Goal: Information Seeking & Learning: Learn about a topic

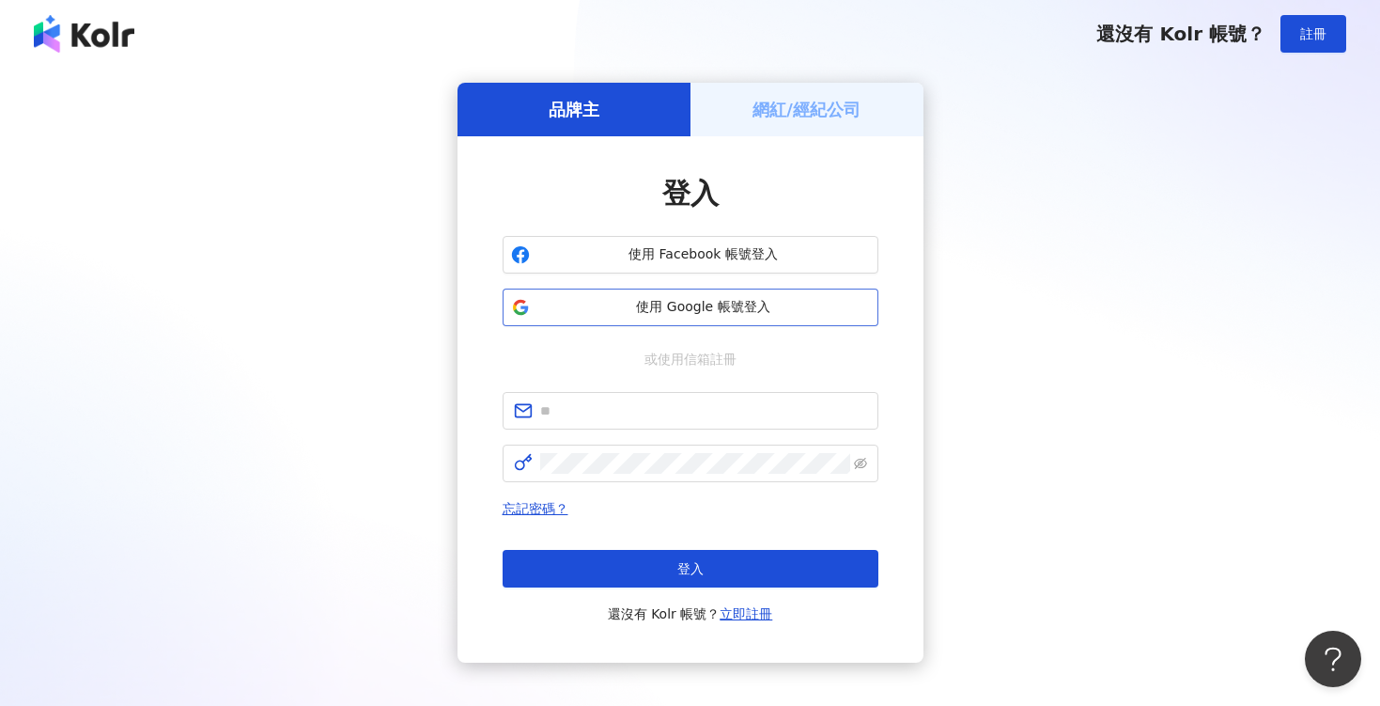
click at [704, 314] on span "使用 Google 帳號登入" at bounding box center [703, 307] width 333 height 19
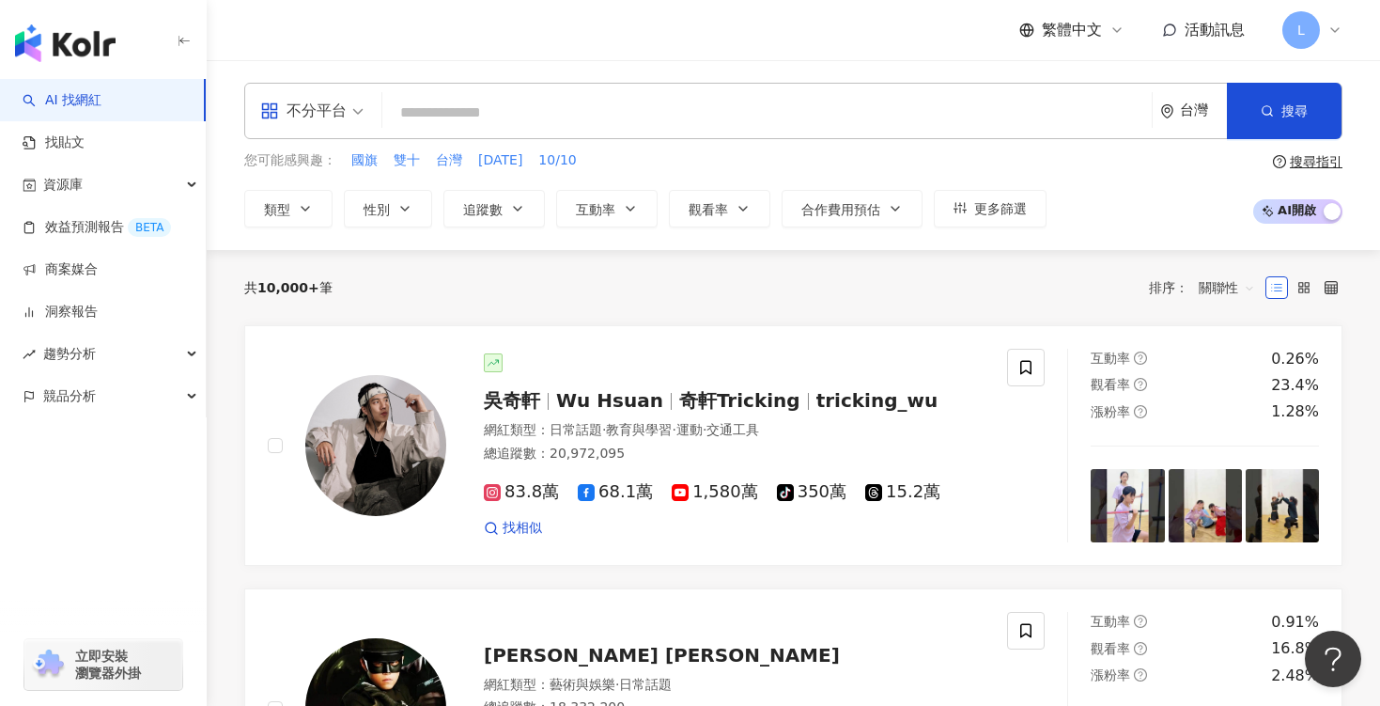
click at [432, 107] on input "search" at bounding box center [767, 113] width 755 height 36
type input "*"
type input "****"
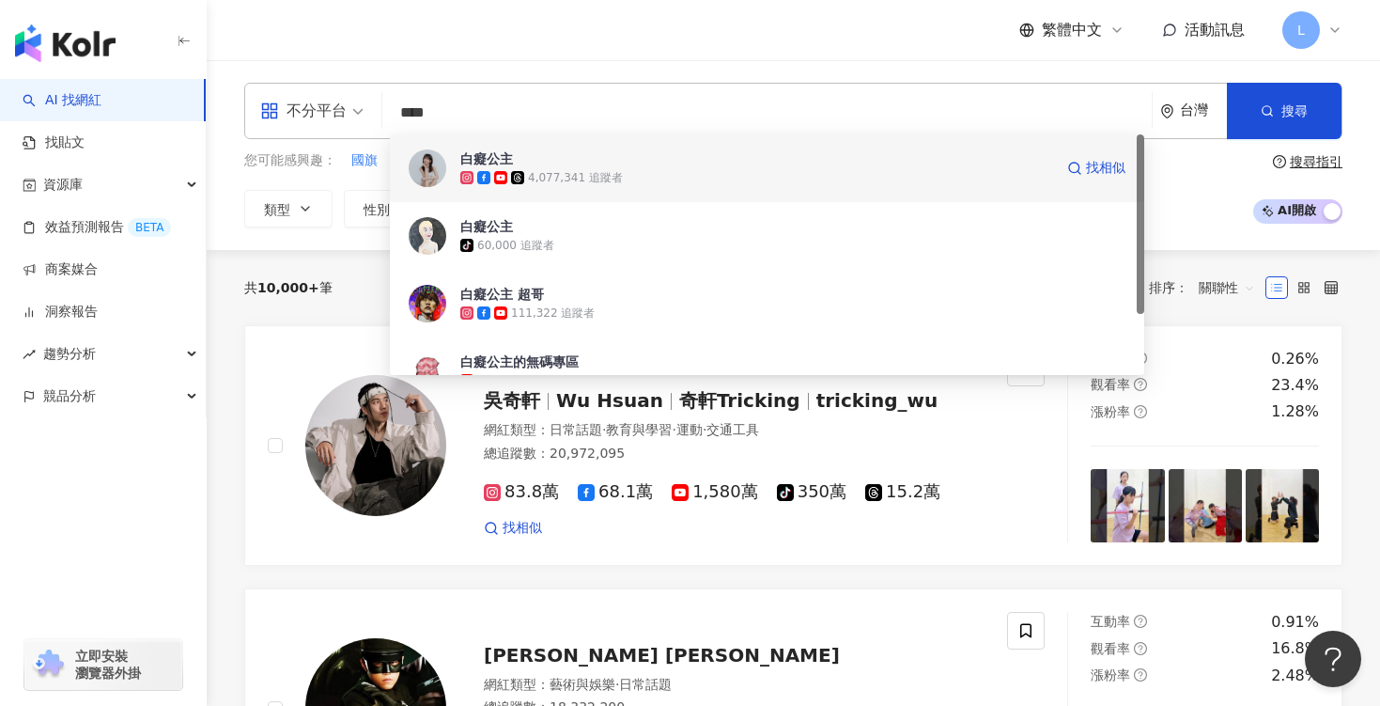
click at [617, 183] on div "4,077,341 追蹤者" at bounding box center [756, 177] width 593 height 19
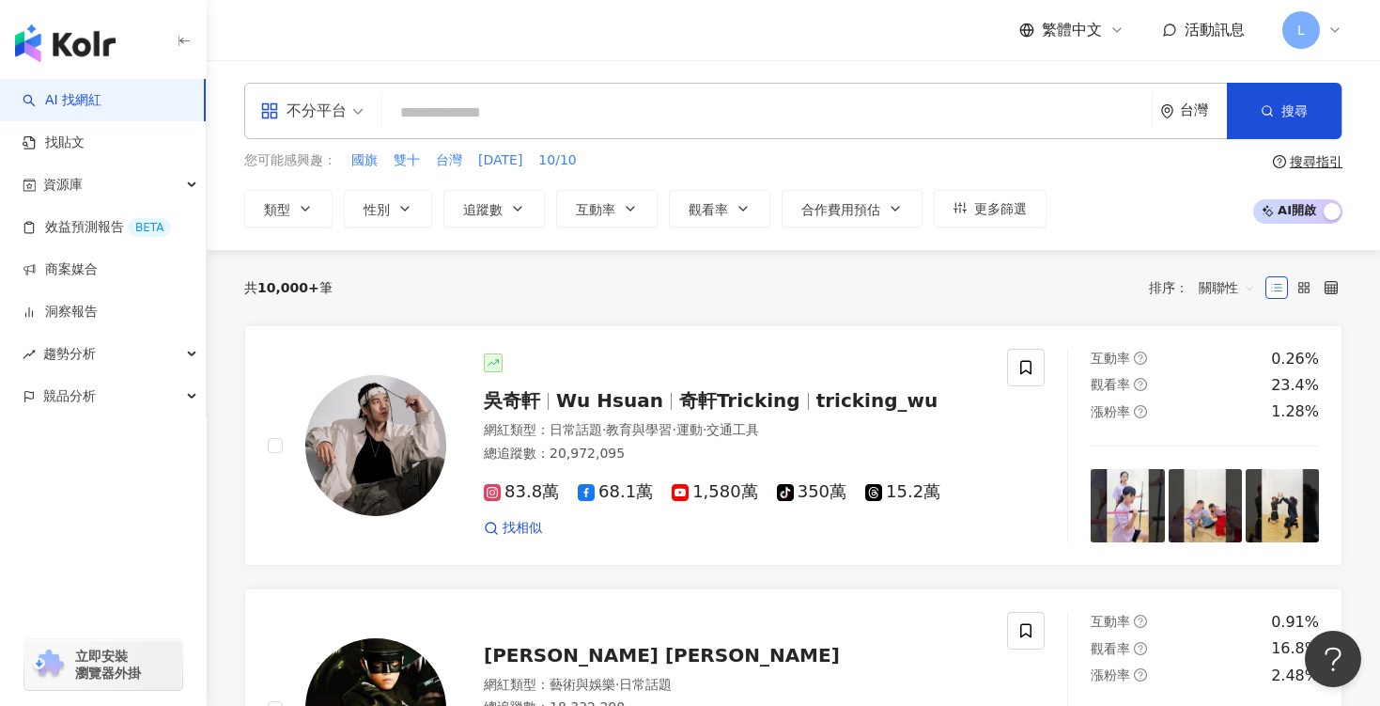
click at [458, 110] on input "search" at bounding box center [767, 113] width 755 height 36
paste input "**********"
type input "**********"
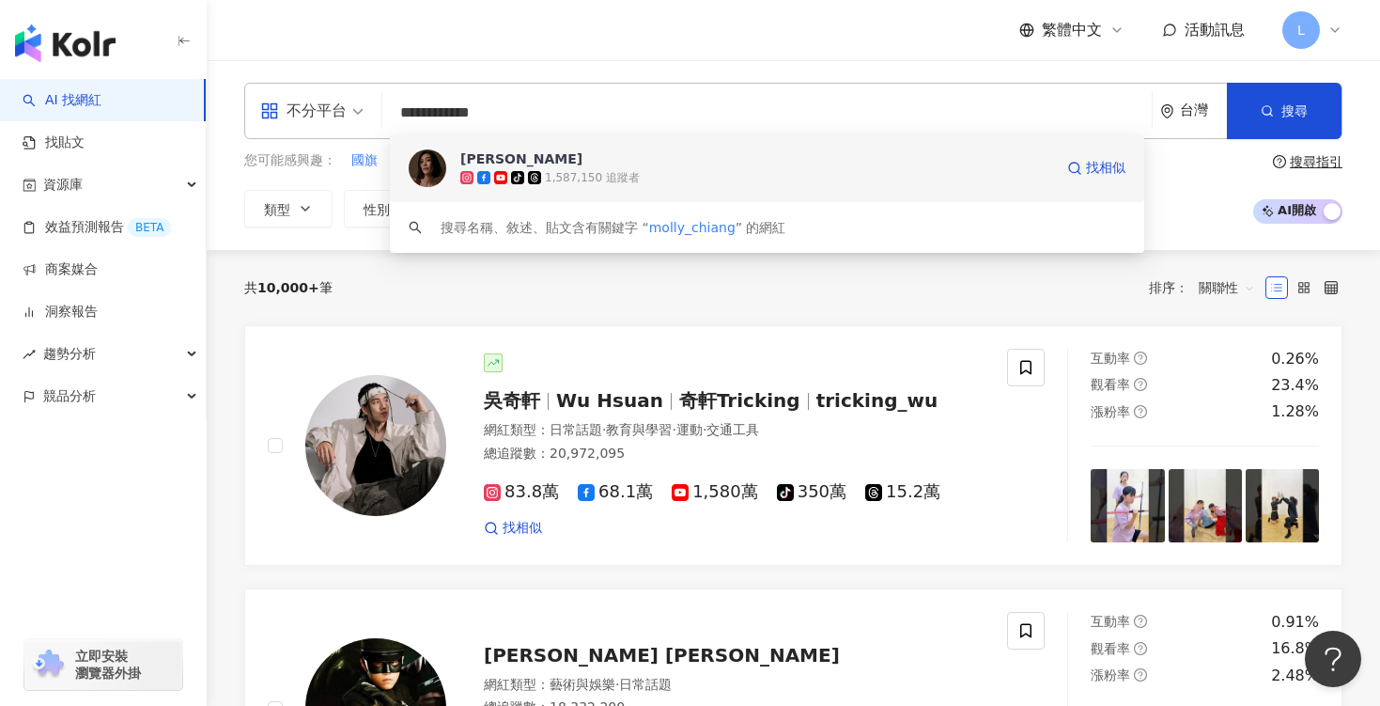
click at [550, 170] on div "1,587,150 追蹤者" at bounding box center [592, 178] width 95 height 16
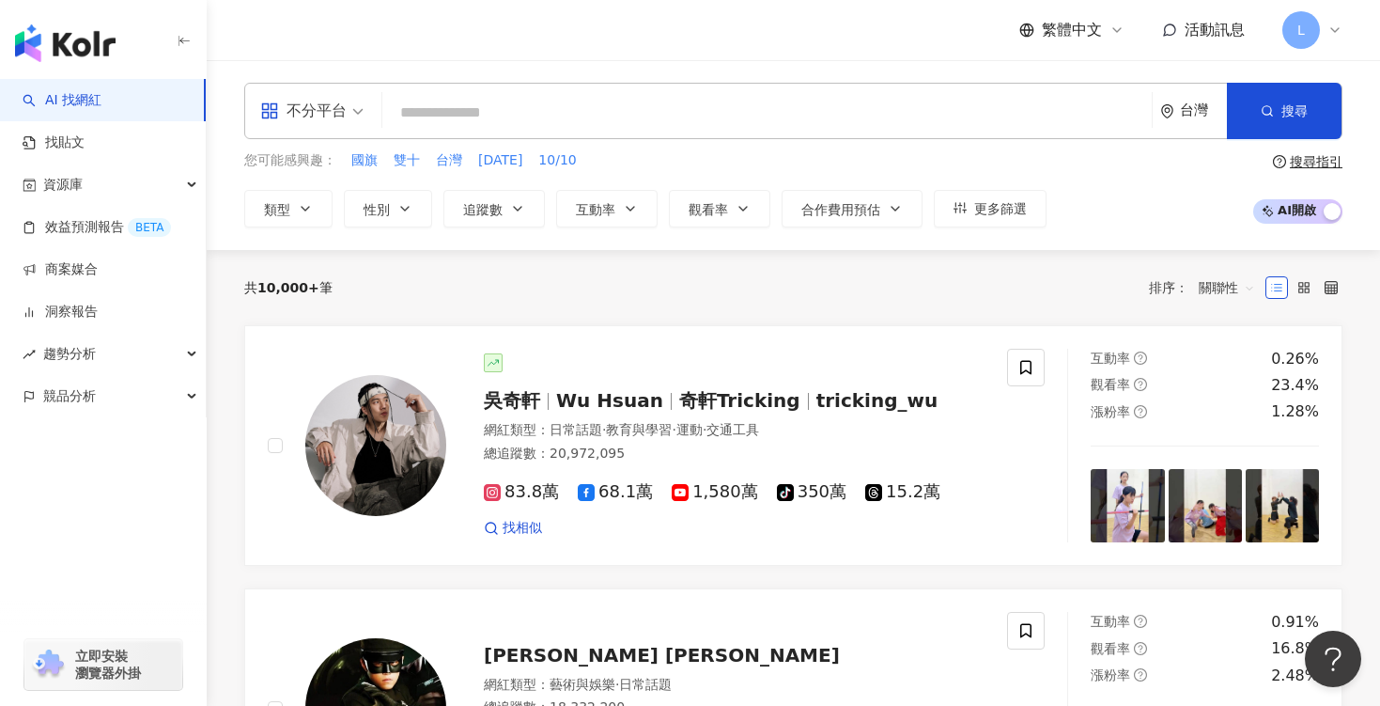
click at [446, 119] on input "search" at bounding box center [767, 113] width 755 height 36
paste input "***"
type input "***"
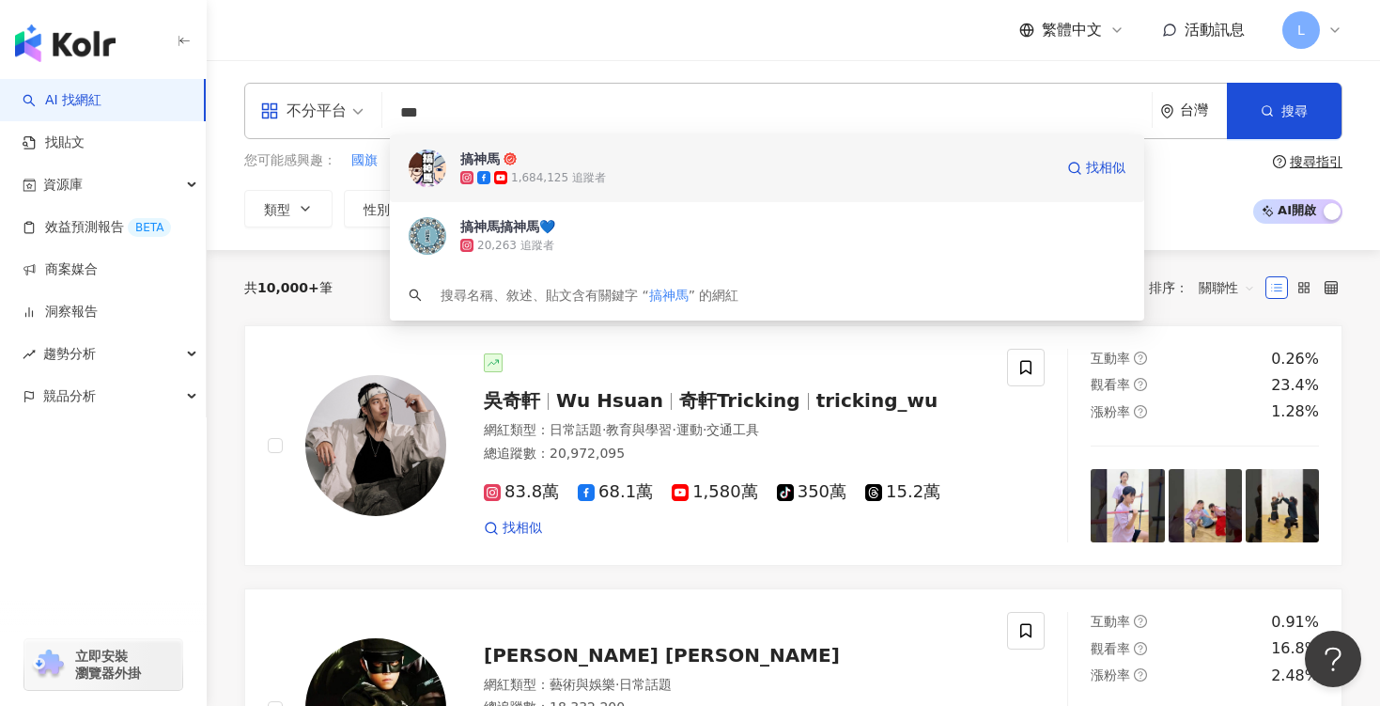
click at [567, 178] on div "1,684,125 追蹤者" at bounding box center [558, 178] width 95 height 16
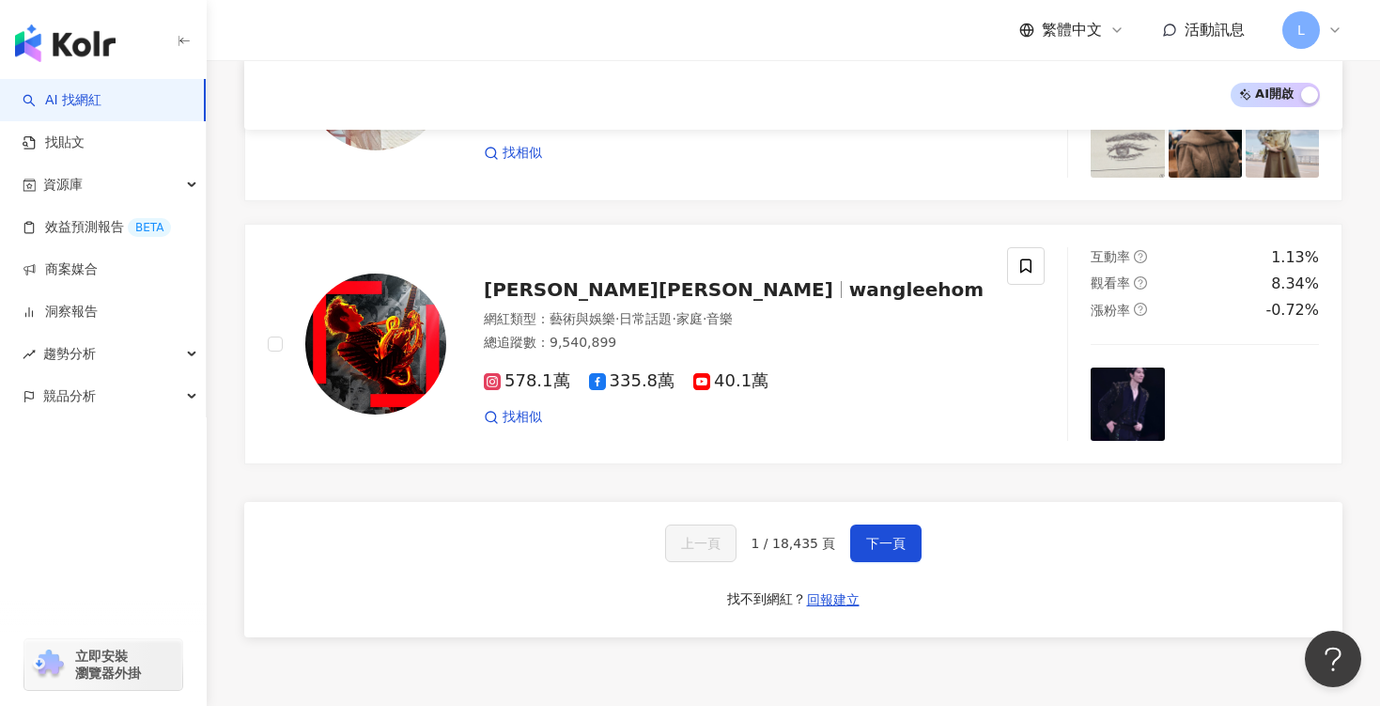
scroll to position [3026, 0]
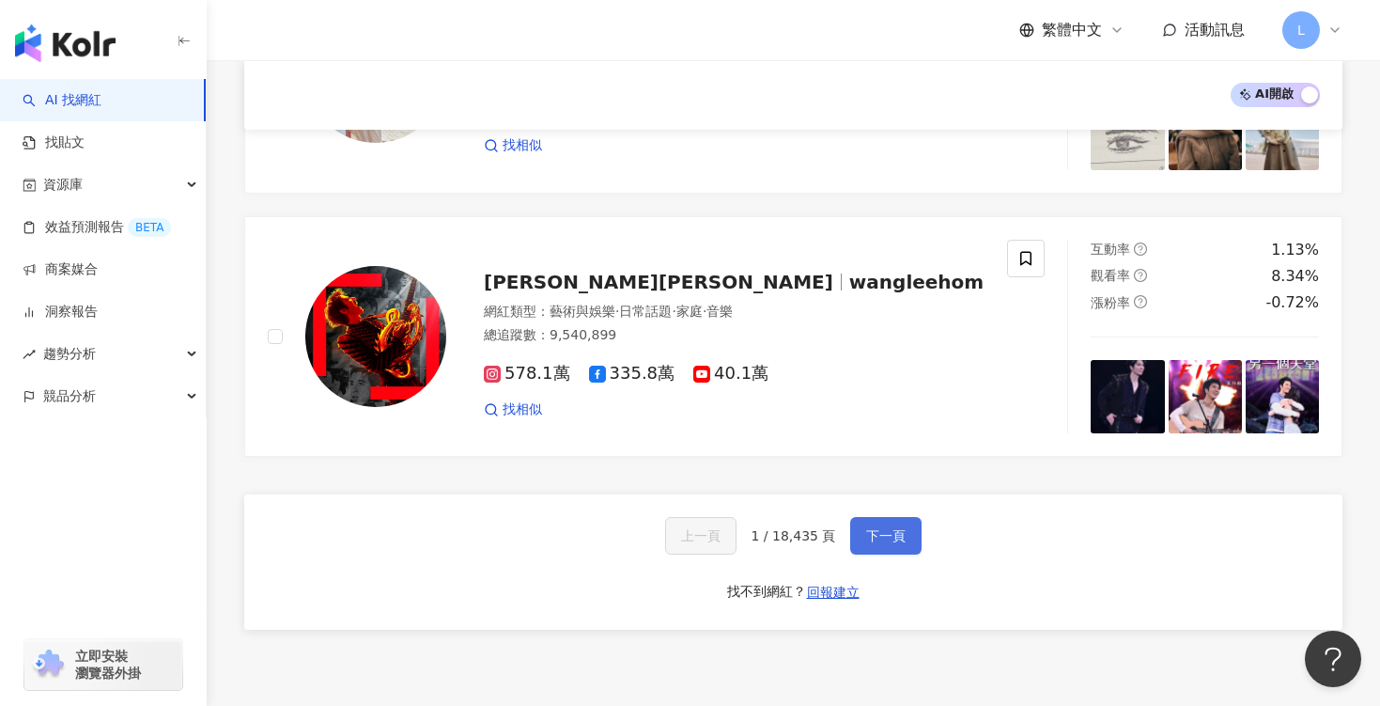
click at [885, 528] on span "下一頁" at bounding box center [885, 535] width 39 height 15
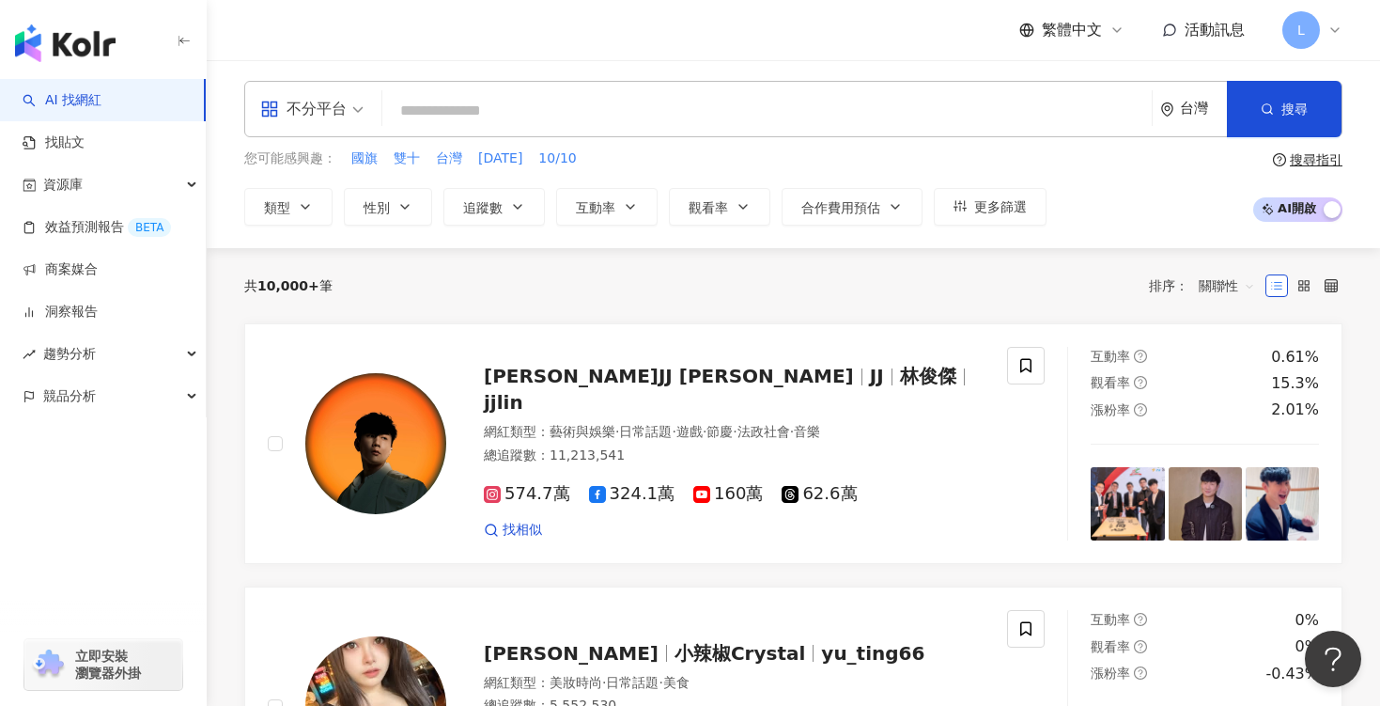
scroll to position [0, 0]
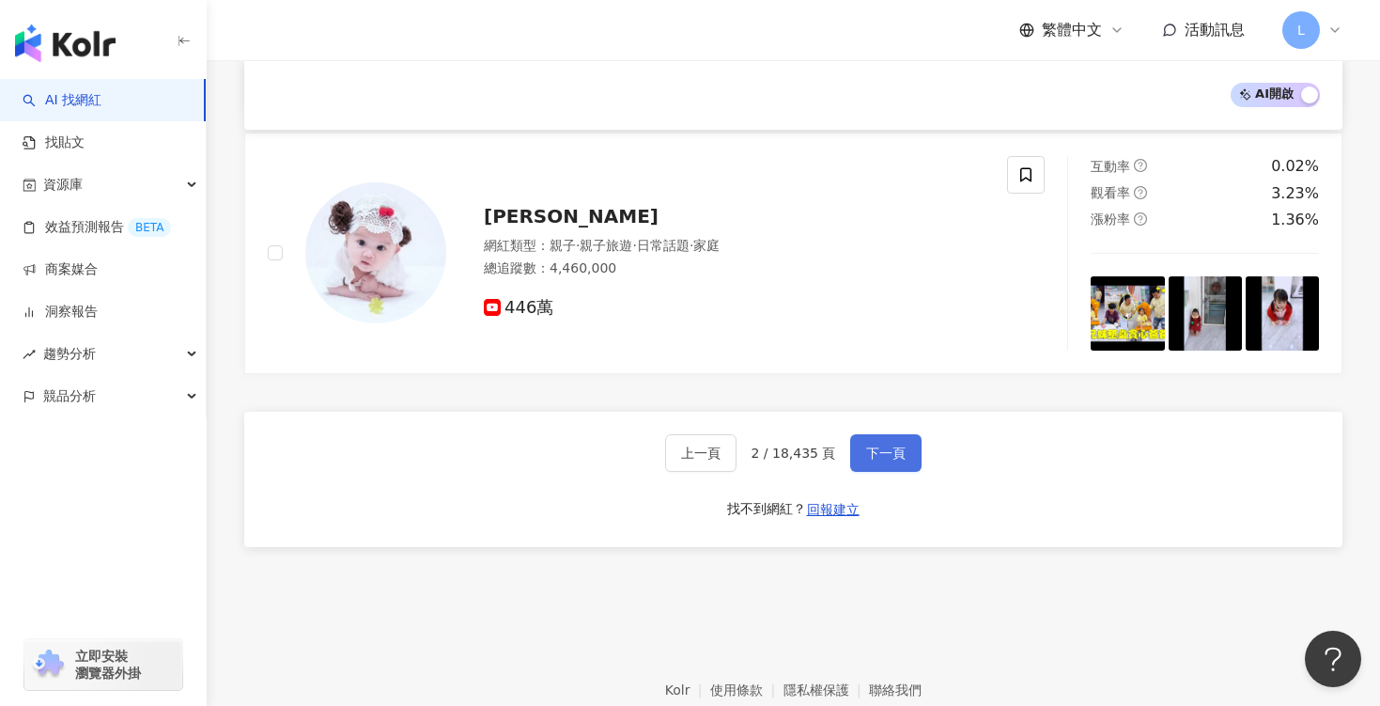
click at [894, 445] on span "下一頁" at bounding box center [885, 452] width 39 height 15
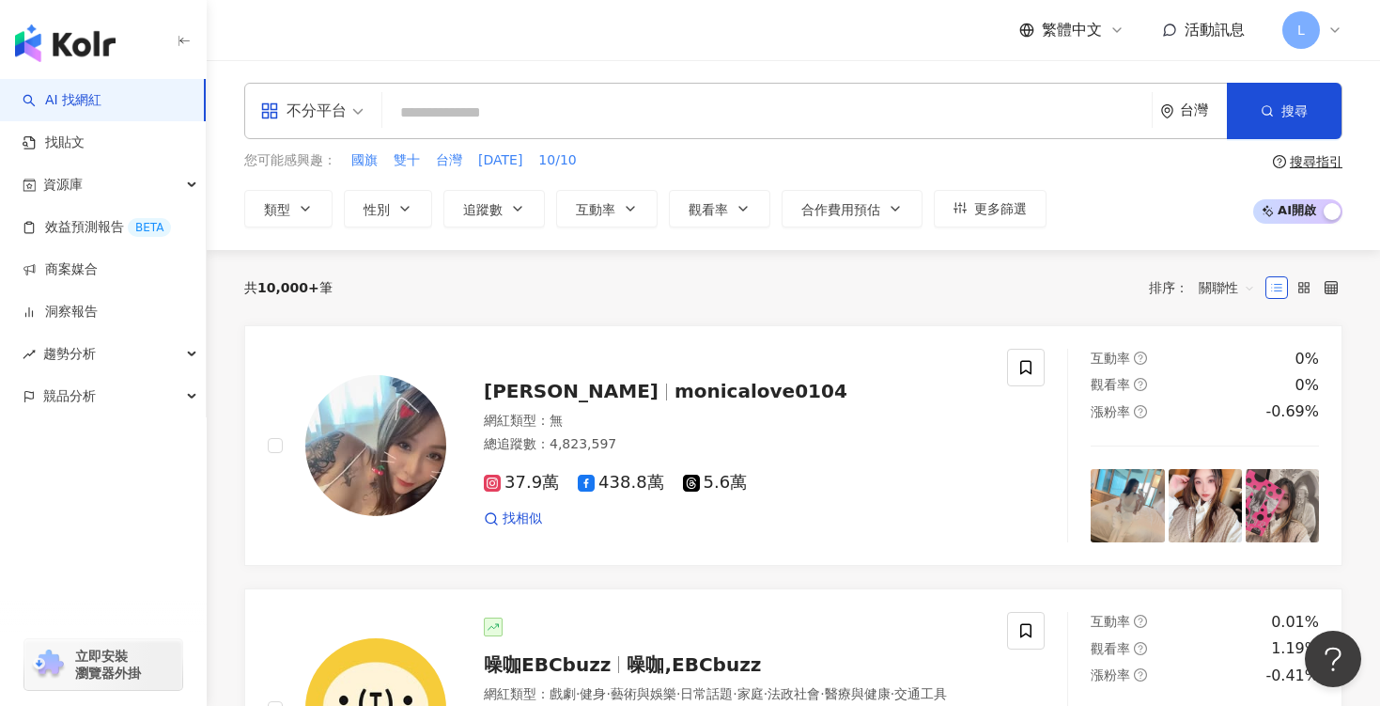
click at [474, 108] on input "search" at bounding box center [767, 113] width 755 height 36
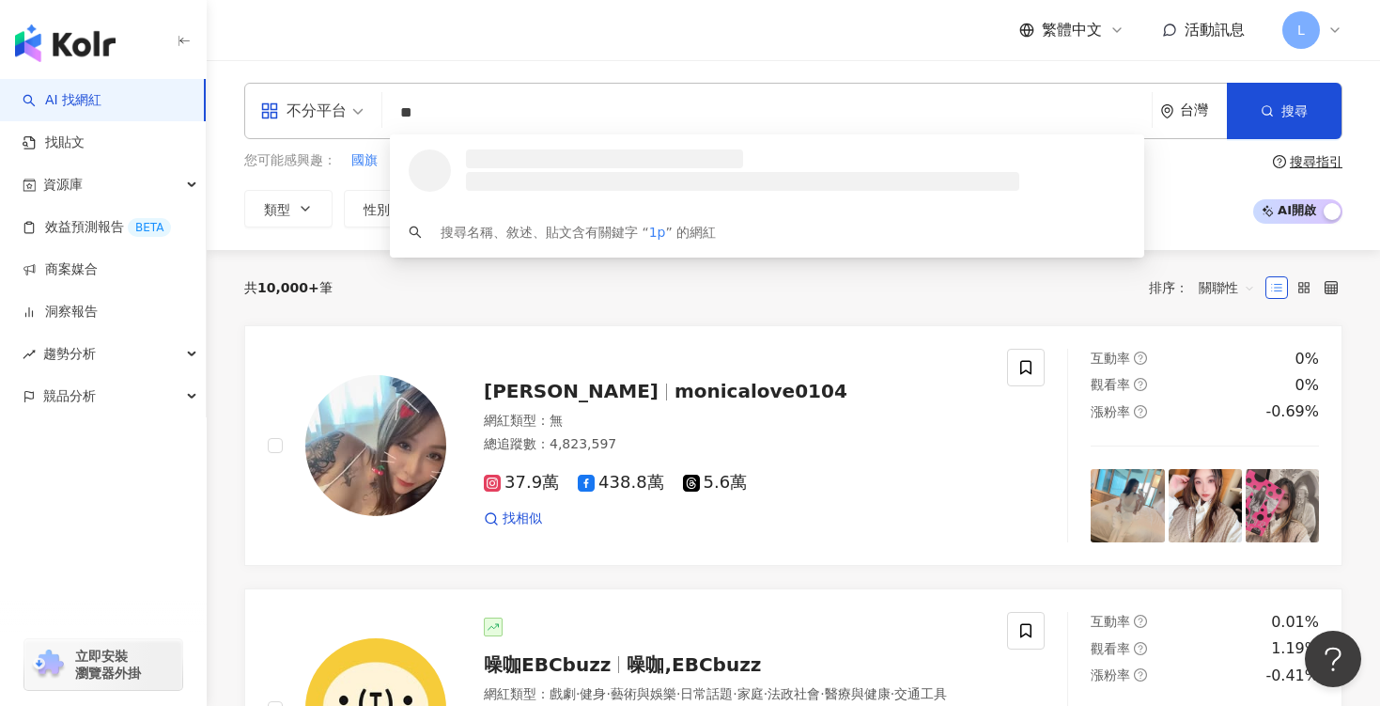
type input "*"
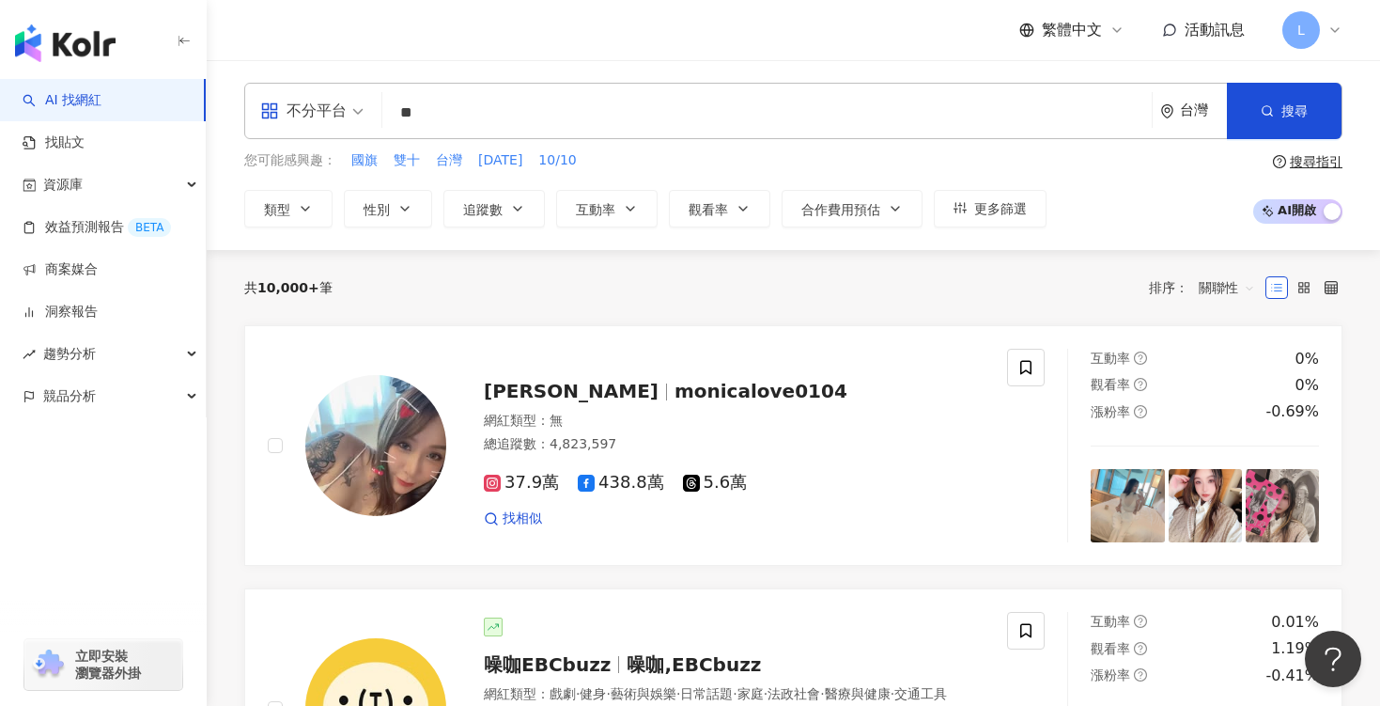
type input "*"
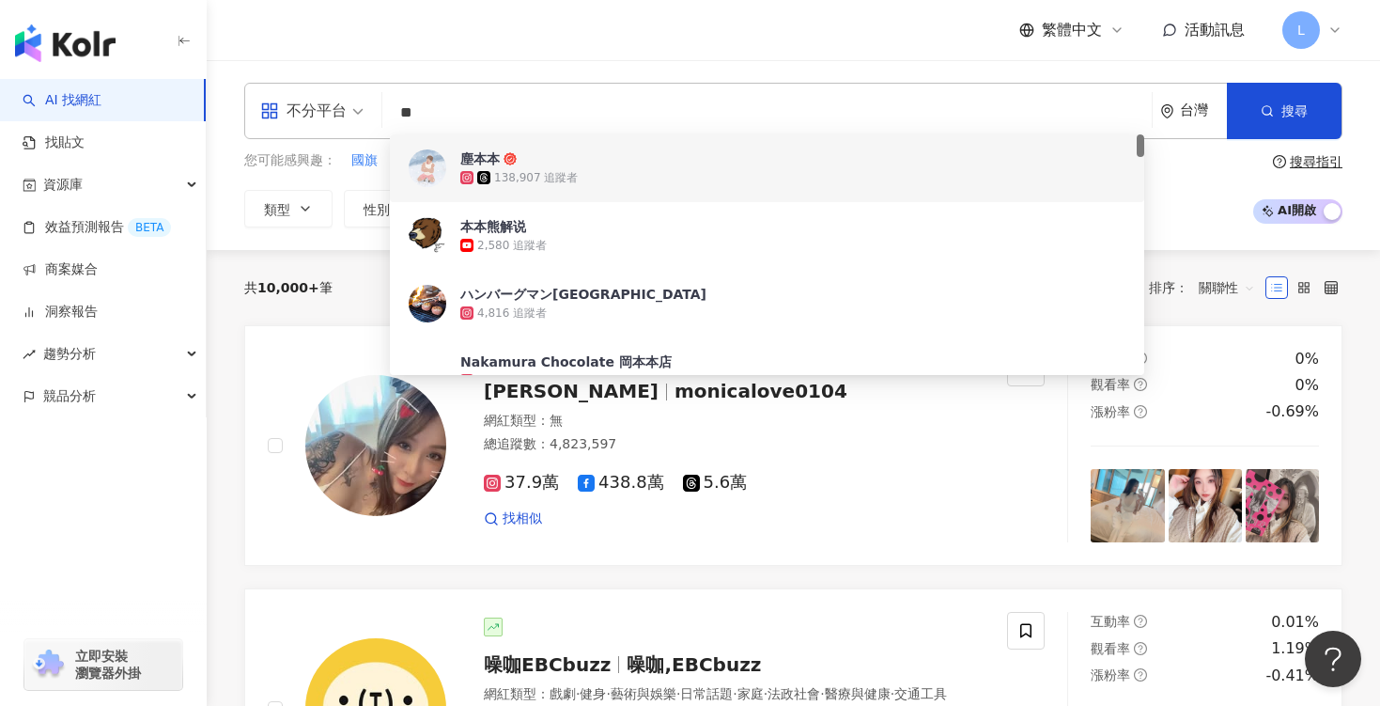
type input "*"
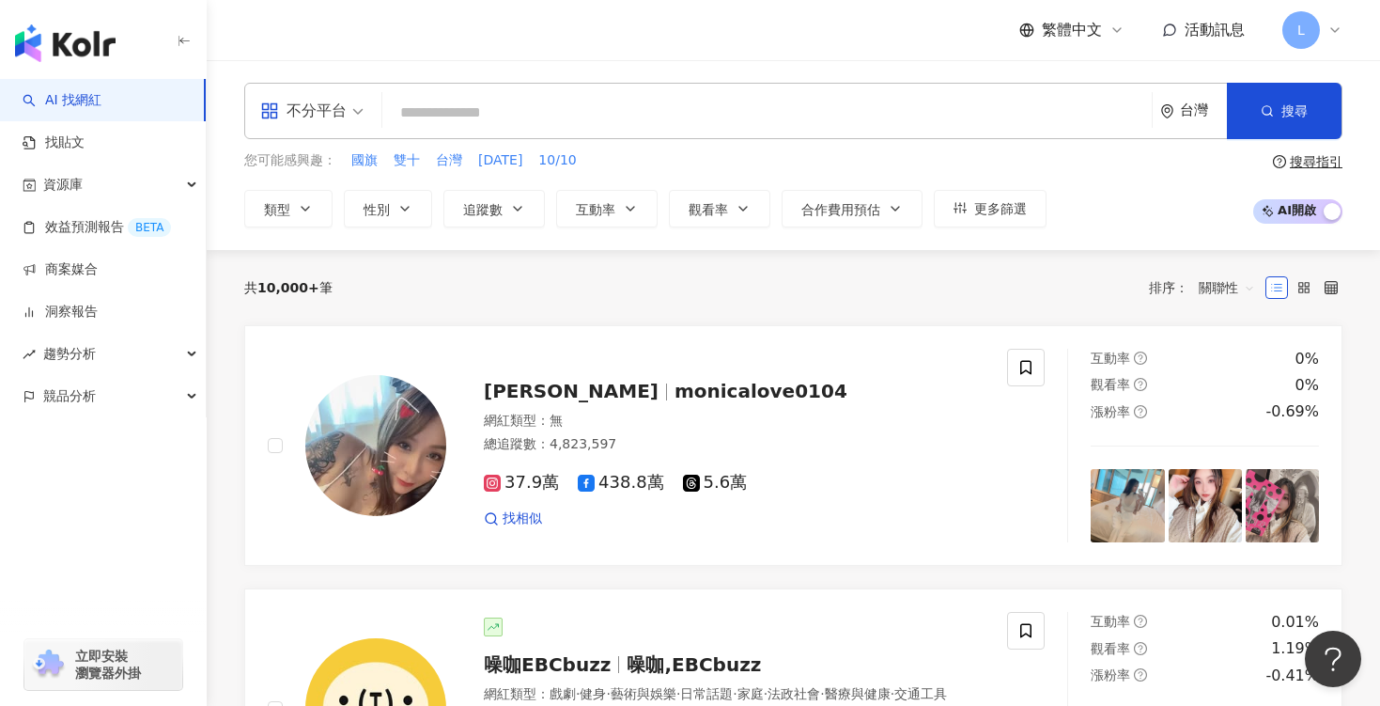
click at [466, 127] on input "search" at bounding box center [767, 113] width 755 height 36
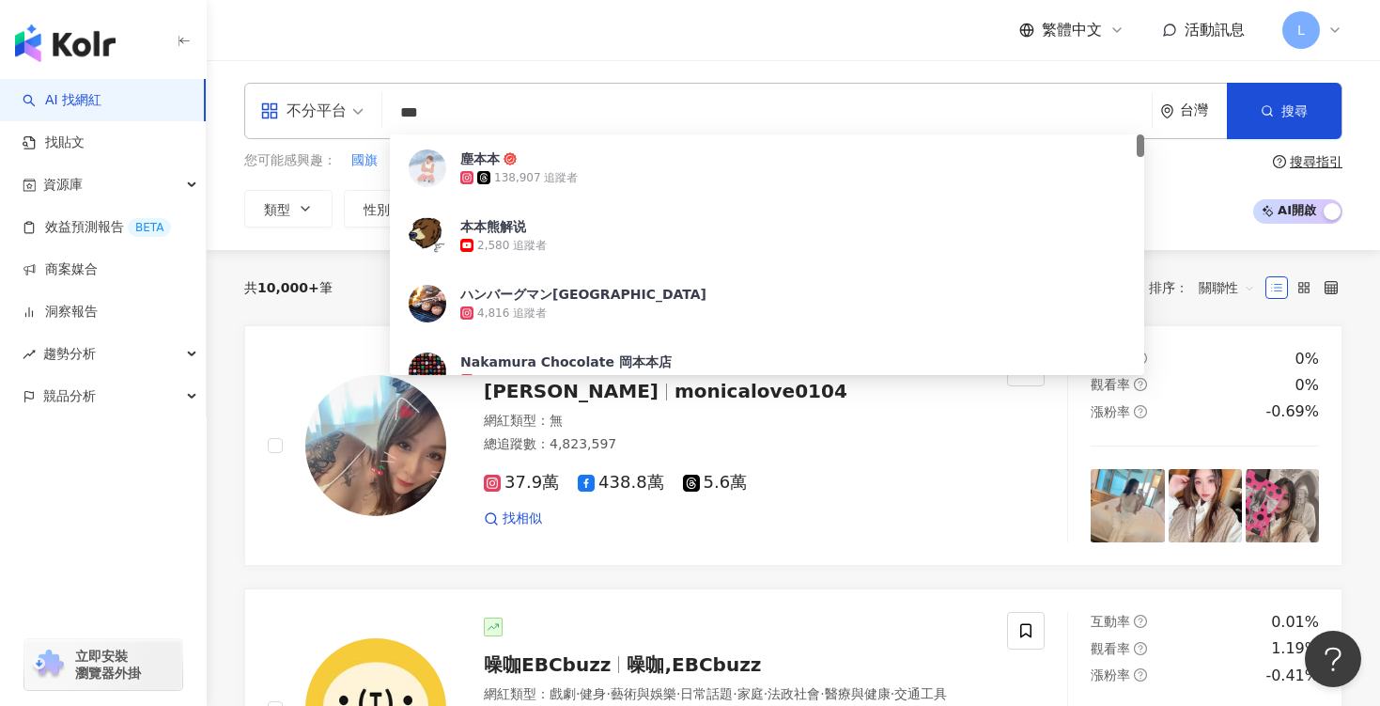
type input "**"
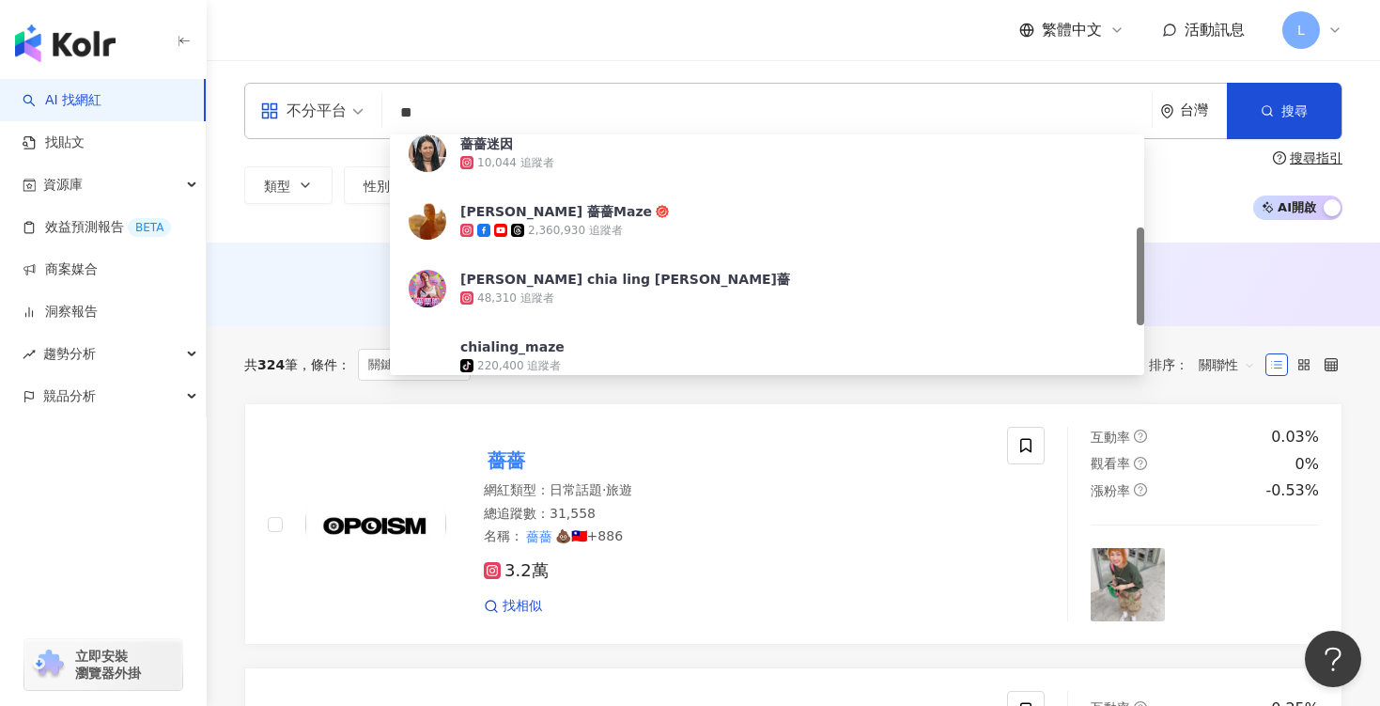
scroll to position [228, 0]
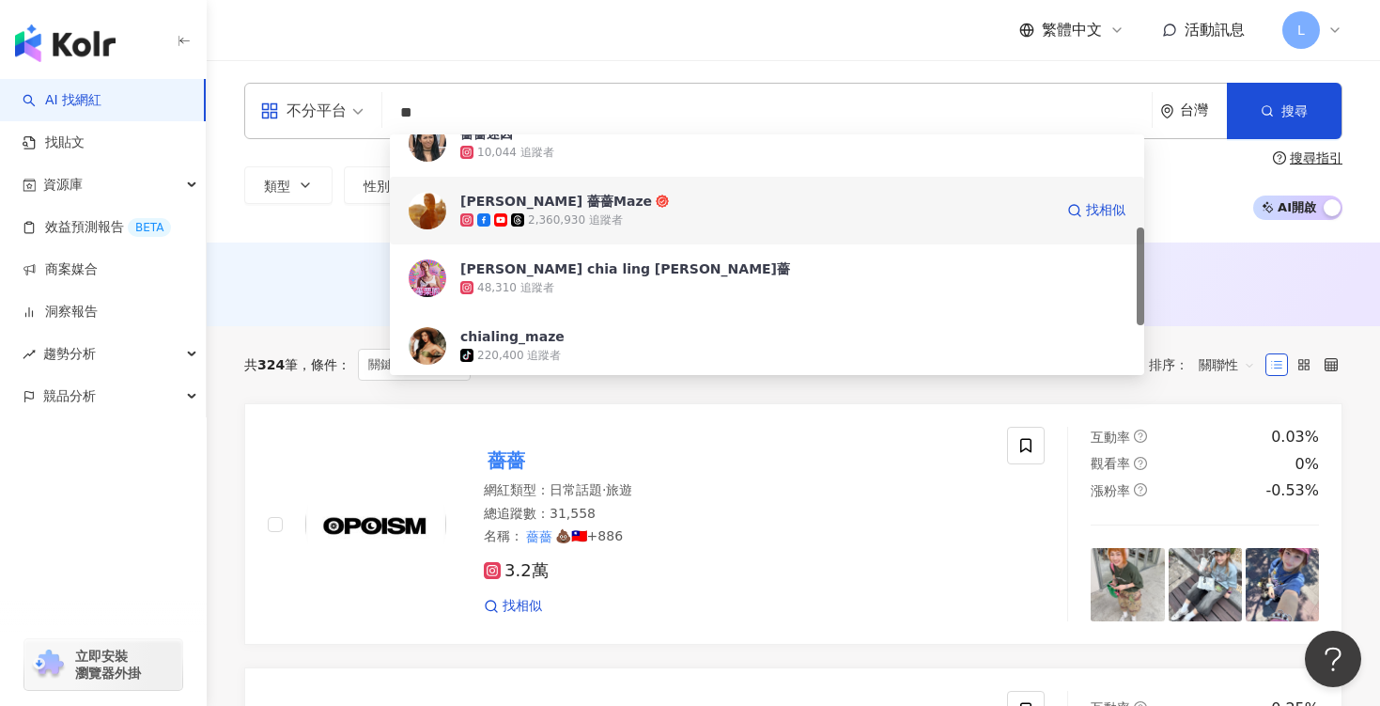
click at [564, 198] on span "林嘉凌 薔薔Maze" at bounding box center [756, 201] width 593 height 19
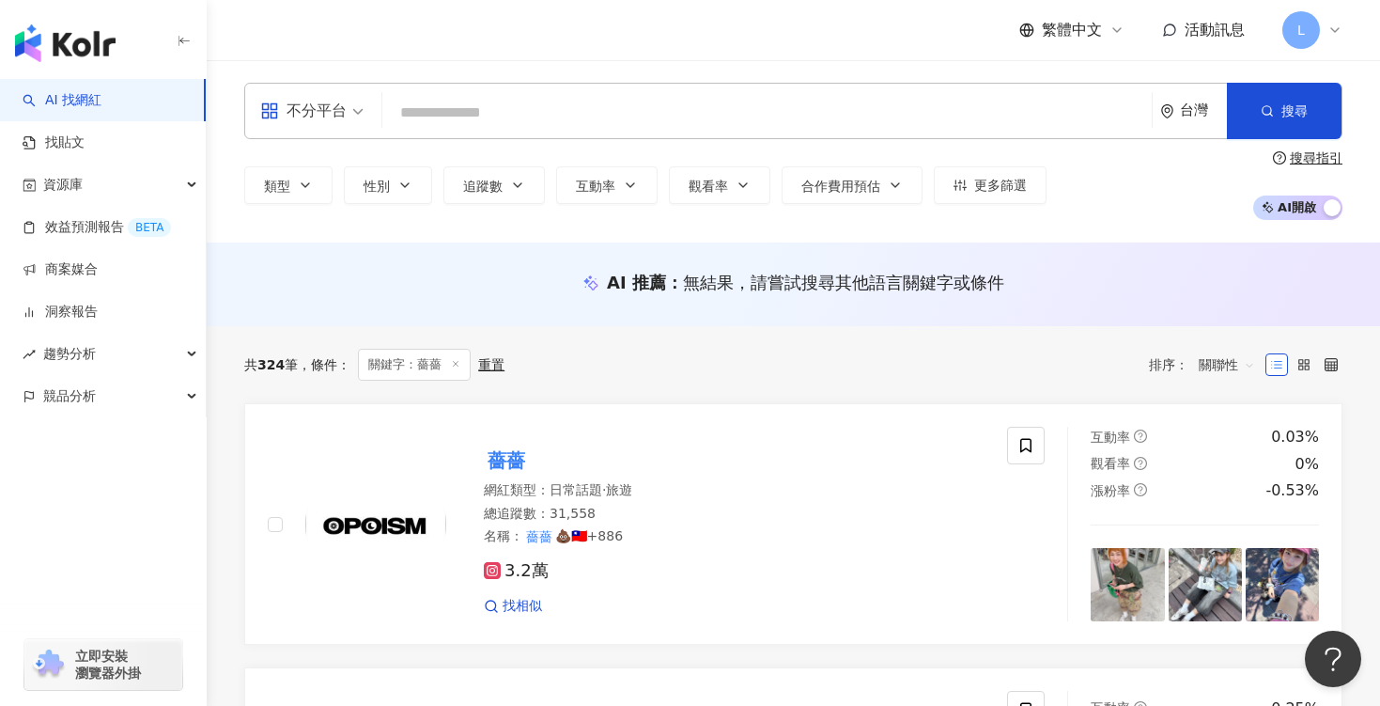
click at [473, 103] on input "search" at bounding box center [767, 113] width 755 height 36
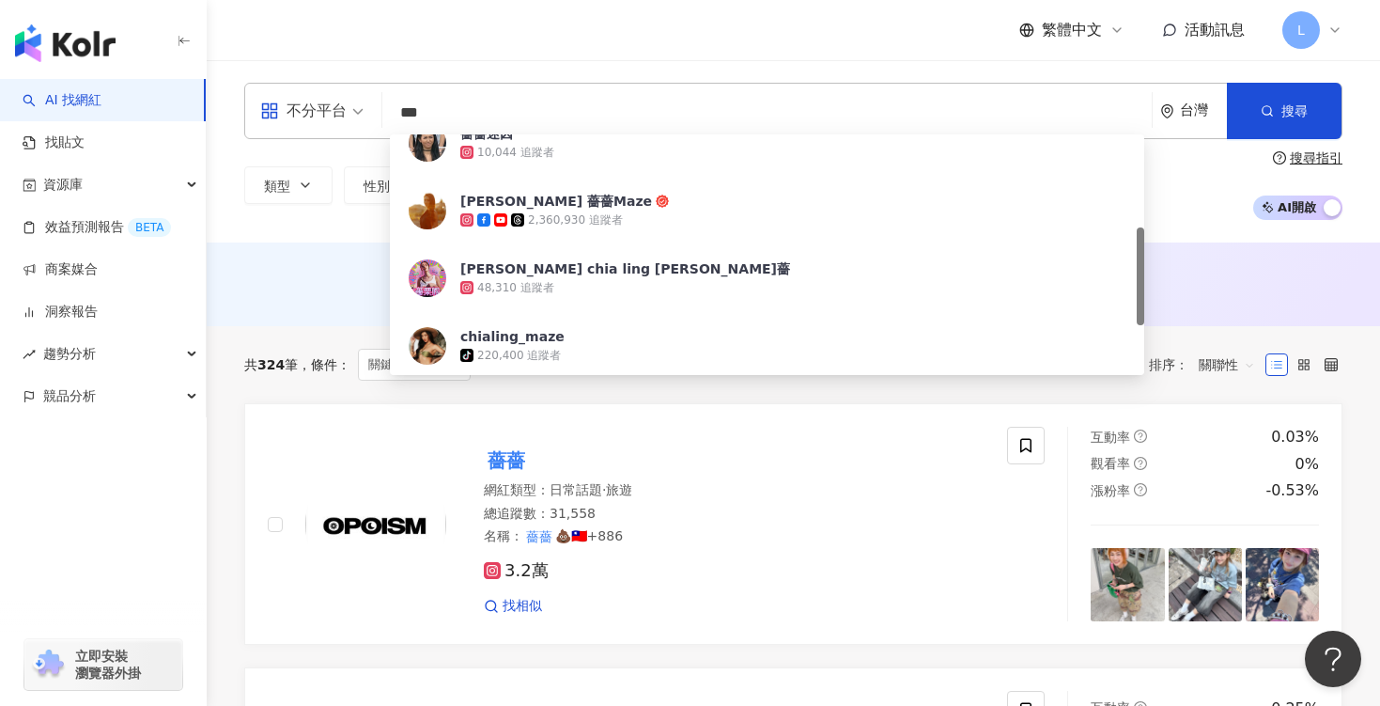
type input "****"
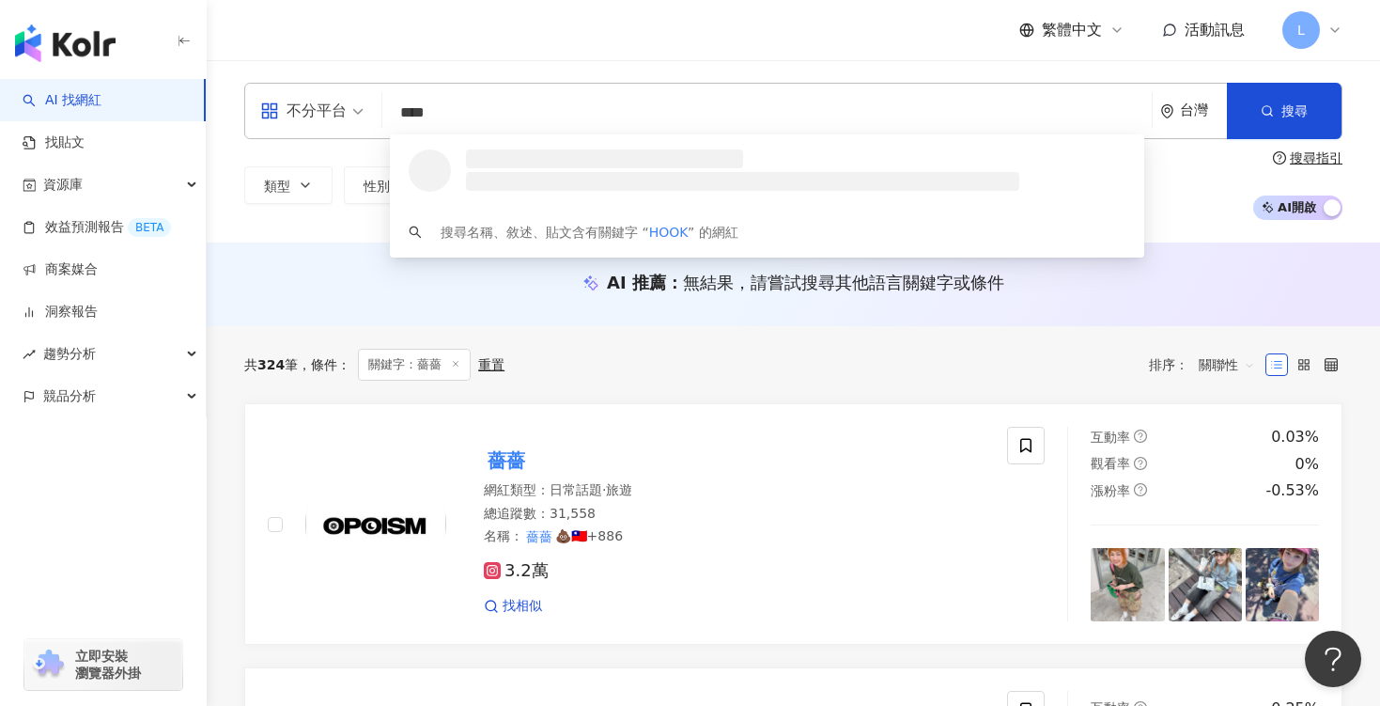
scroll to position [0, 0]
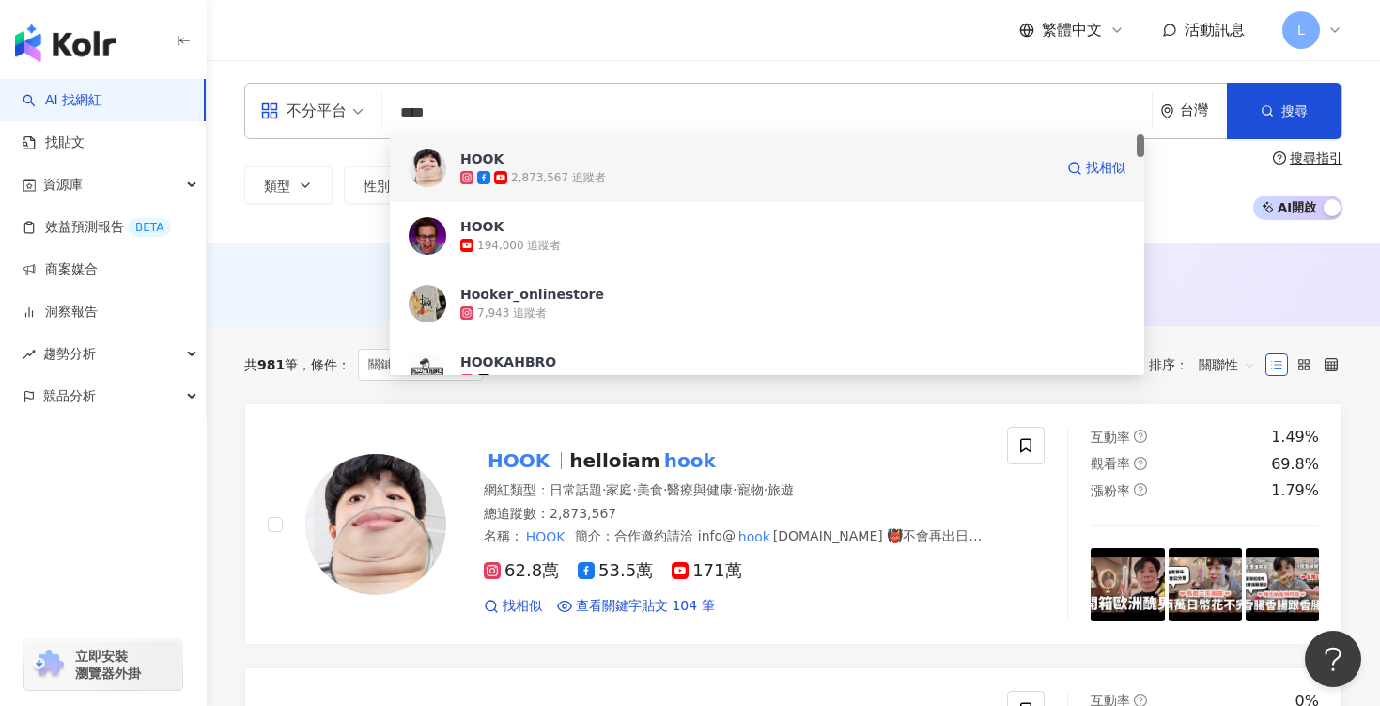
click at [546, 173] on div "2,873,567 追蹤者" at bounding box center [558, 178] width 95 height 16
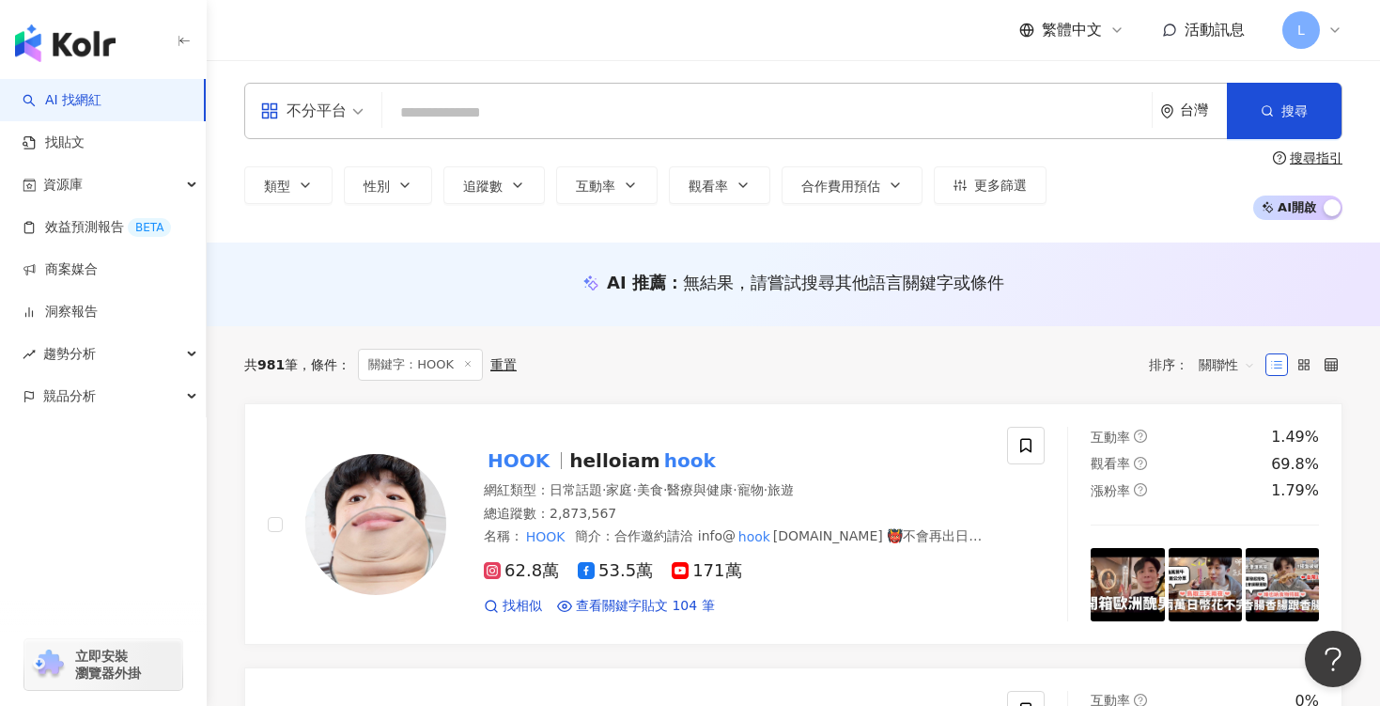
click at [456, 105] on input "search" at bounding box center [767, 113] width 755 height 36
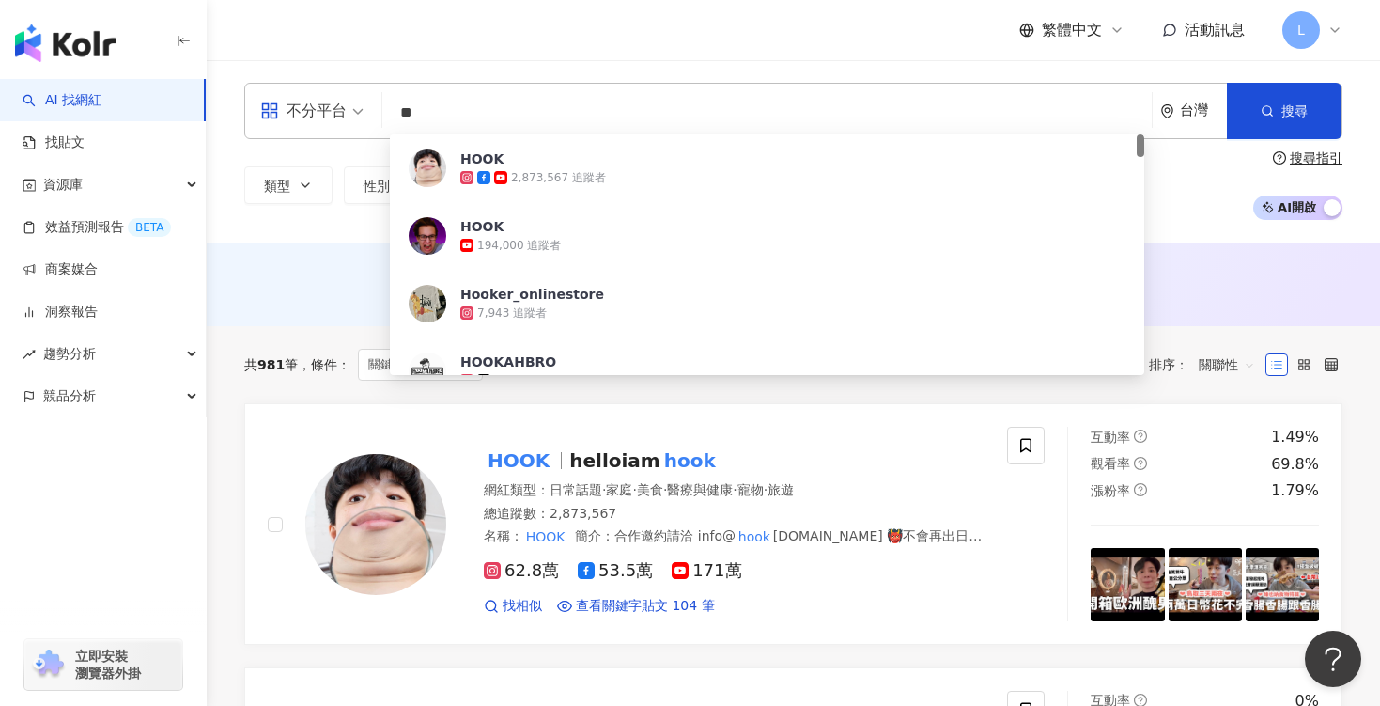
type input "*"
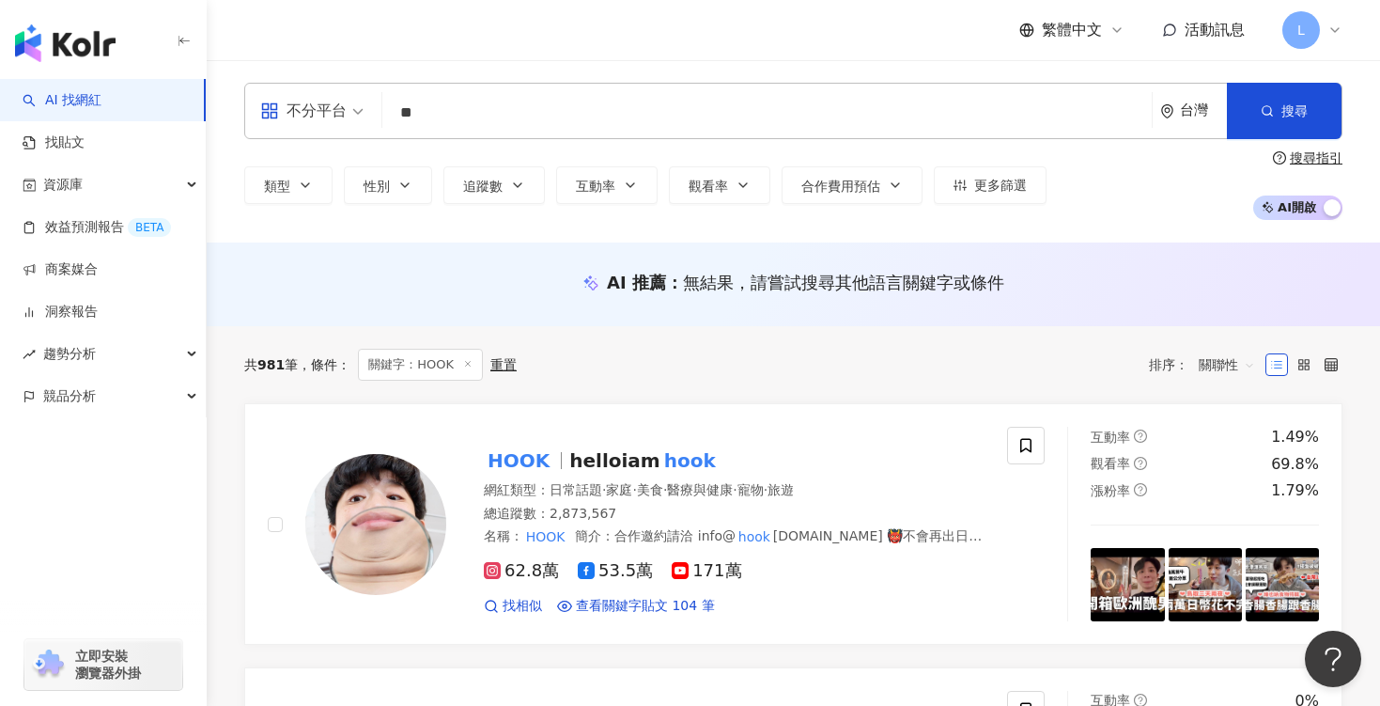
type input "**"
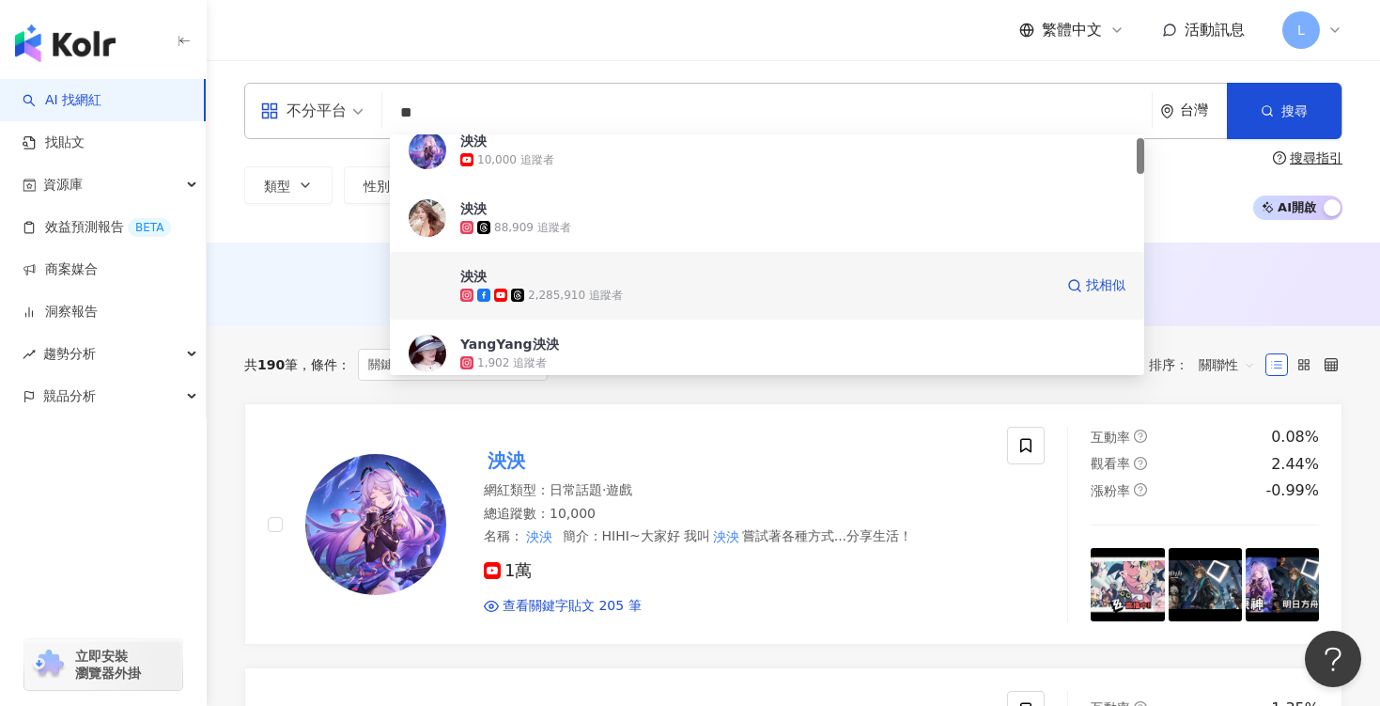
scroll to position [27, 0]
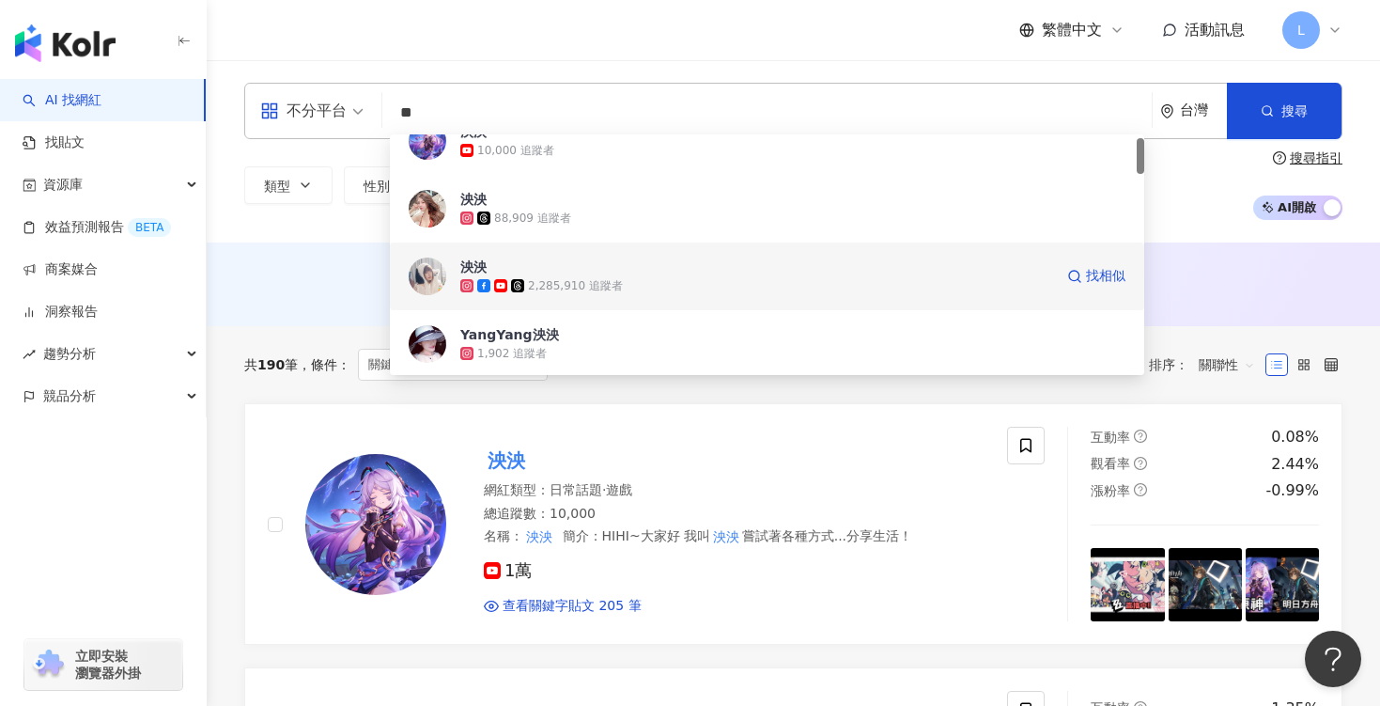
click at [569, 276] on div "2,285,910 追蹤者" at bounding box center [756, 285] width 593 height 19
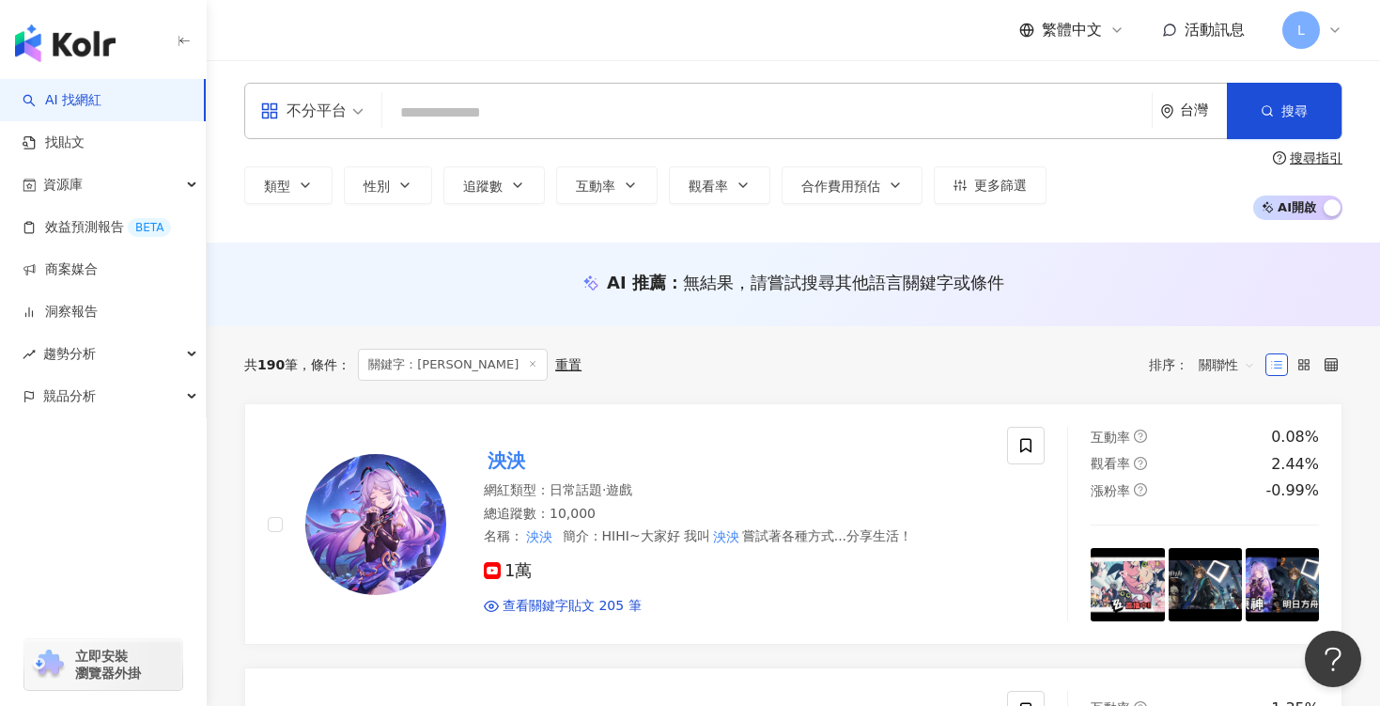
click at [470, 112] on input "search" at bounding box center [767, 113] width 755 height 36
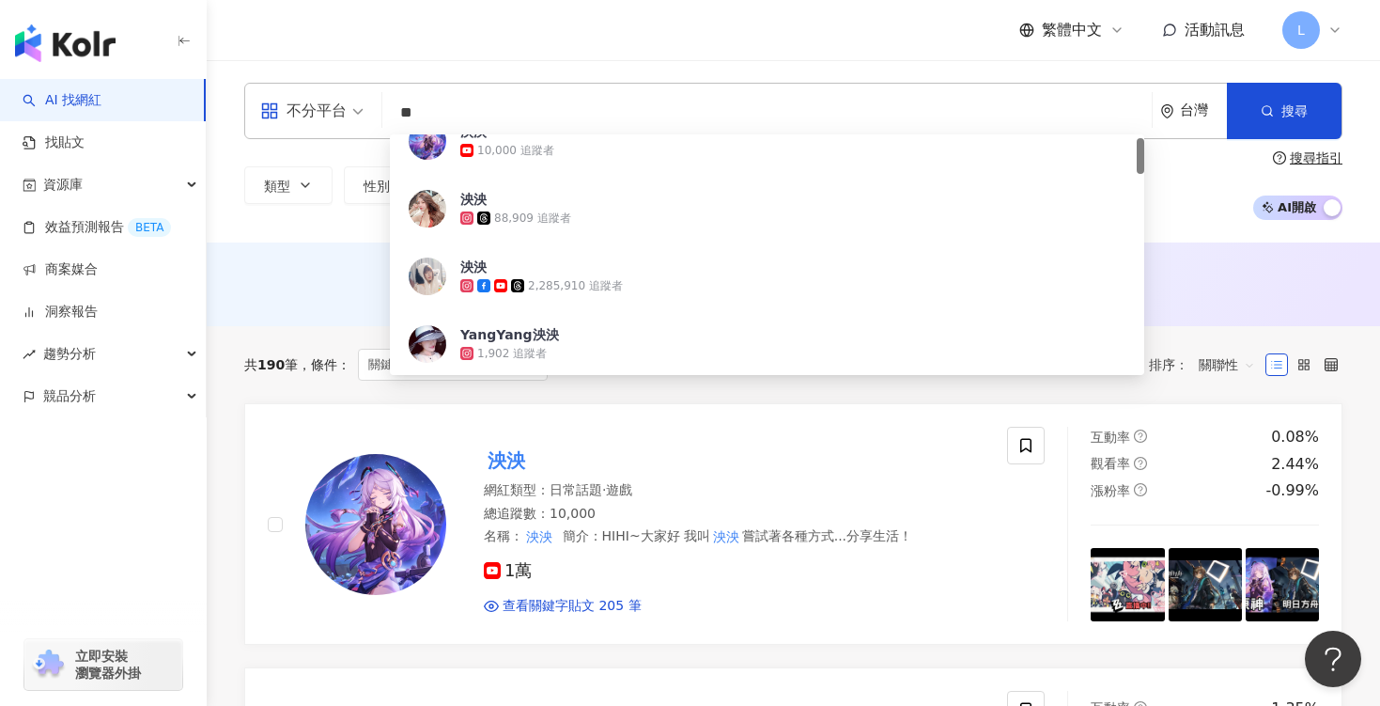
type input "*"
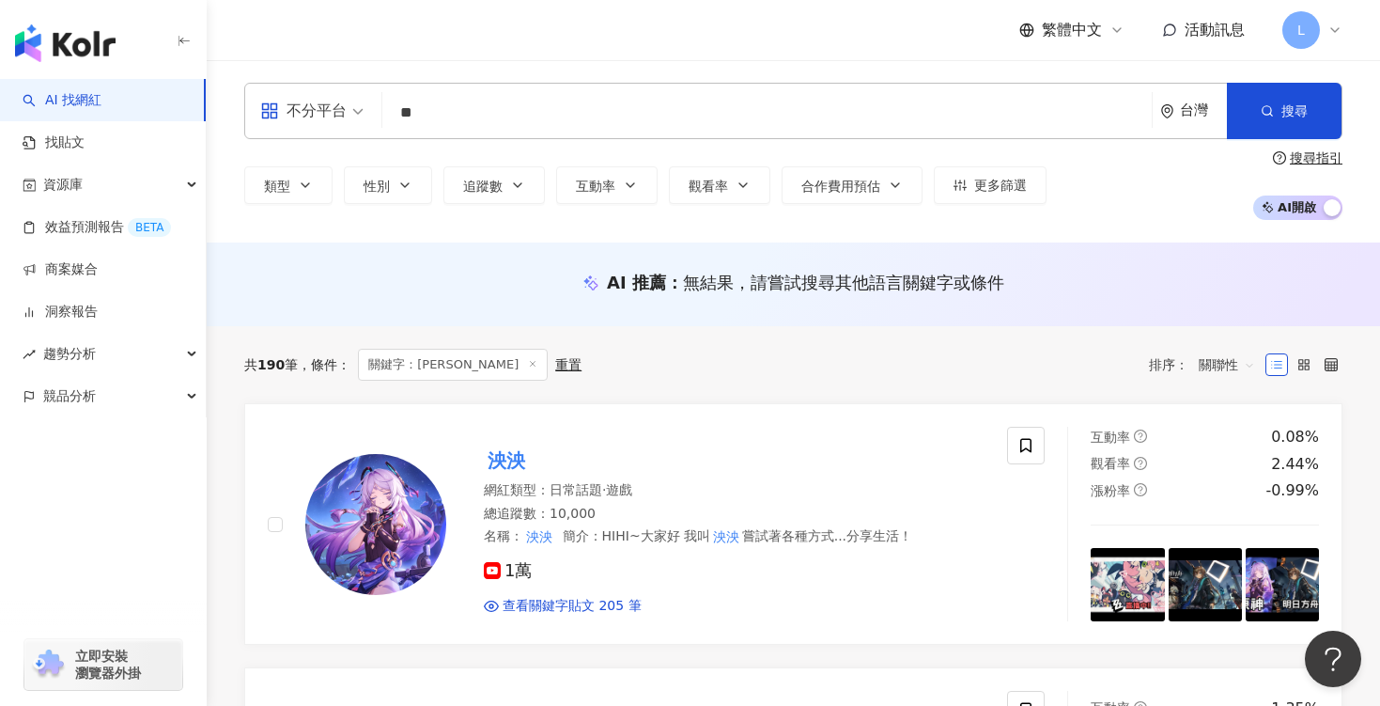
type input "**"
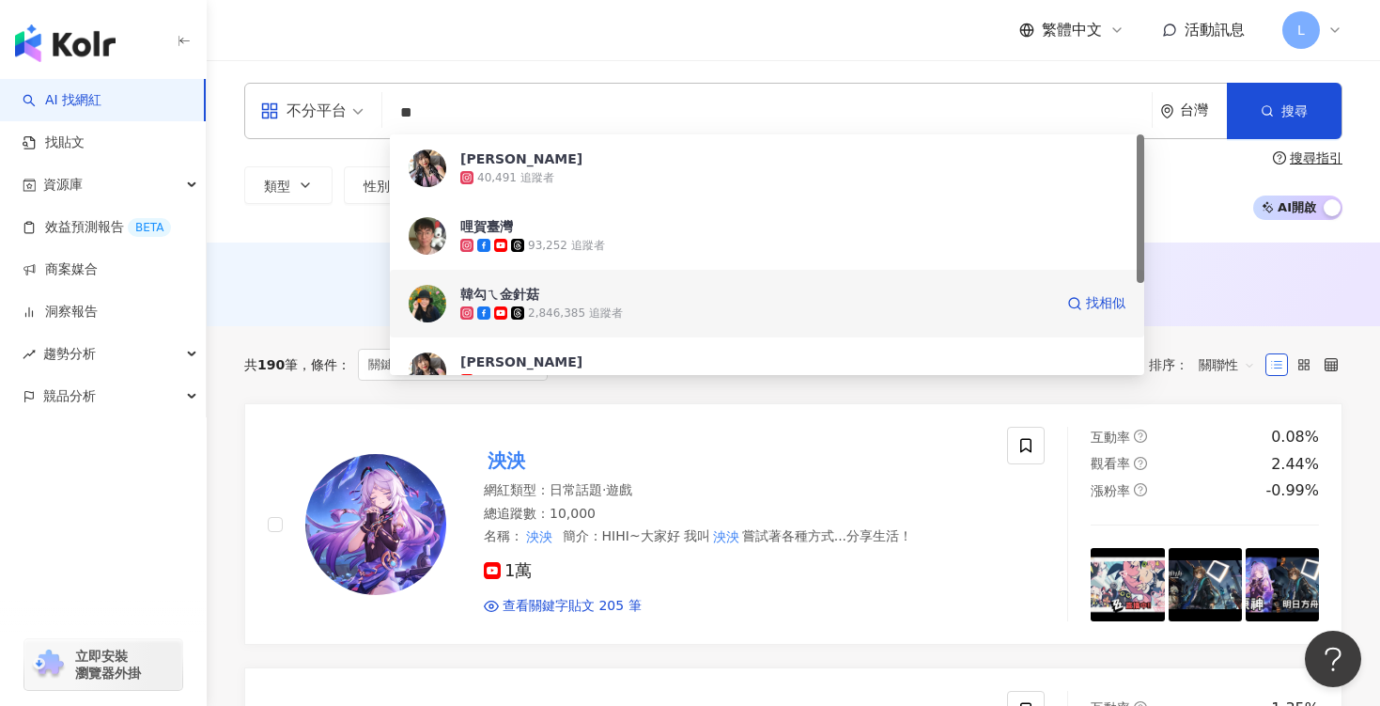
click at [568, 297] on span "韓勾ㄟ金針菇" at bounding box center [756, 294] width 593 height 19
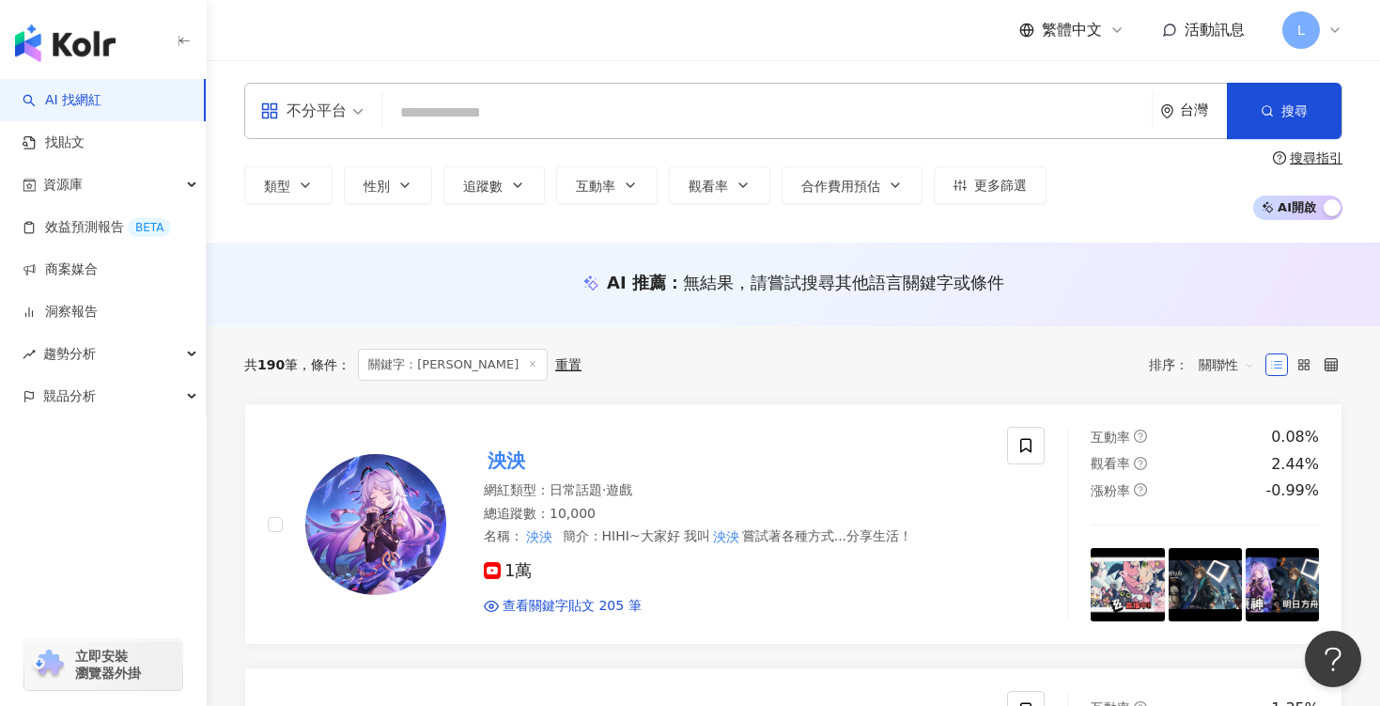
click at [461, 115] on input "search" at bounding box center [767, 113] width 755 height 36
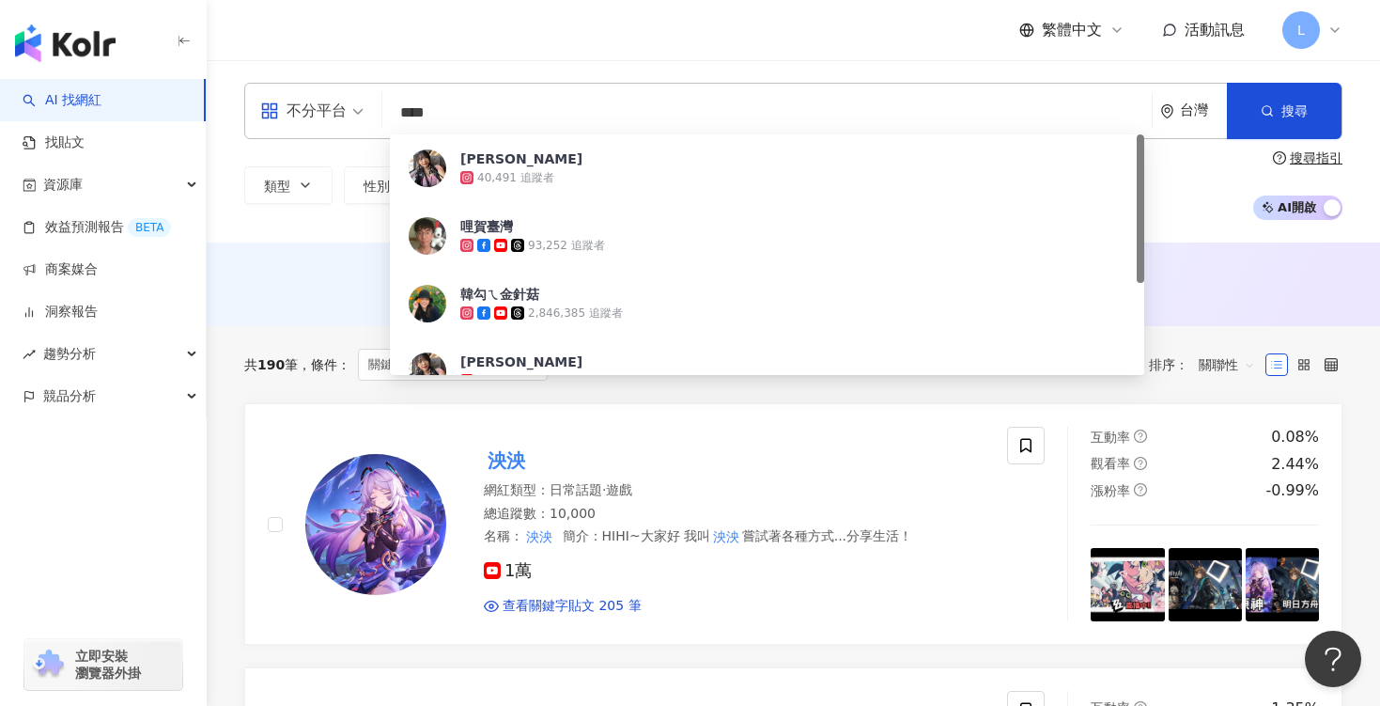
type input "***"
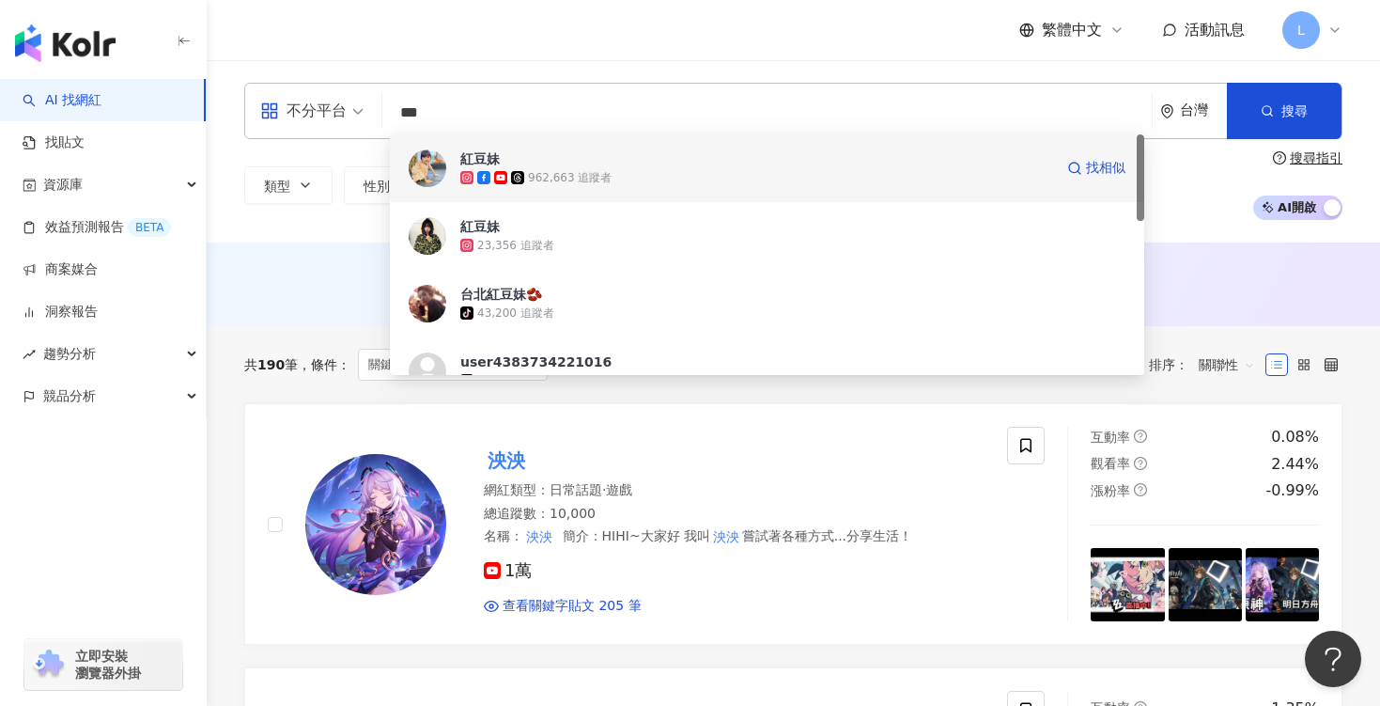
click at [544, 164] on span "紅豆妹" at bounding box center [756, 158] width 593 height 19
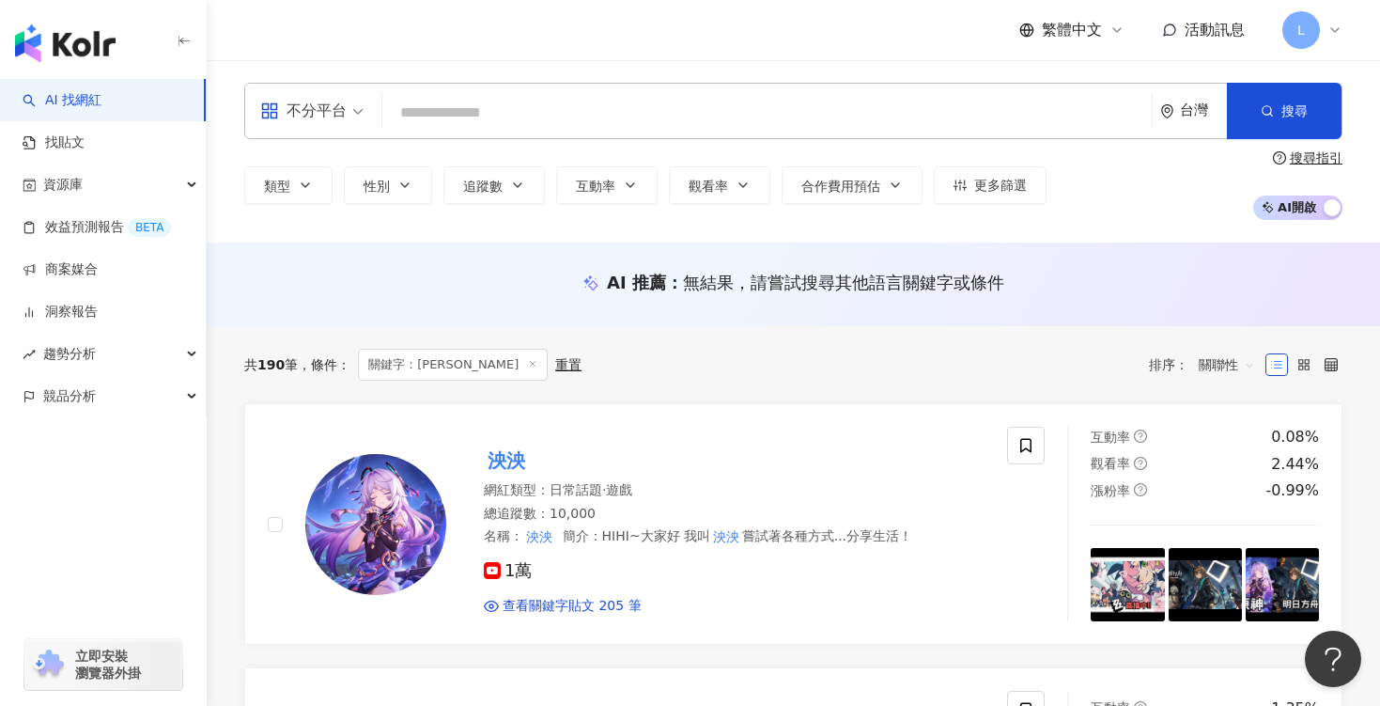
click at [430, 124] on input "search" at bounding box center [767, 113] width 755 height 36
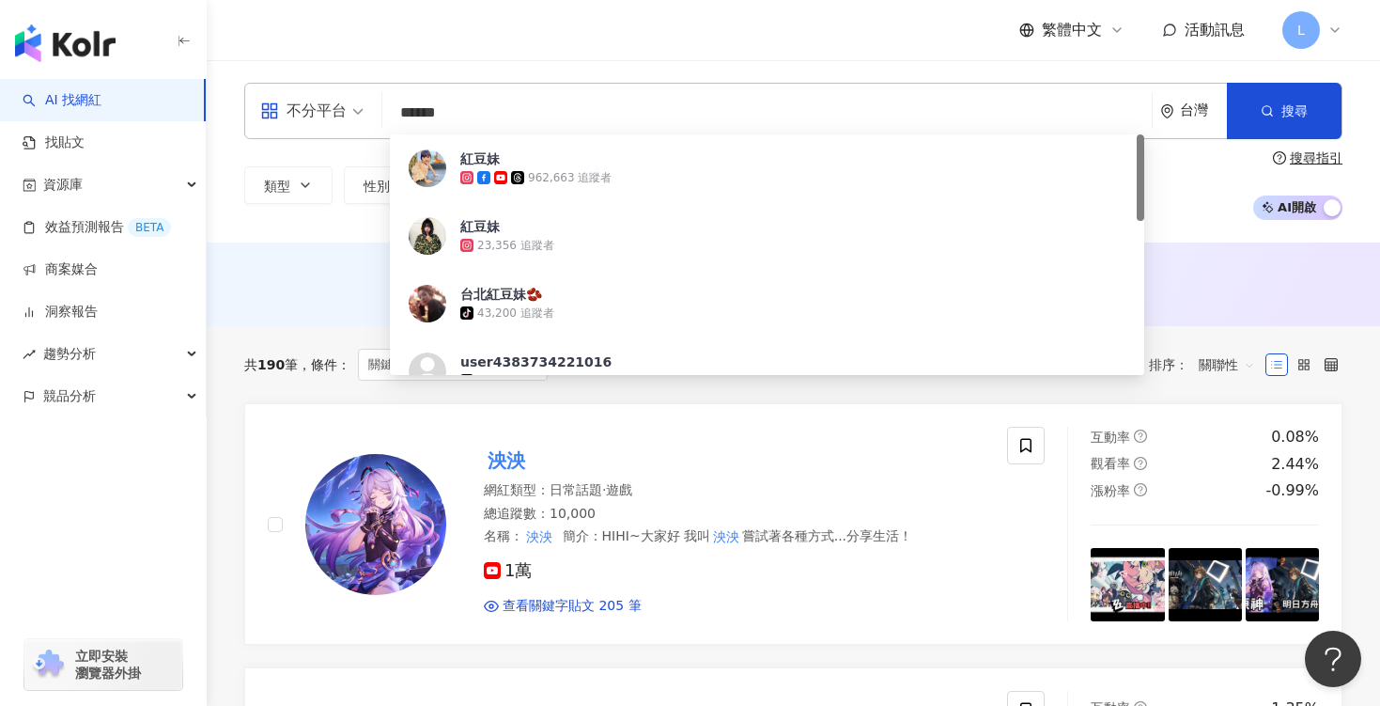
type input "****"
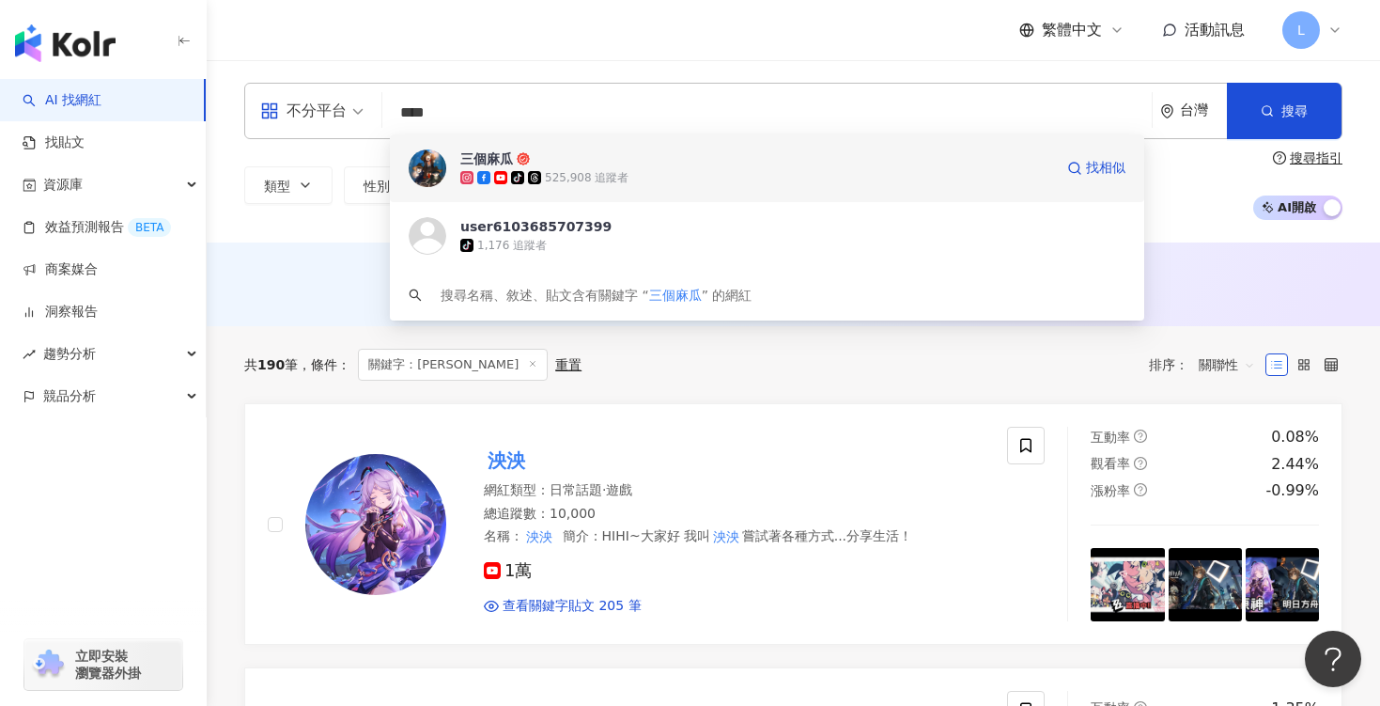
click at [614, 164] on span "三個麻瓜" at bounding box center [756, 158] width 593 height 19
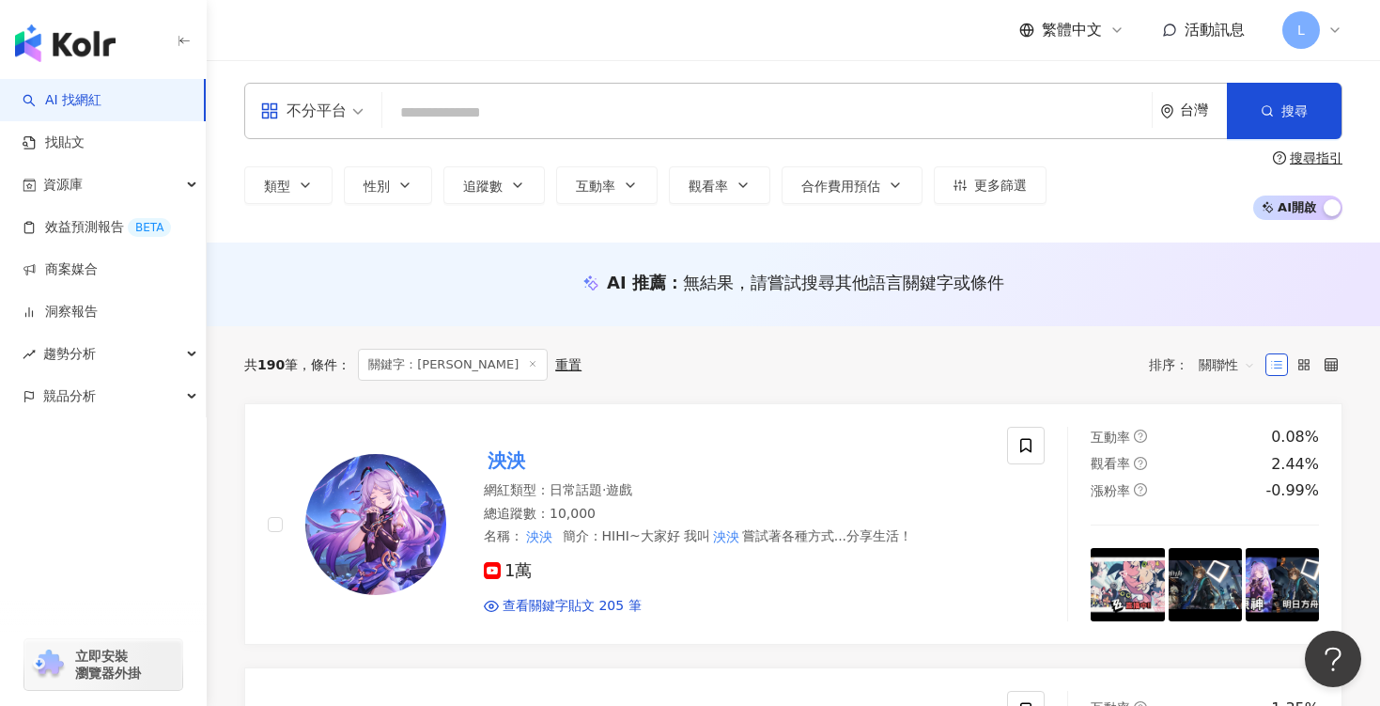
click at [444, 111] on input "search" at bounding box center [767, 113] width 755 height 36
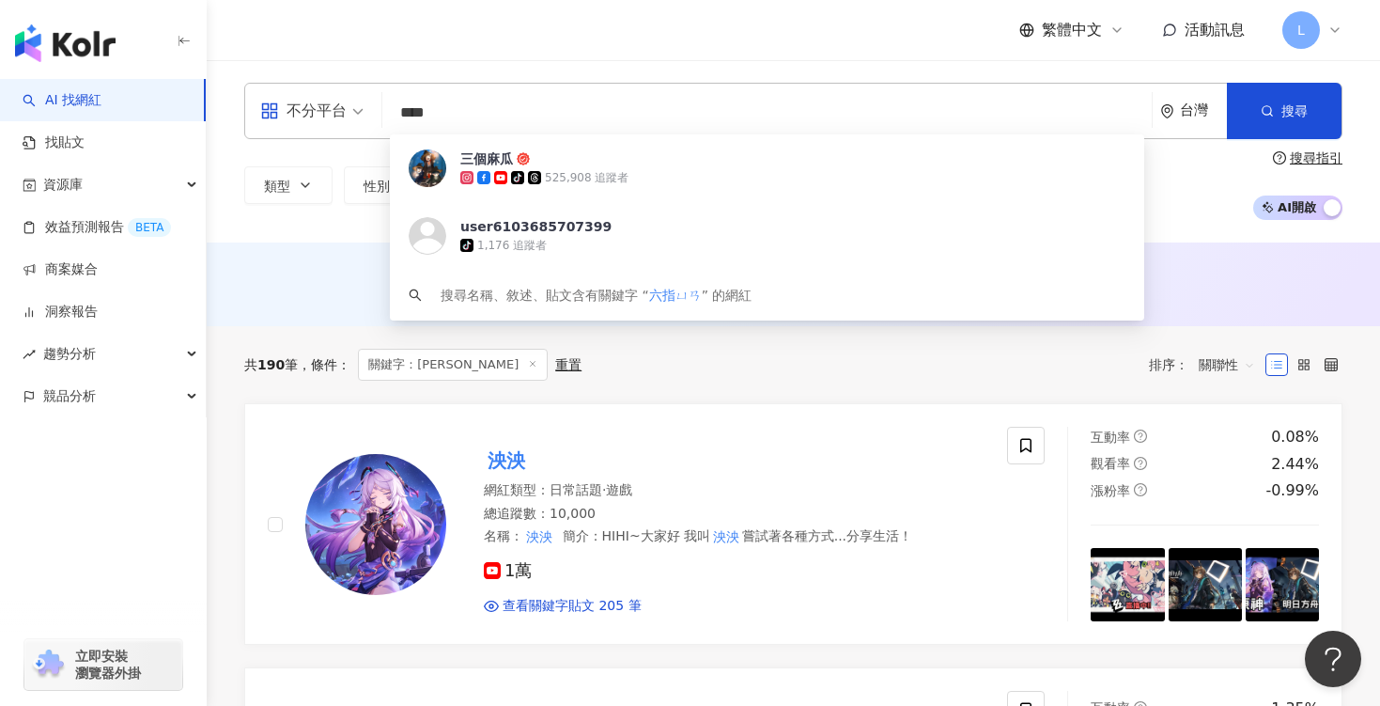
type input "***"
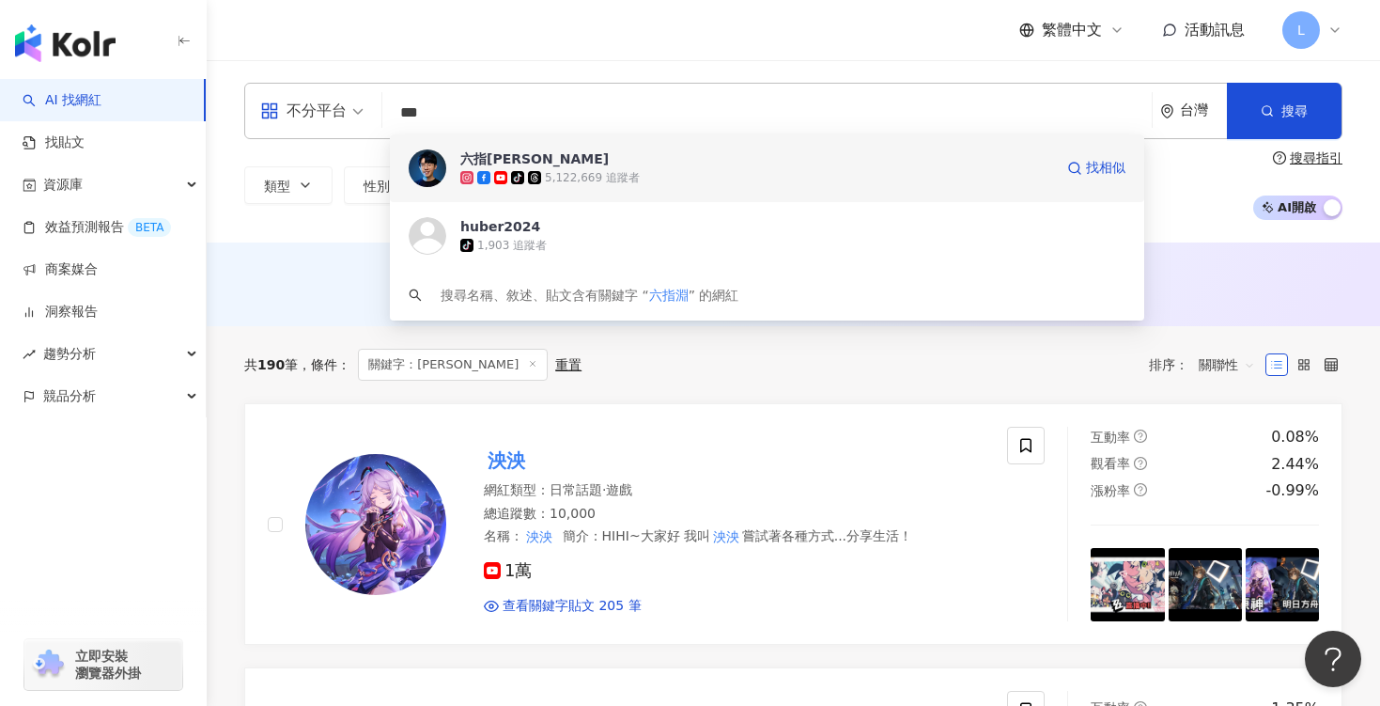
click at [566, 183] on div "5,122,669 追蹤者" at bounding box center [592, 178] width 95 height 16
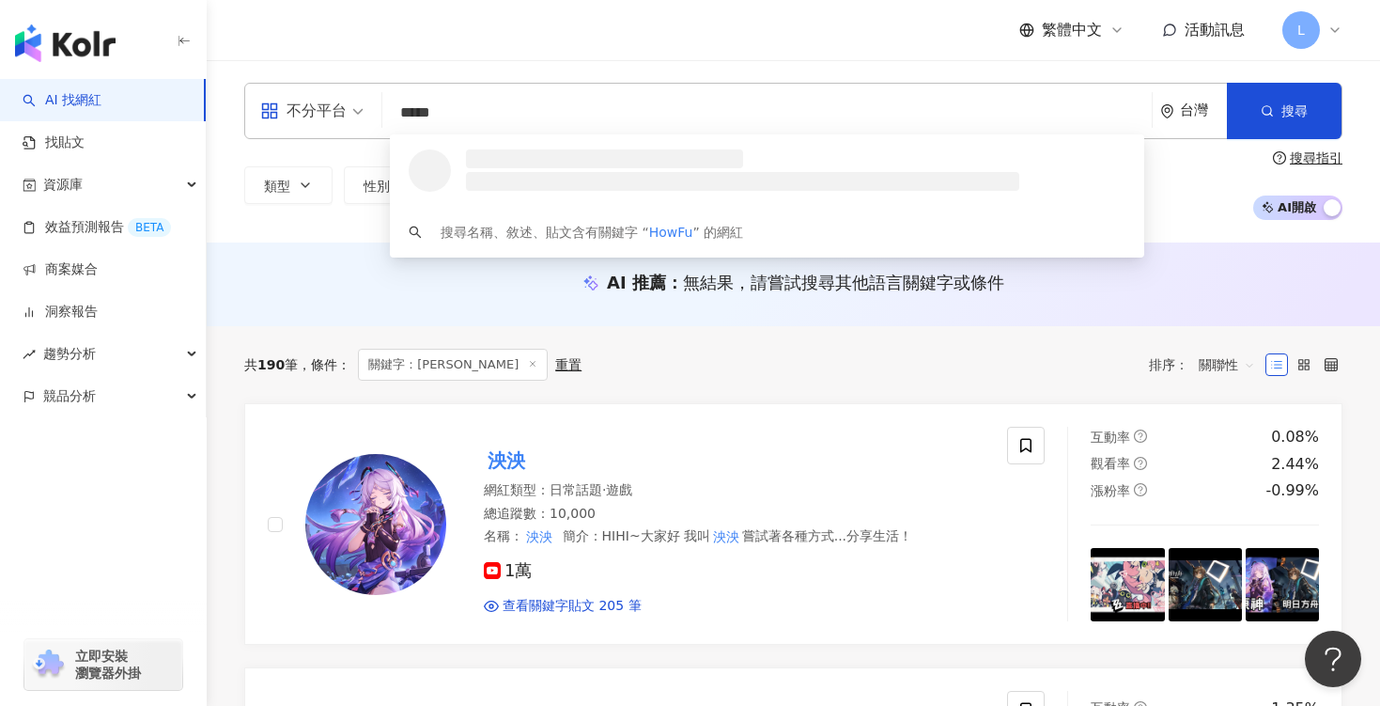
type input "******"
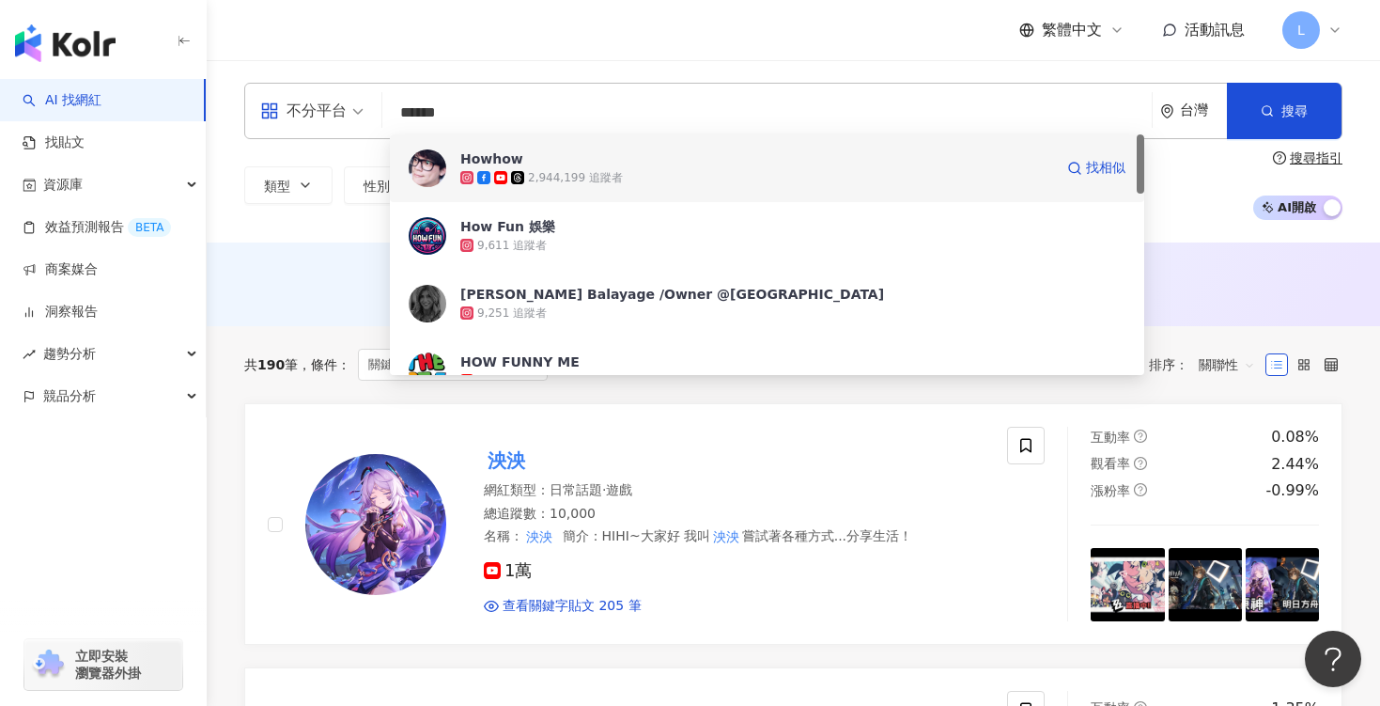
click at [523, 175] on icon at bounding box center [517, 177] width 13 height 13
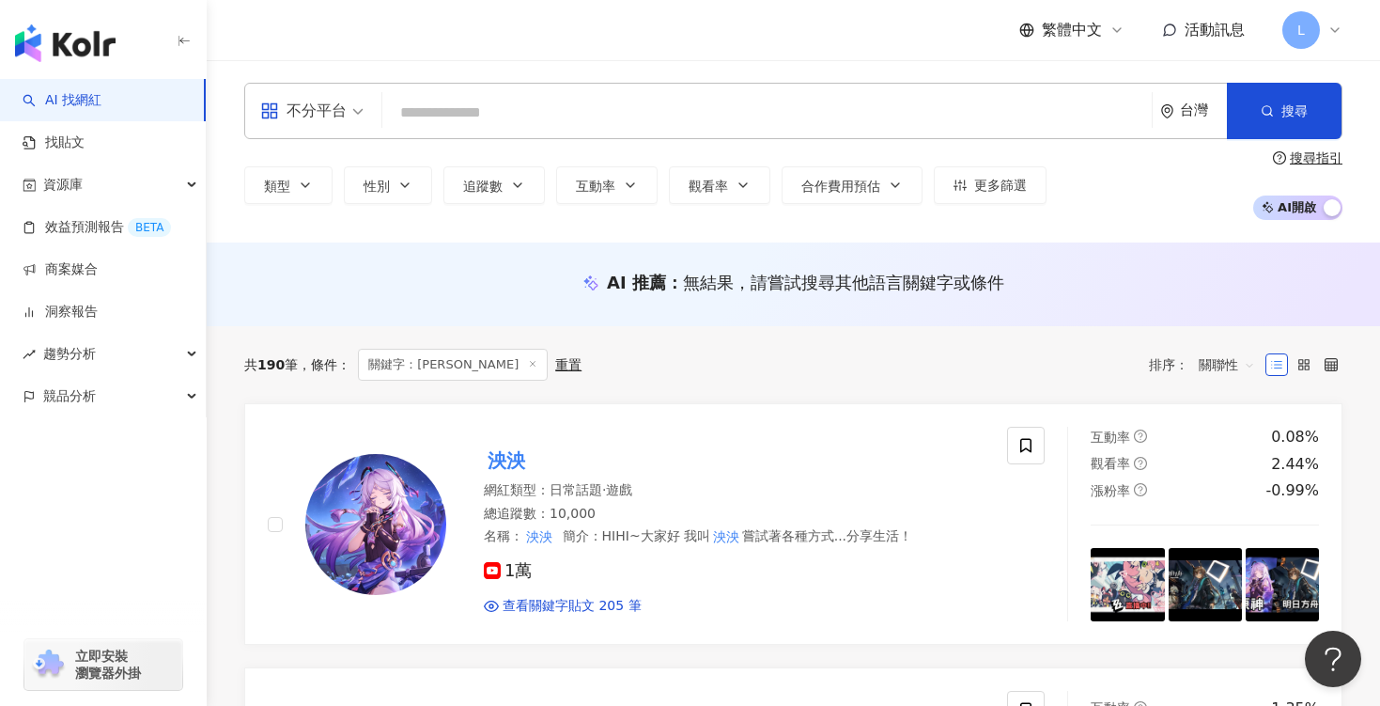
click at [435, 112] on input "search" at bounding box center [767, 113] width 755 height 36
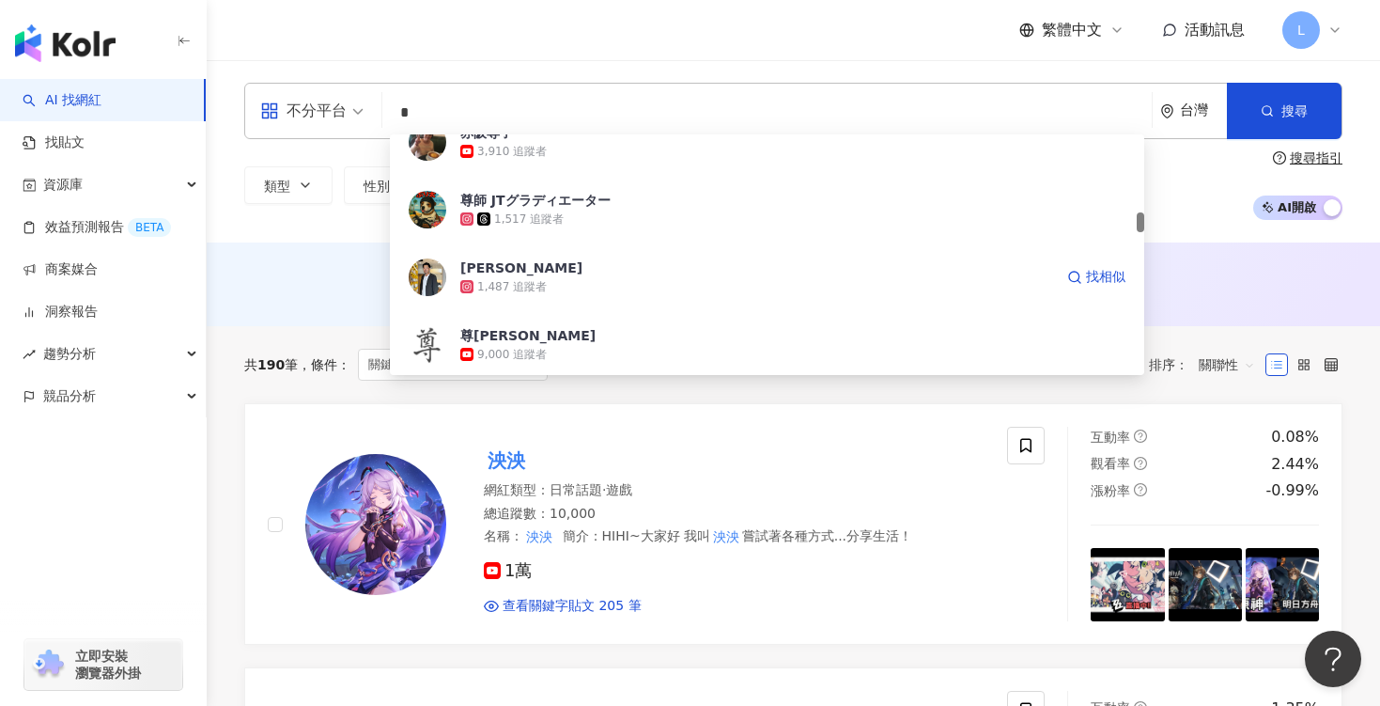
scroll to position [973, 0]
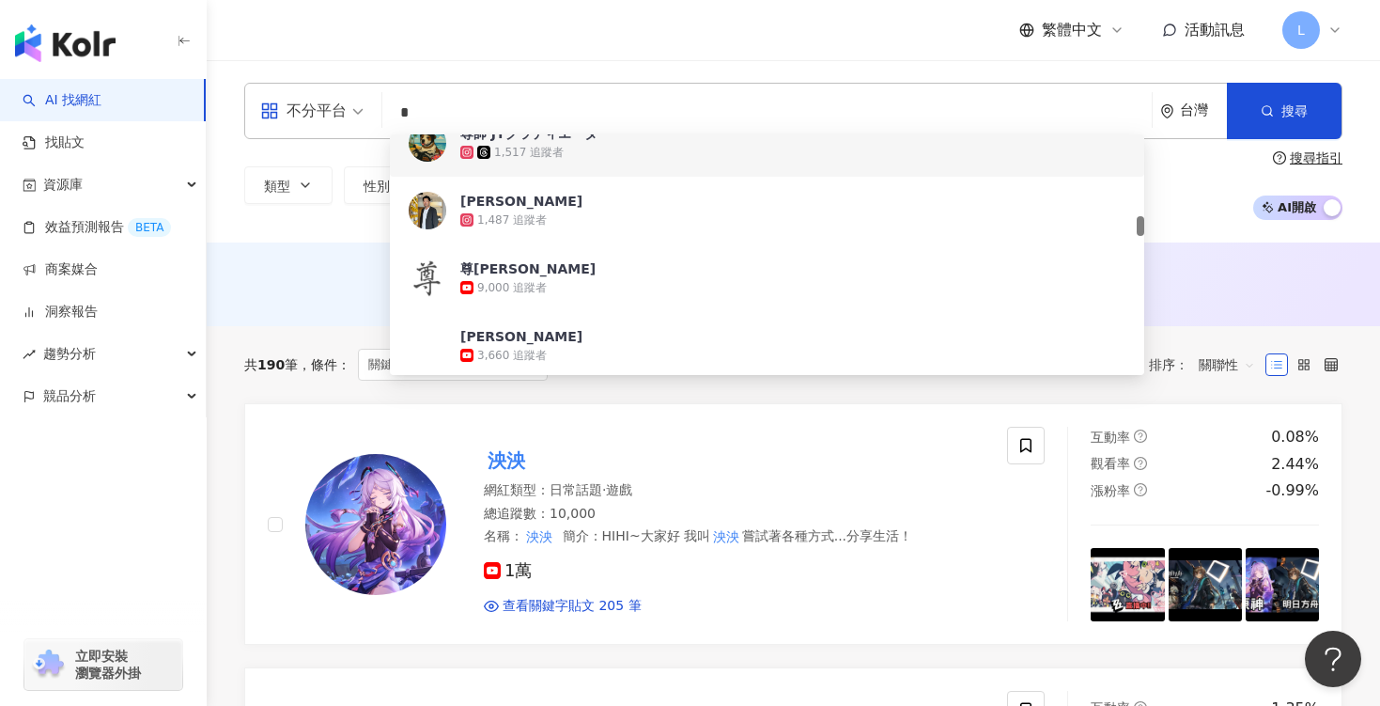
type input "*"
click at [503, 107] on input "*" at bounding box center [767, 113] width 755 height 36
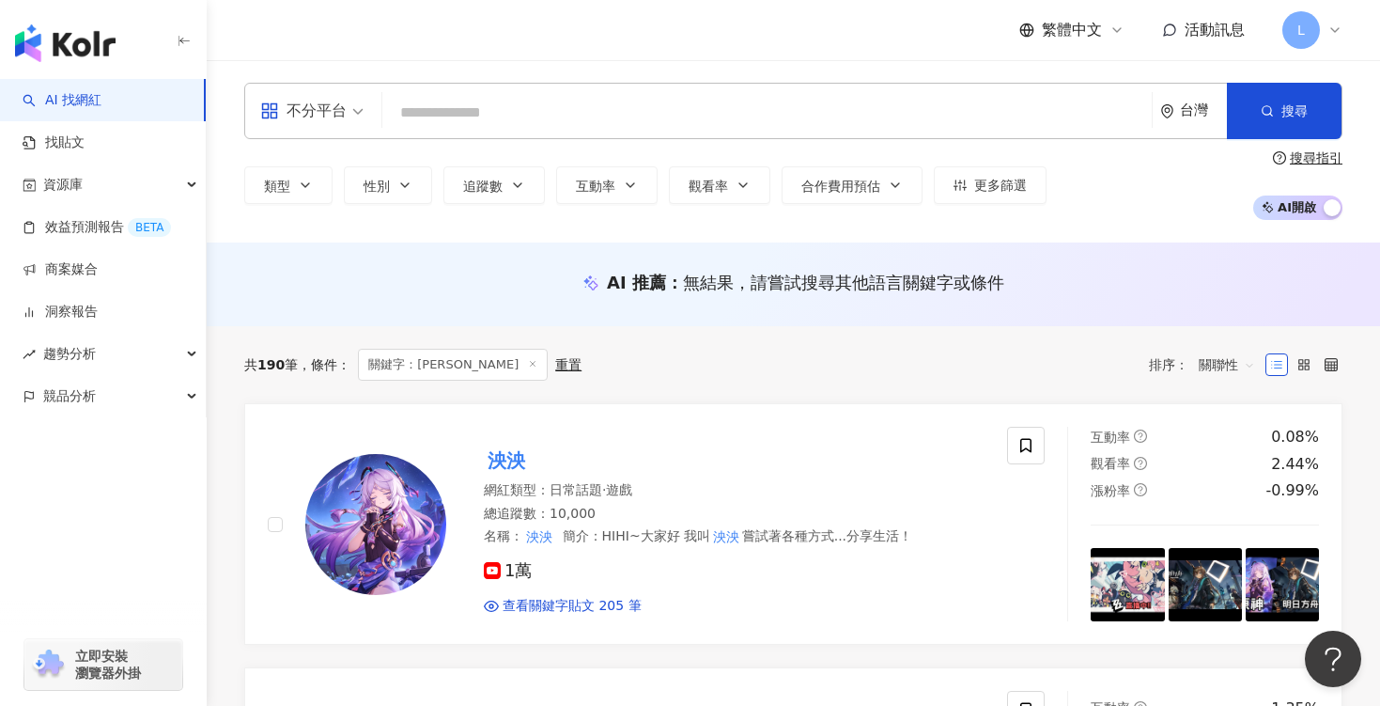
paste input "******"
type input "******"
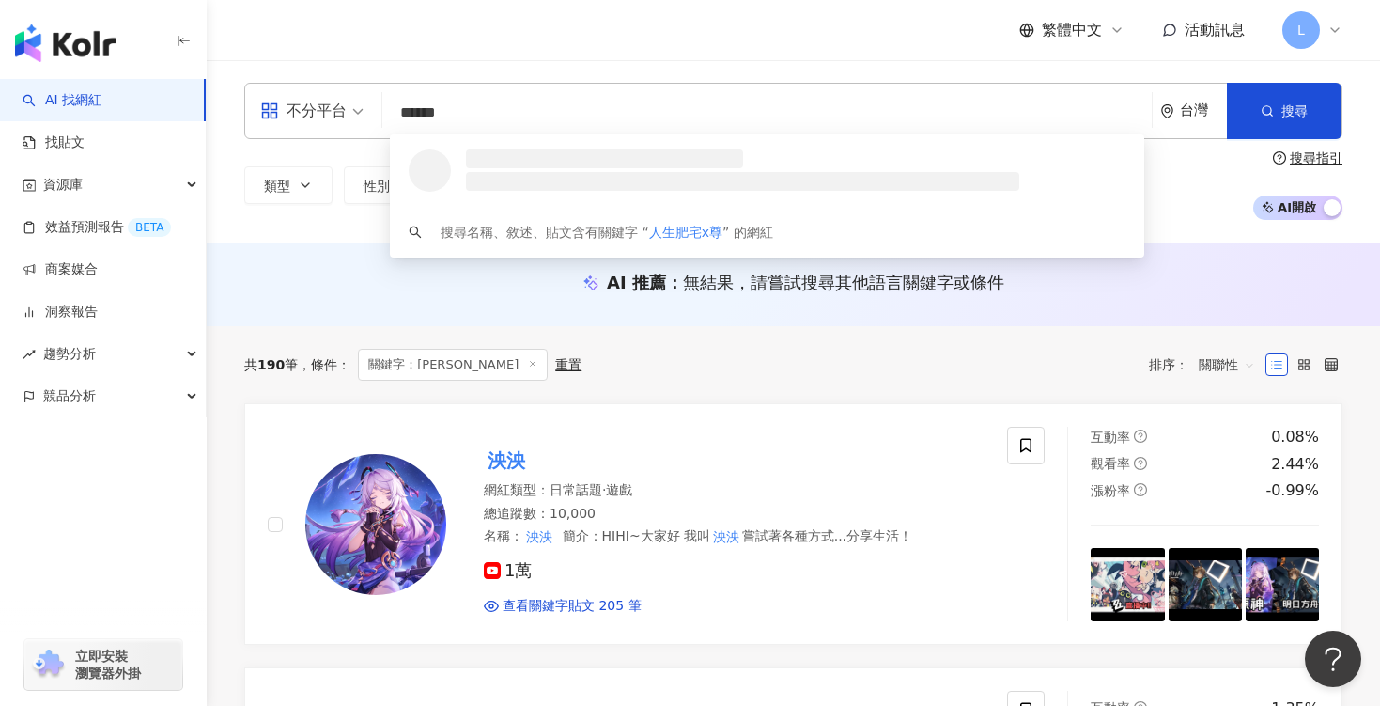
scroll to position [0, 0]
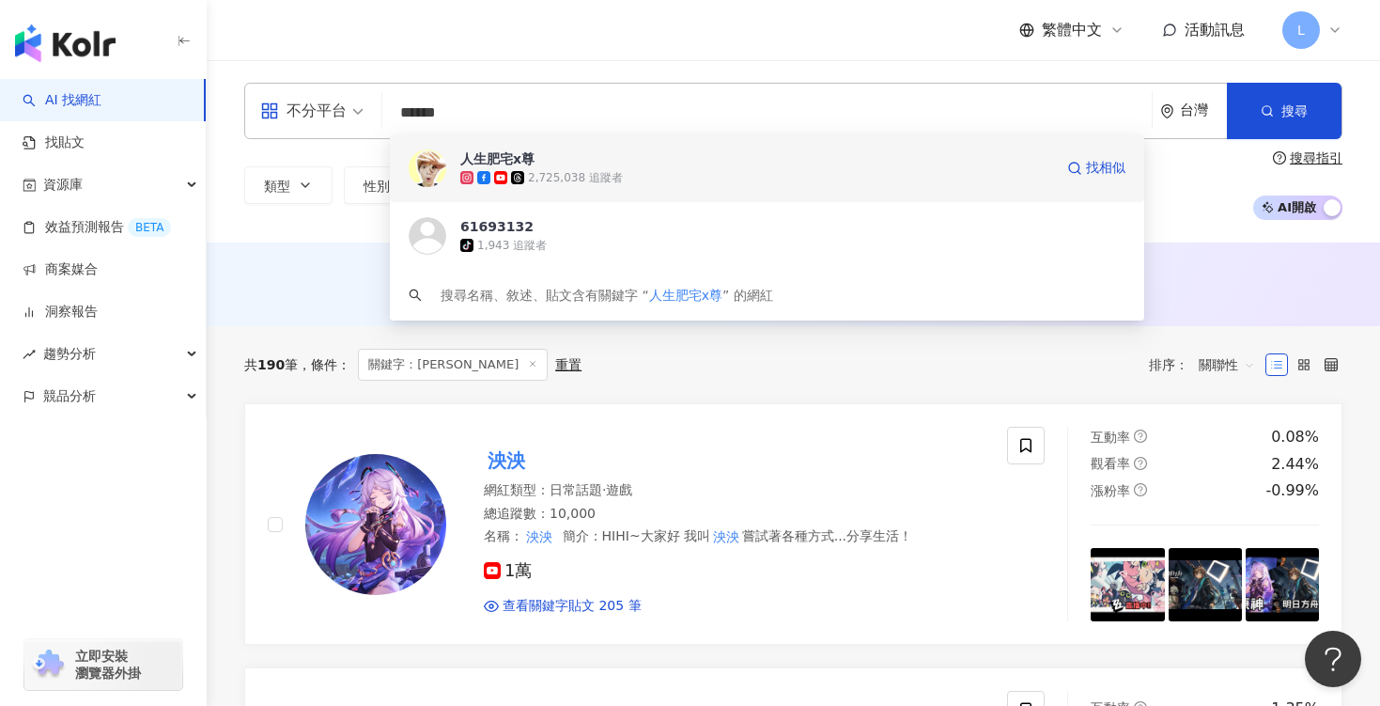
click at [546, 172] on div "2,725,038 追蹤者" at bounding box center [575, 178] width 95 height 16
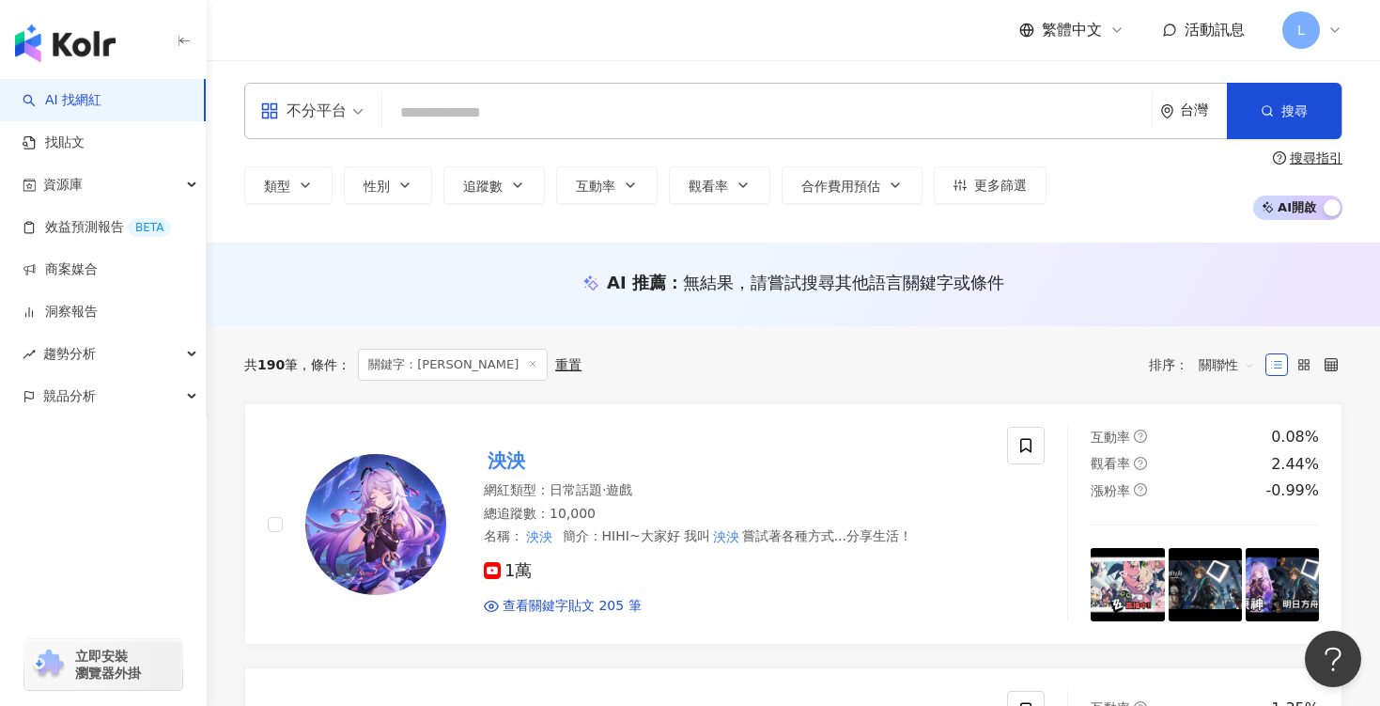
click at [487, 110] on input "search" at bounding box center [767, 113] width 755 height 36
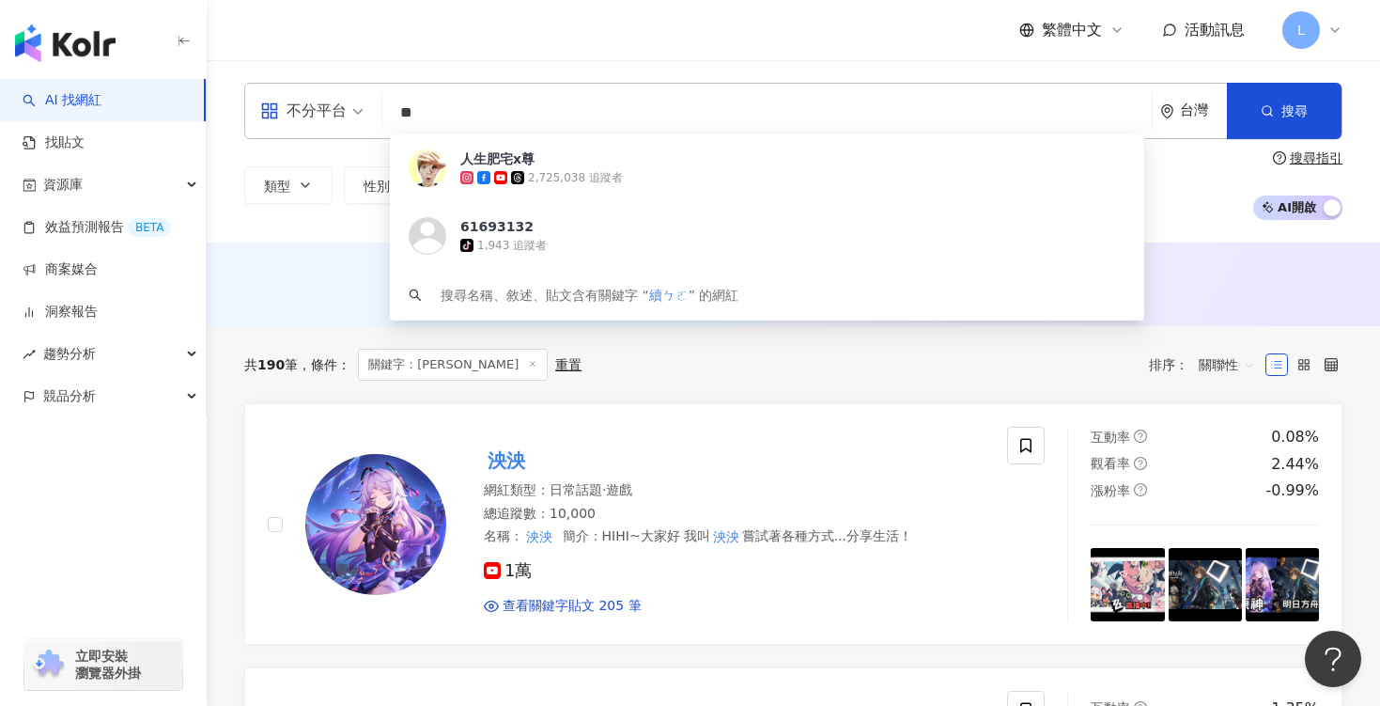
type input "*"
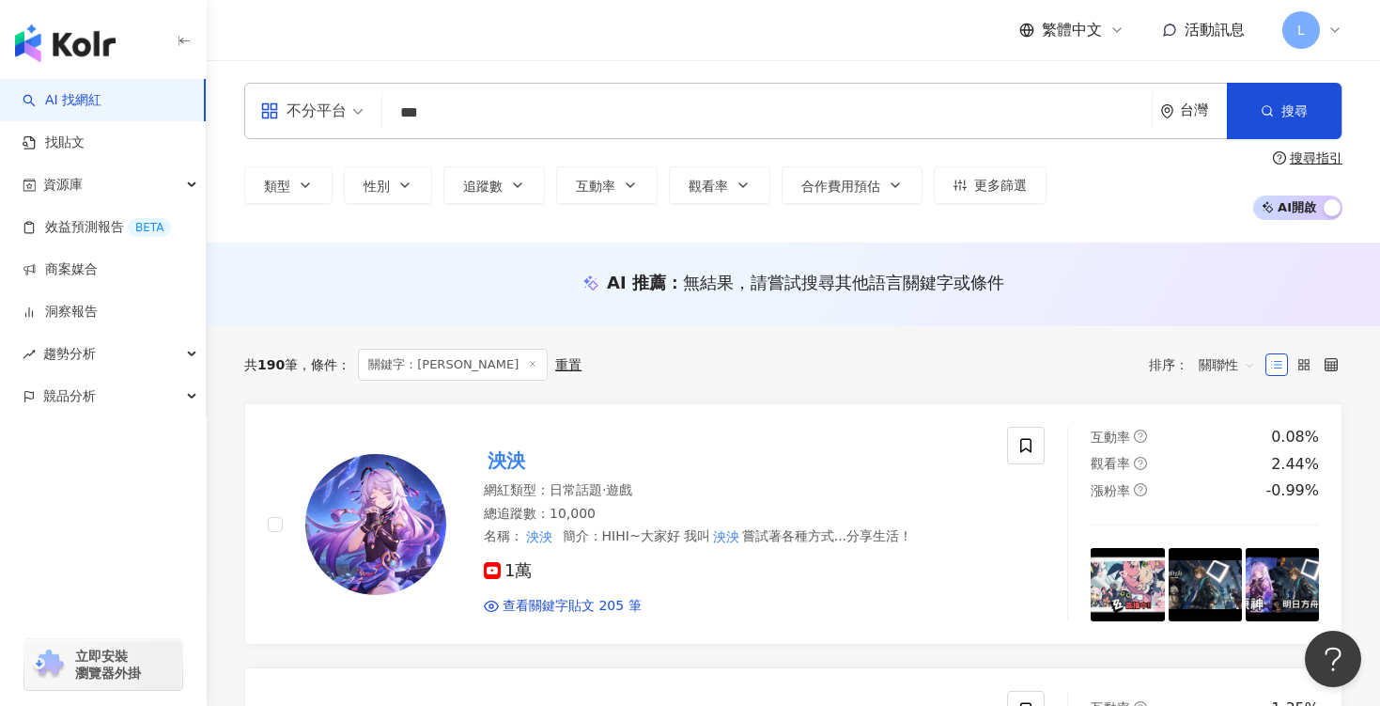
type input "**"
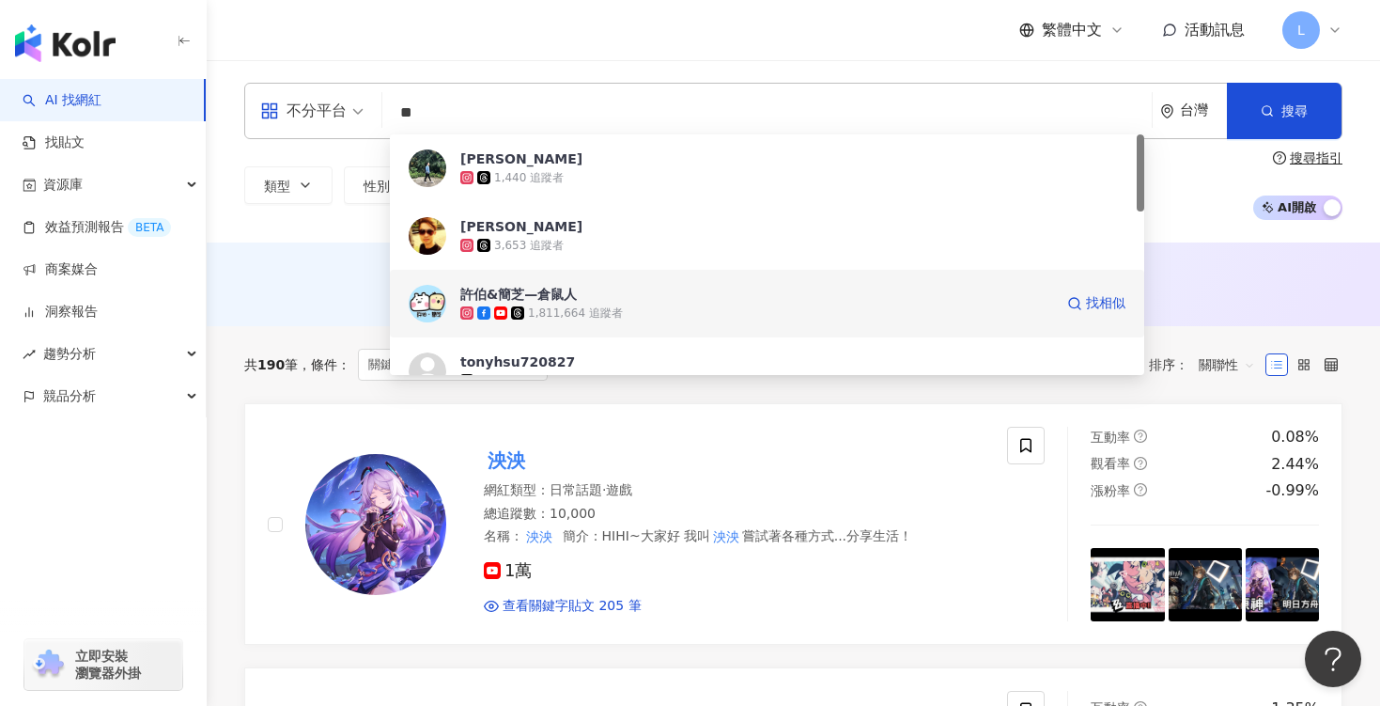
click at [554, 285] on div "許伯&簡芝—倉鼠人" at bounding box center [518, 294] width 117 height 19
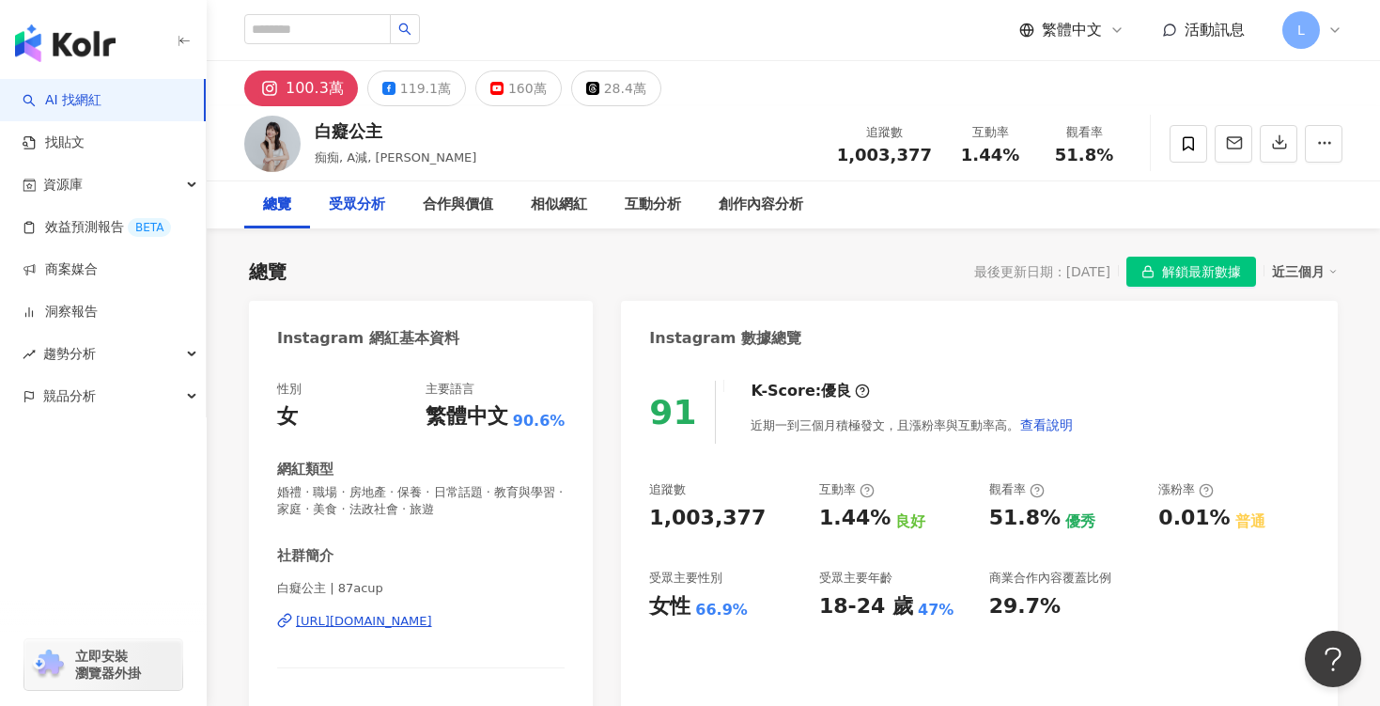
click at [362, 202] on div "受眾分析" at bounding box center [357, 205] width 56 height 23
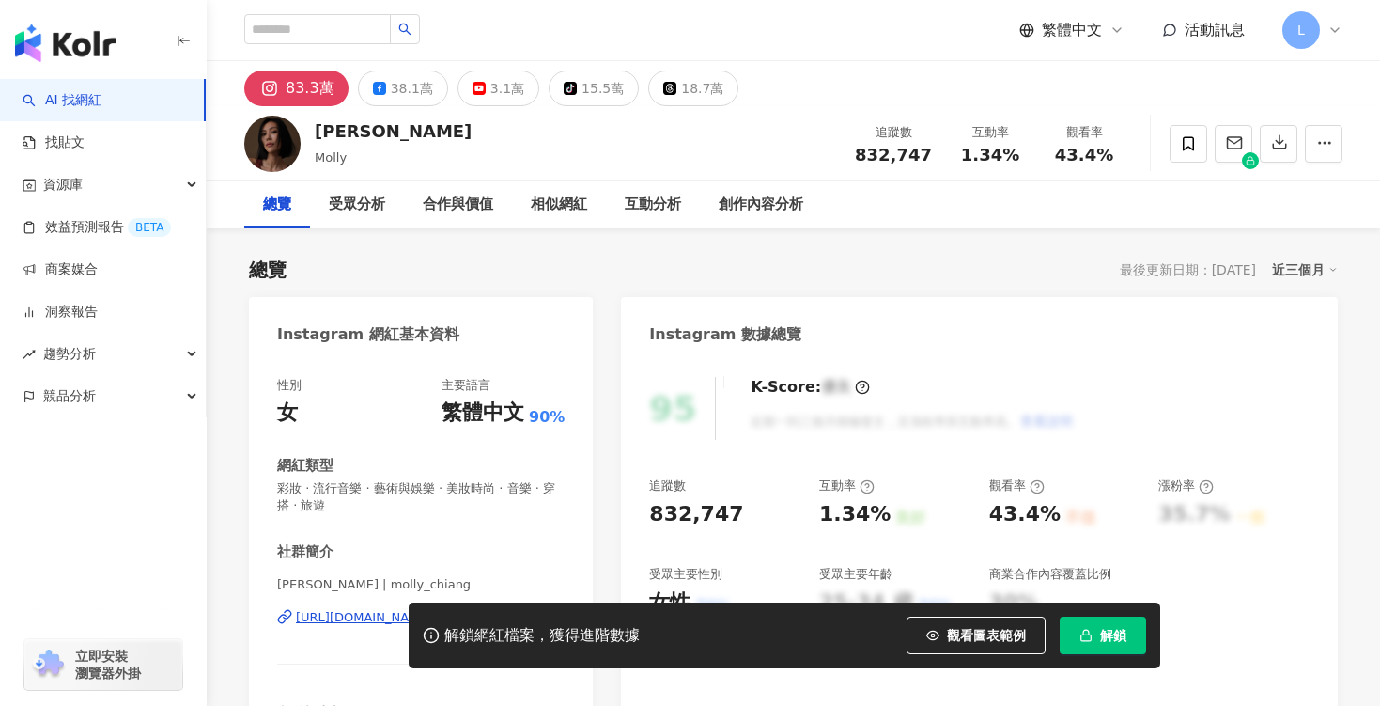
click at [1098, 649] on button "解鎖" at bounding box center [1103, 635] width 86 height 38
click at [371, 211] on div "受眾分析" at bounding box center [357, 205] width 56 height 23
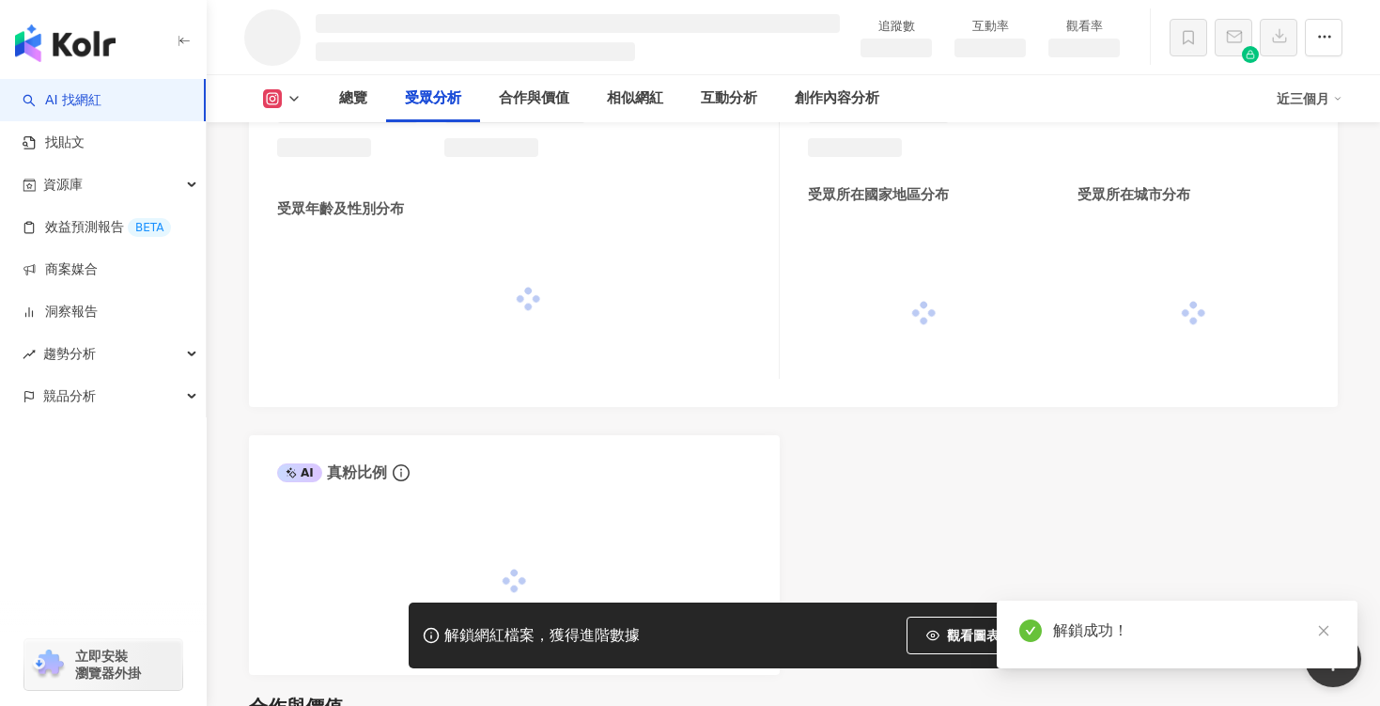
scroll to position [1549, 0]
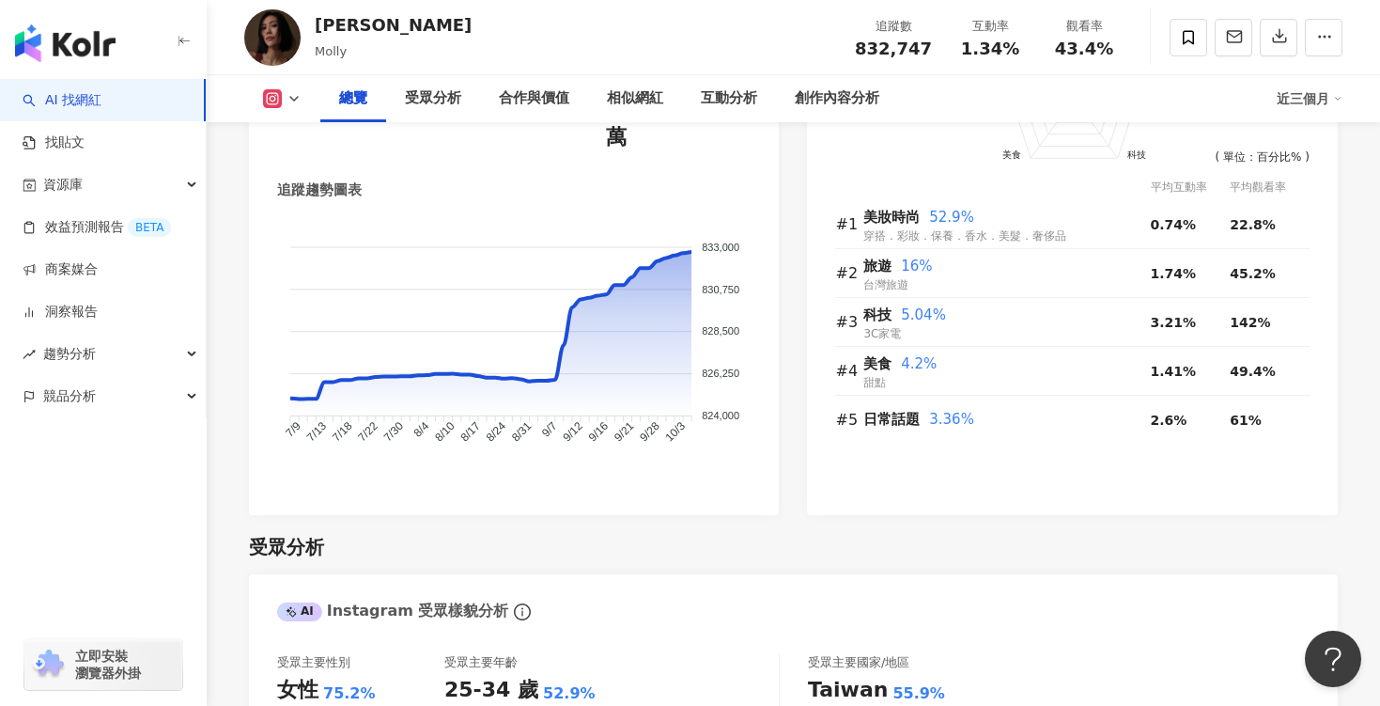
scroll to position [1157, 0]
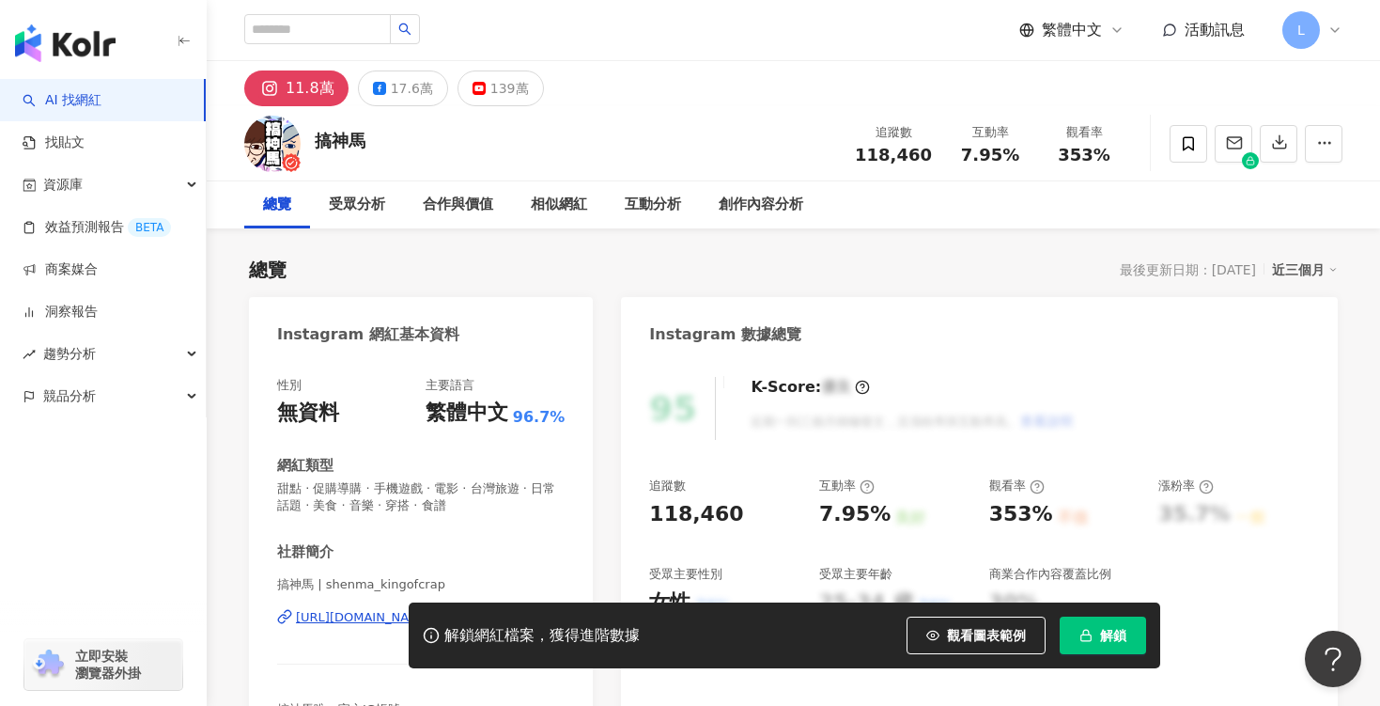
click at [1109, 641] on span "解鎖" at bounding box center [1113, 635] width 26 height 15
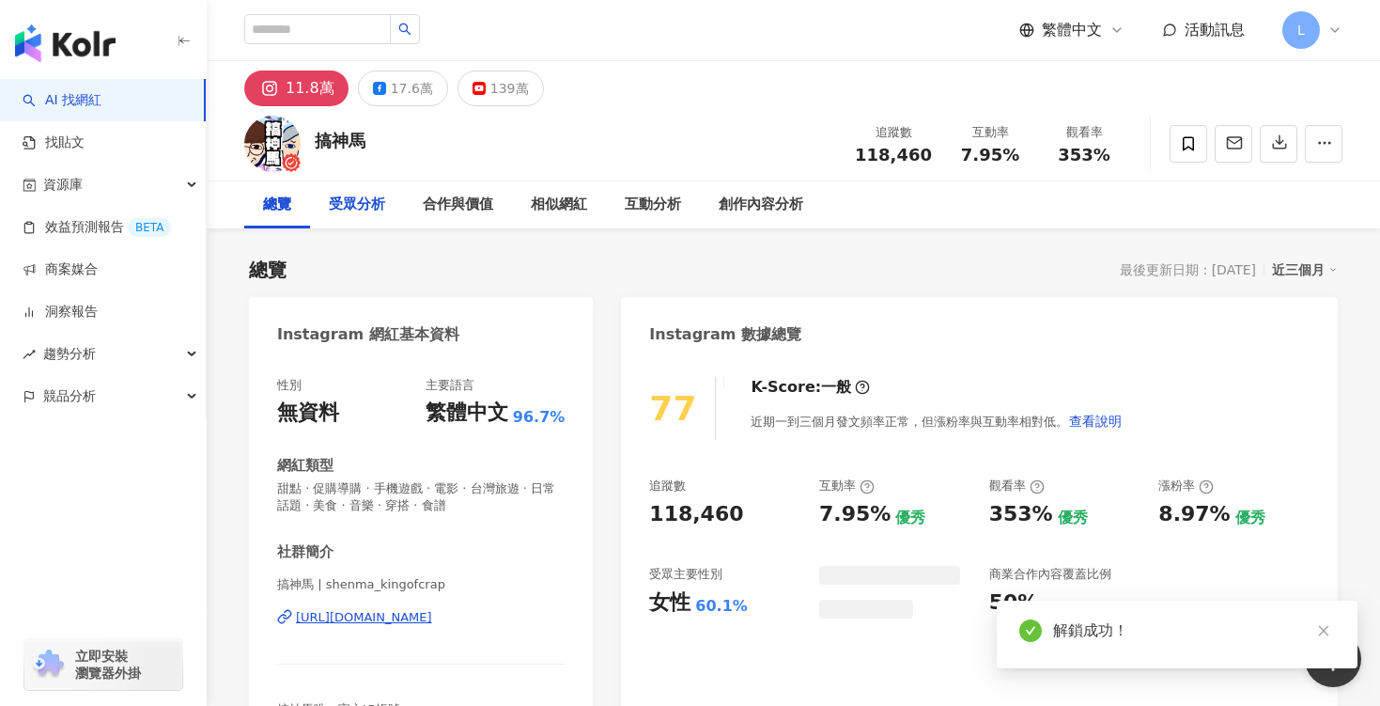
click at [369, 205] on div "受眾分析" at bounding box center [357, 205] width 56 height 23
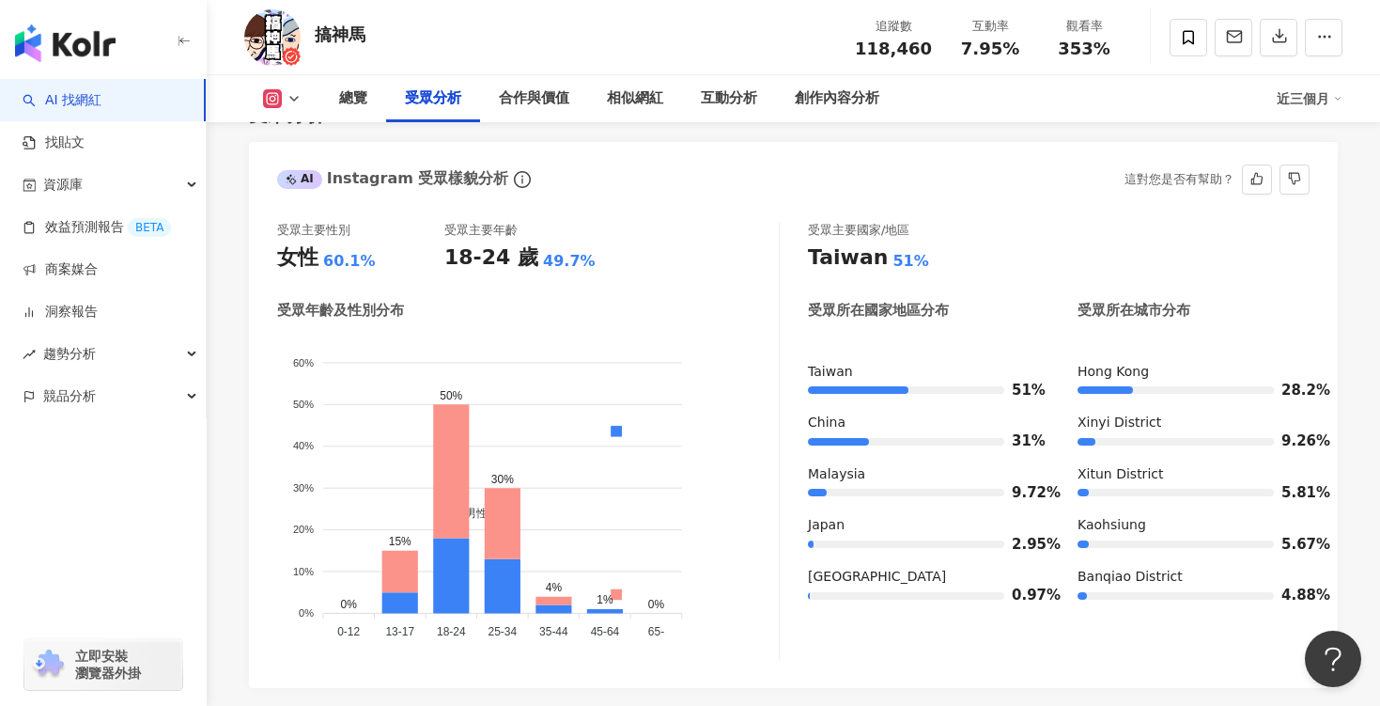
scroll to position [1704, 0]
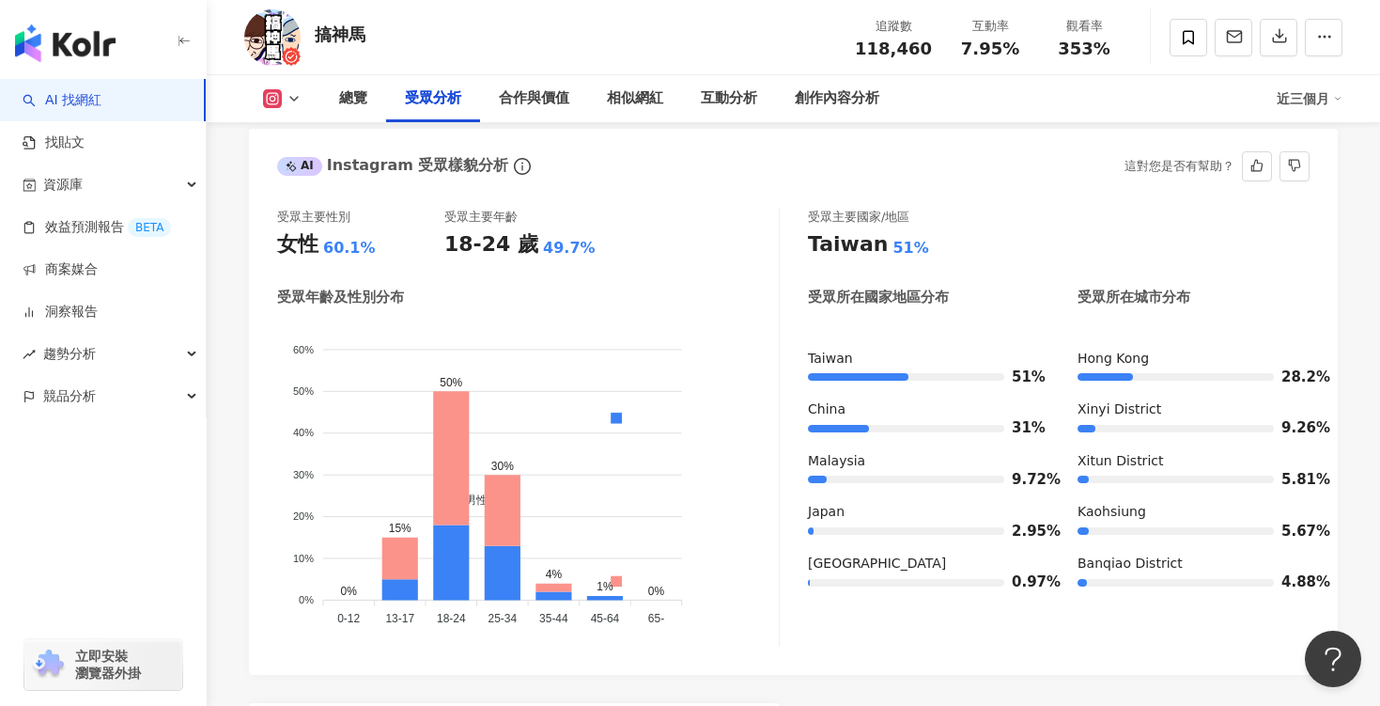
click at [903, 350] on div "Taiwan" at bounding box center [924, 359] width 232 height 19
click at [900, 288] on div "受眾所在國家地區分布" at bounding box center [878, 298] width 141 height 20
click at [1129, 288] on div "受眾所在城市分布" at bounding box center [1134, 298] width 113 height 20
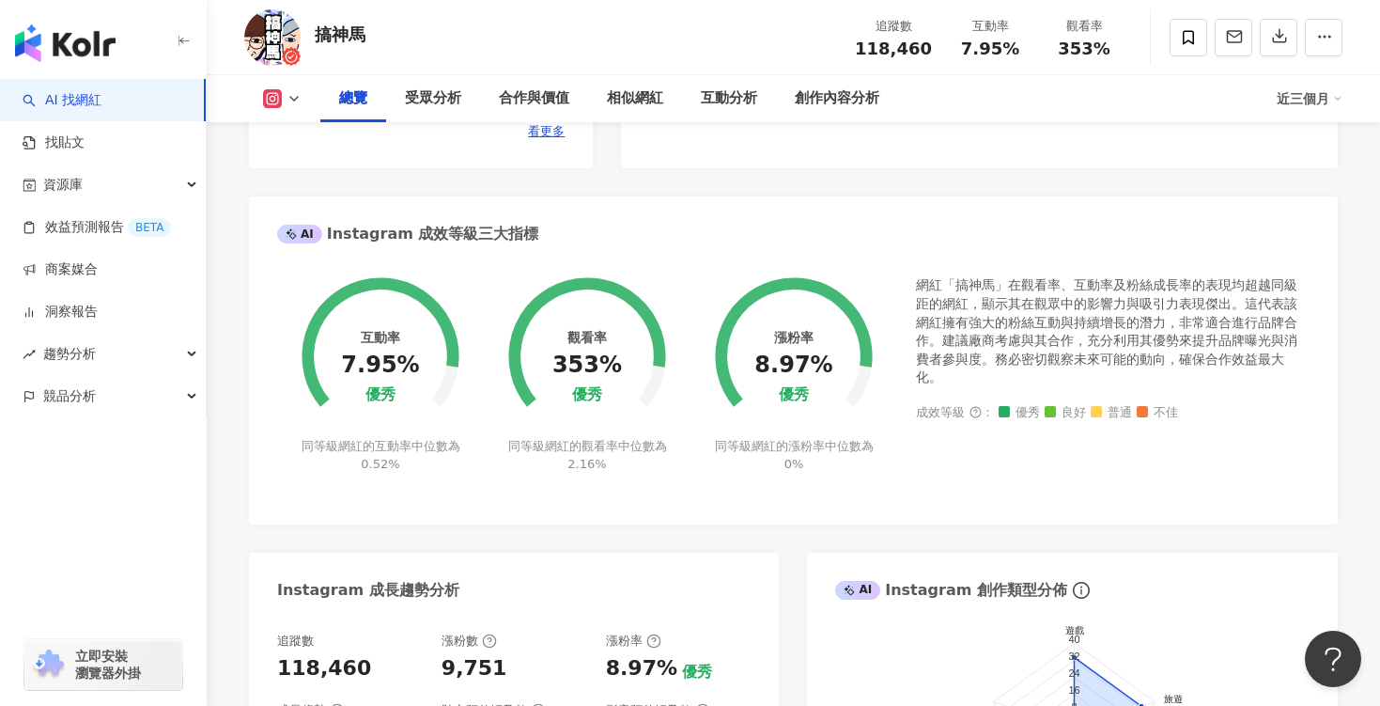
scroll to position [0, 0]
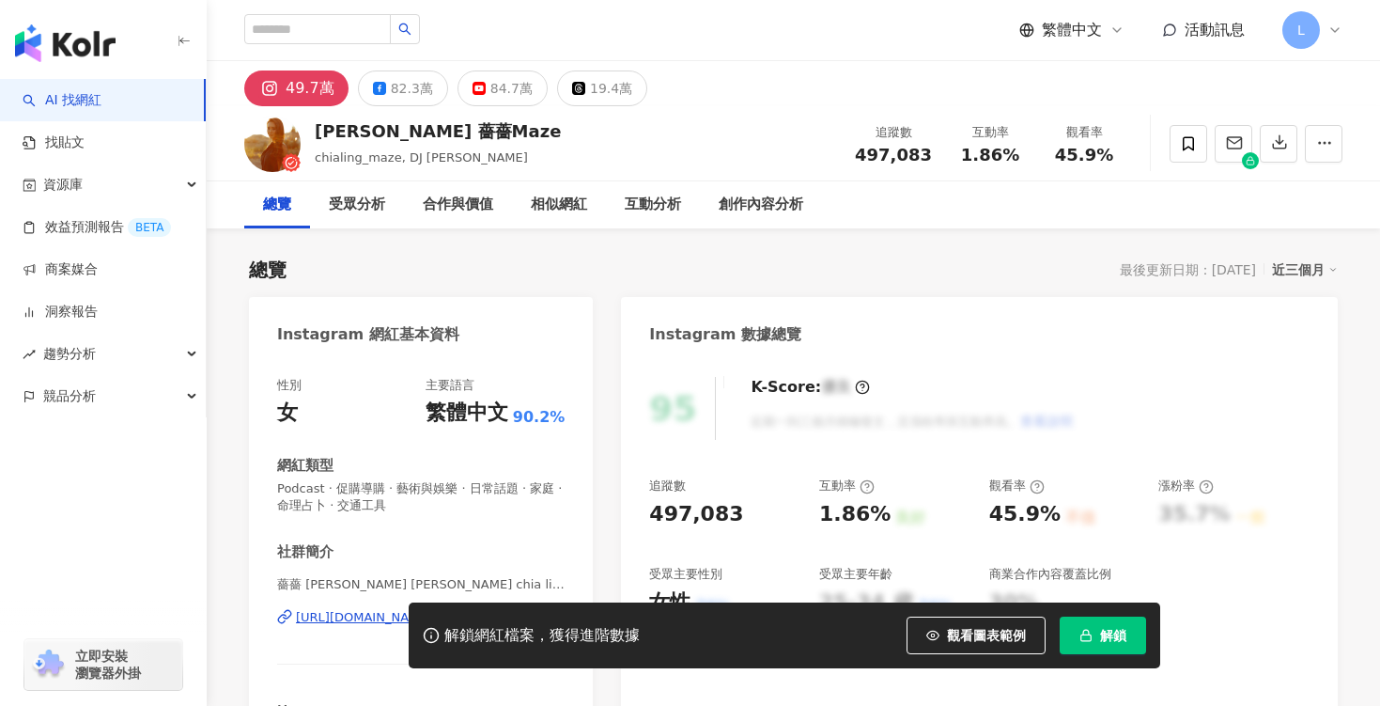
click at [1076, 633] on button "解鎖" at bounding box center [1103, 635] width 86 height 38
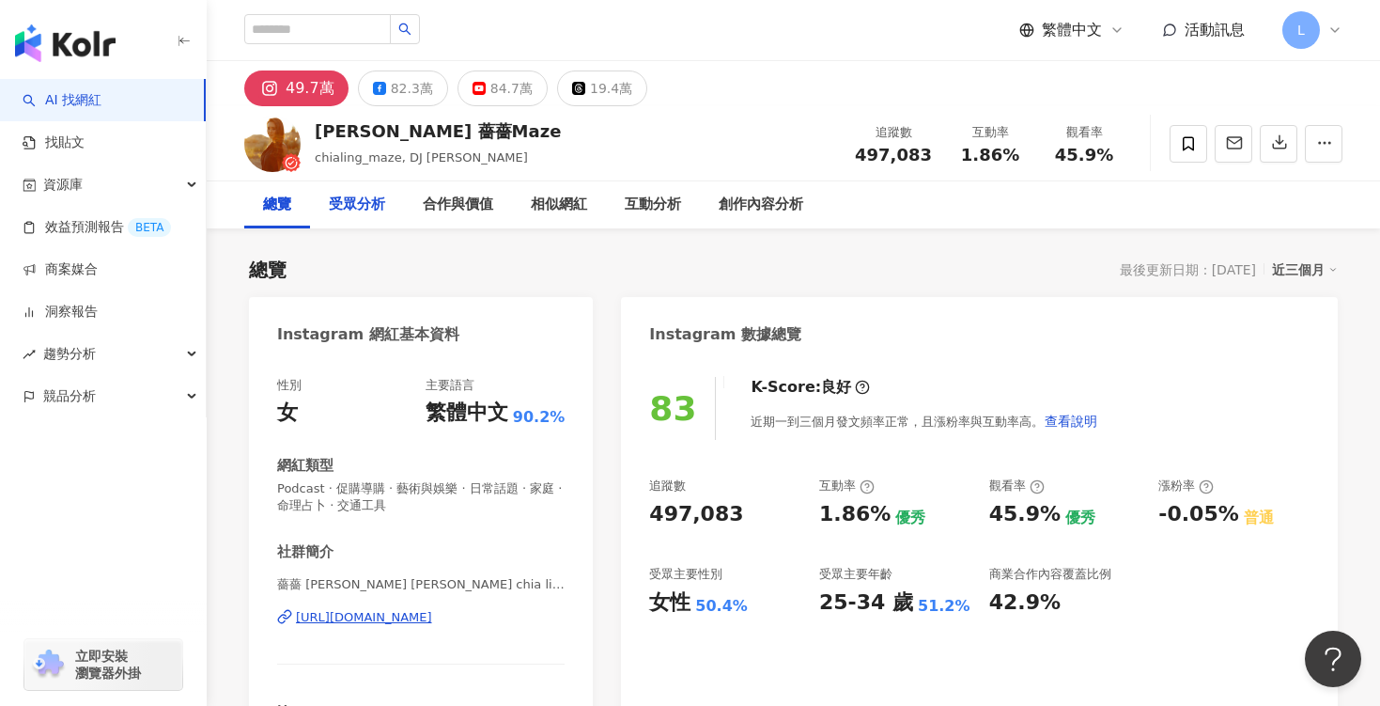
click at [363, 211] on div "受眾分析" at bounding box center [357, 205] width 56 height 23
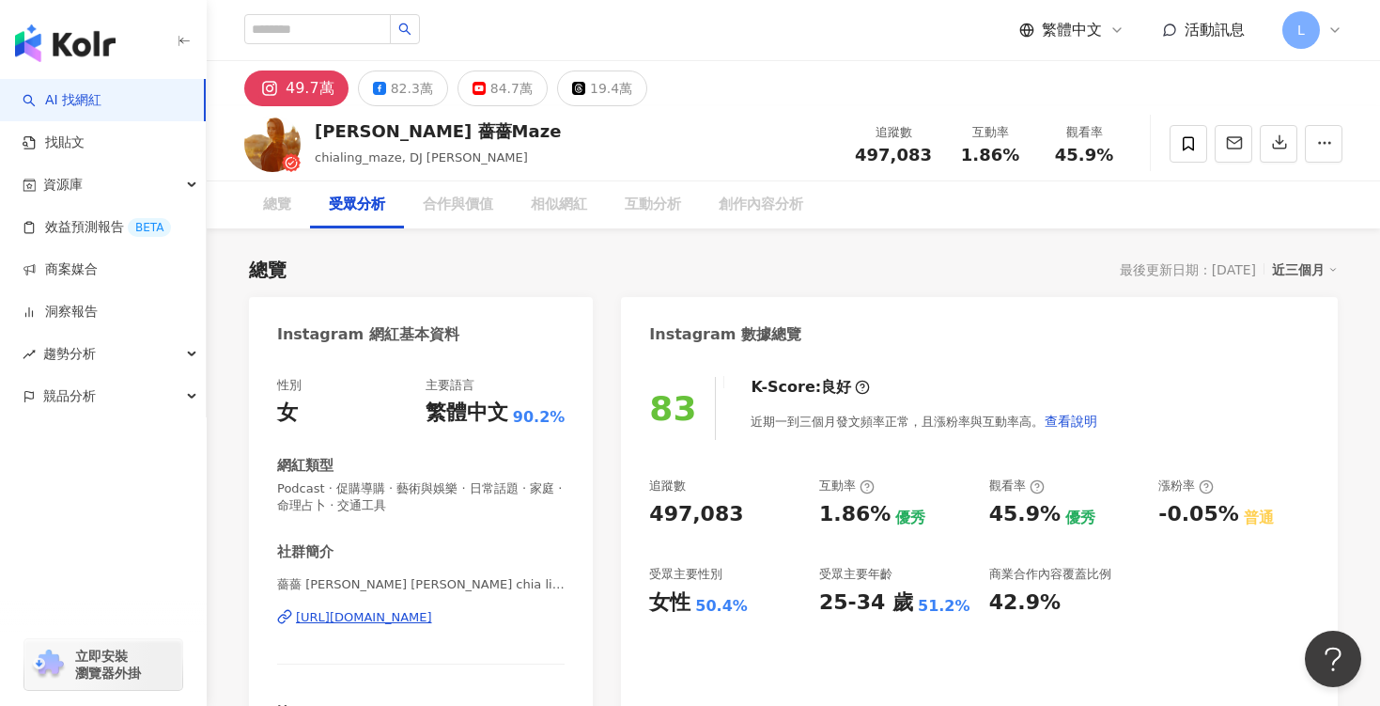
scroll to position [1622, 0]
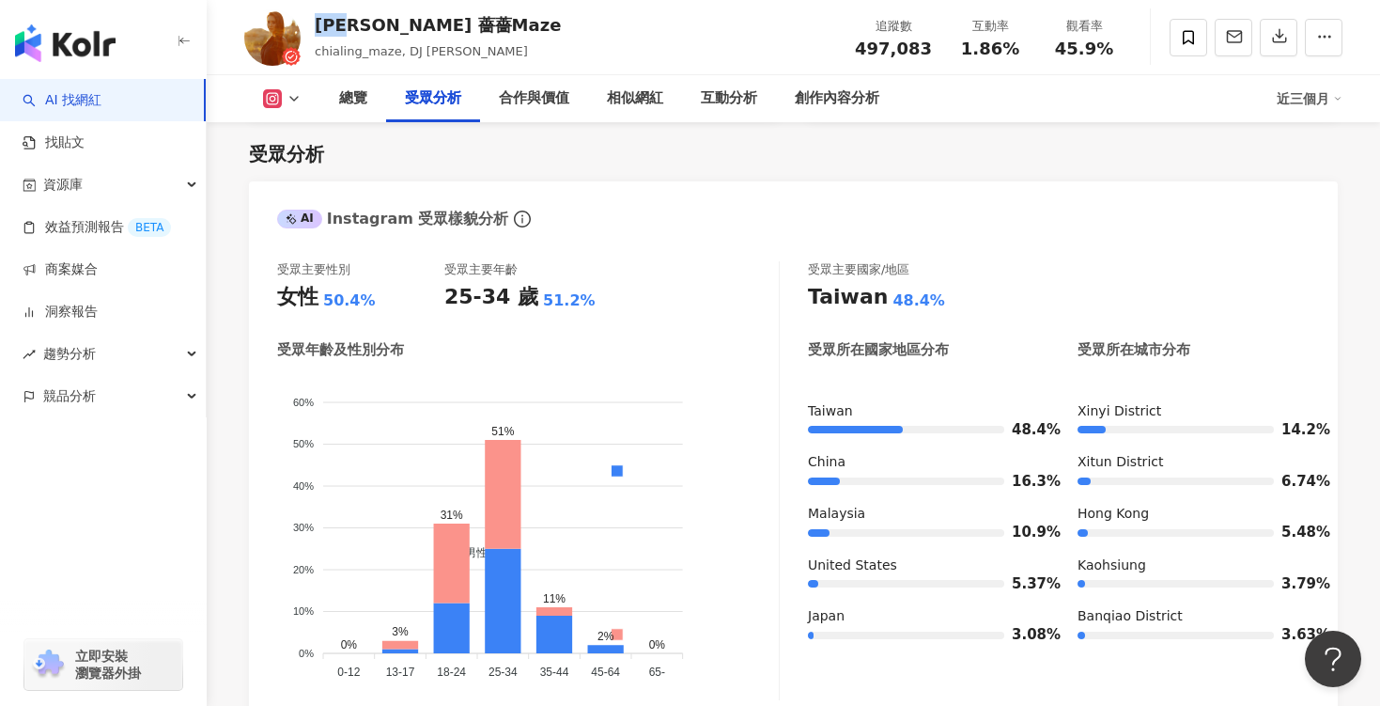
drag, startPoint x: 319, startPoint y: 23, endPoint x: 360, endPoint y: 23, distance: 41.3
click at [360, 23] on div "林嘉凌 薔薔Maze" at bounding box center [438, 24] width 246 height 23
copy div "林嘉凌"
click at [518, 33] on div "林嘉凌 薔薔Maze chialing_maze, DJ Maze 追蹤數 497,083 互動率 1.86% 觀看率 45.9%" at bounding box center [794, 37] width 1174 height 74
drag, startPoint x: 316, startPoint y: 22, endPoint x: 445, endPoint y: 23, distance: 129.7
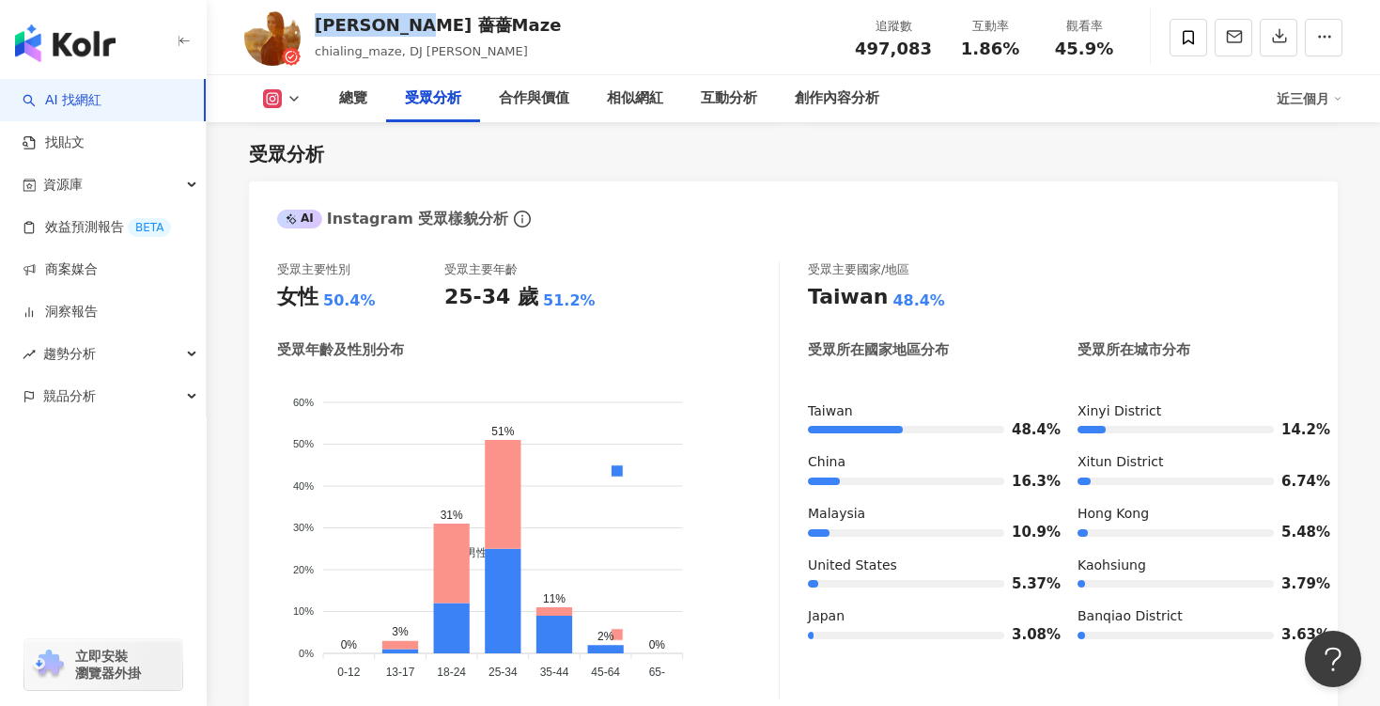
click at [445, 23] on div "林嘉凌 薔薔Maze" at bounding box center [438, 24] width 246 height 23
copy div "林嘉凌 薔薔Maze"
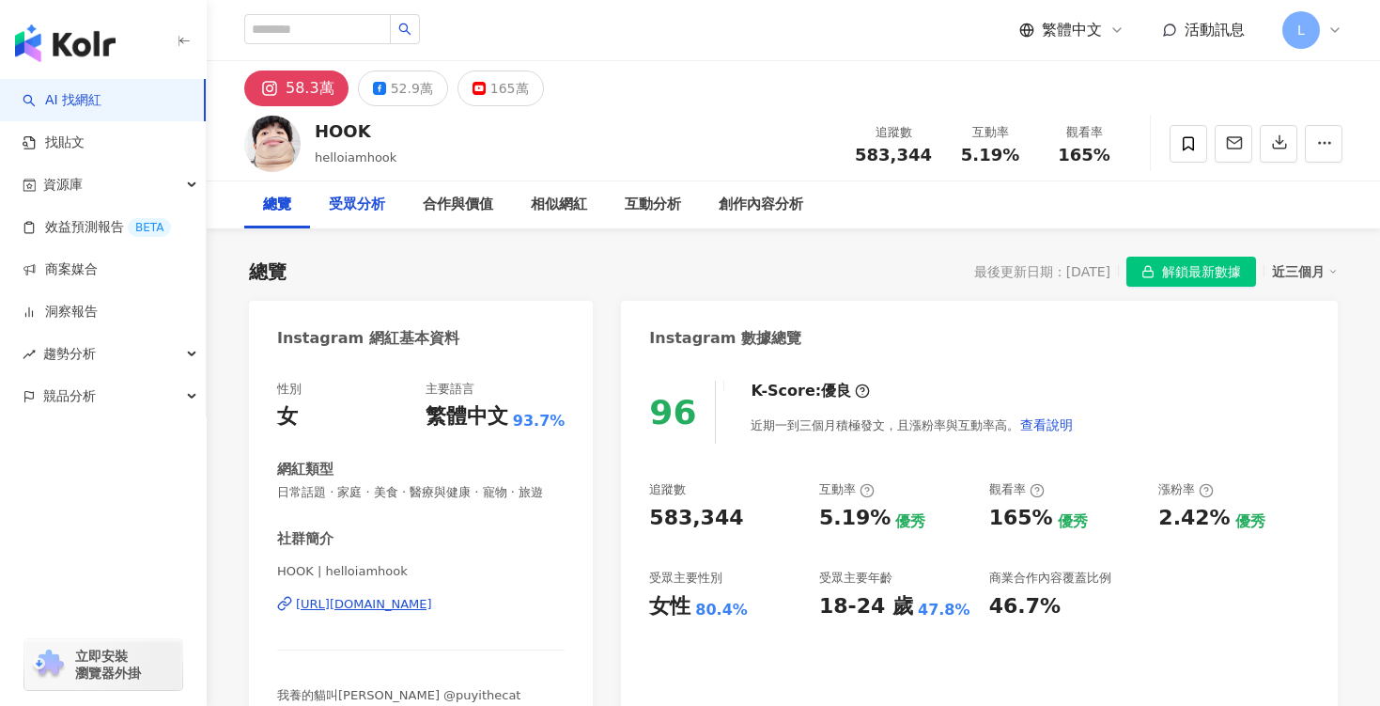
click at [357, 197] on div "受眾分析" at bounding box center [357, 205] width 56 height 23
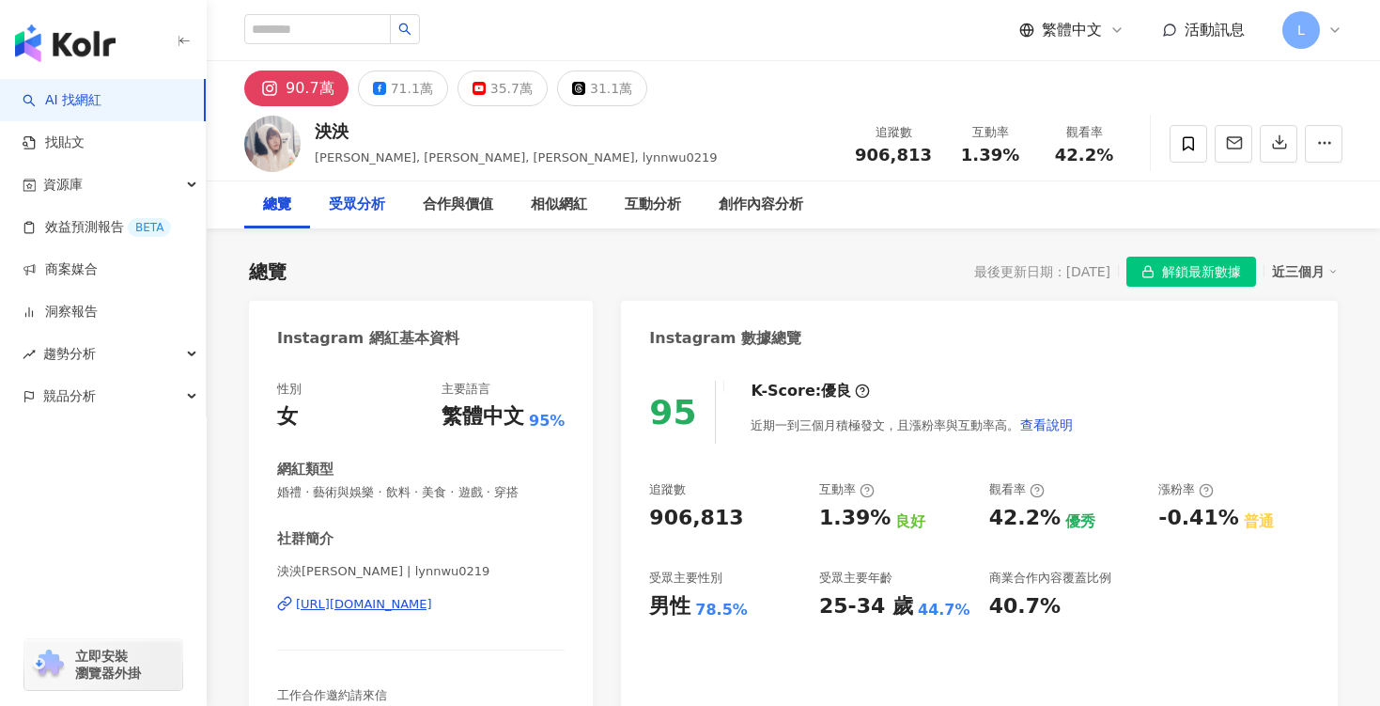
click at [366, 208] on div "受眾分析" at bounding box center [357, 205] width 56 height 23
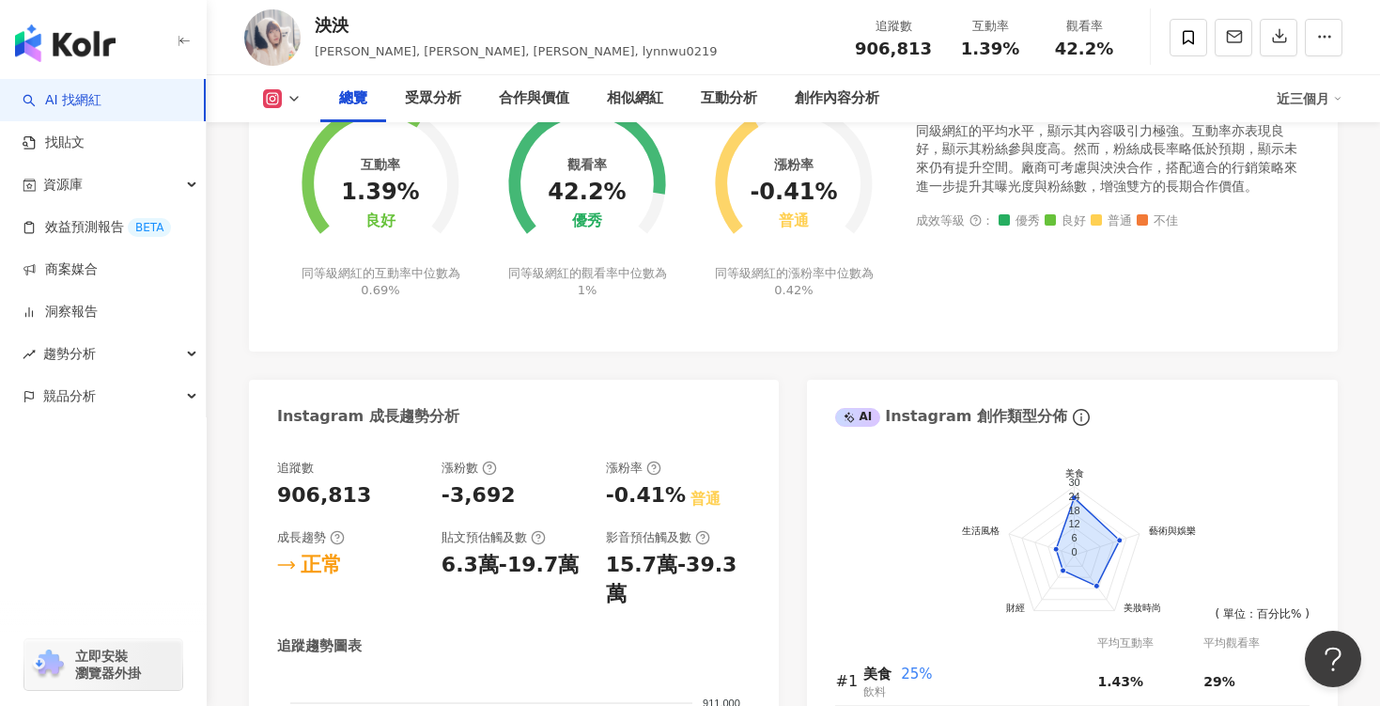
scroll to position [610, 0]
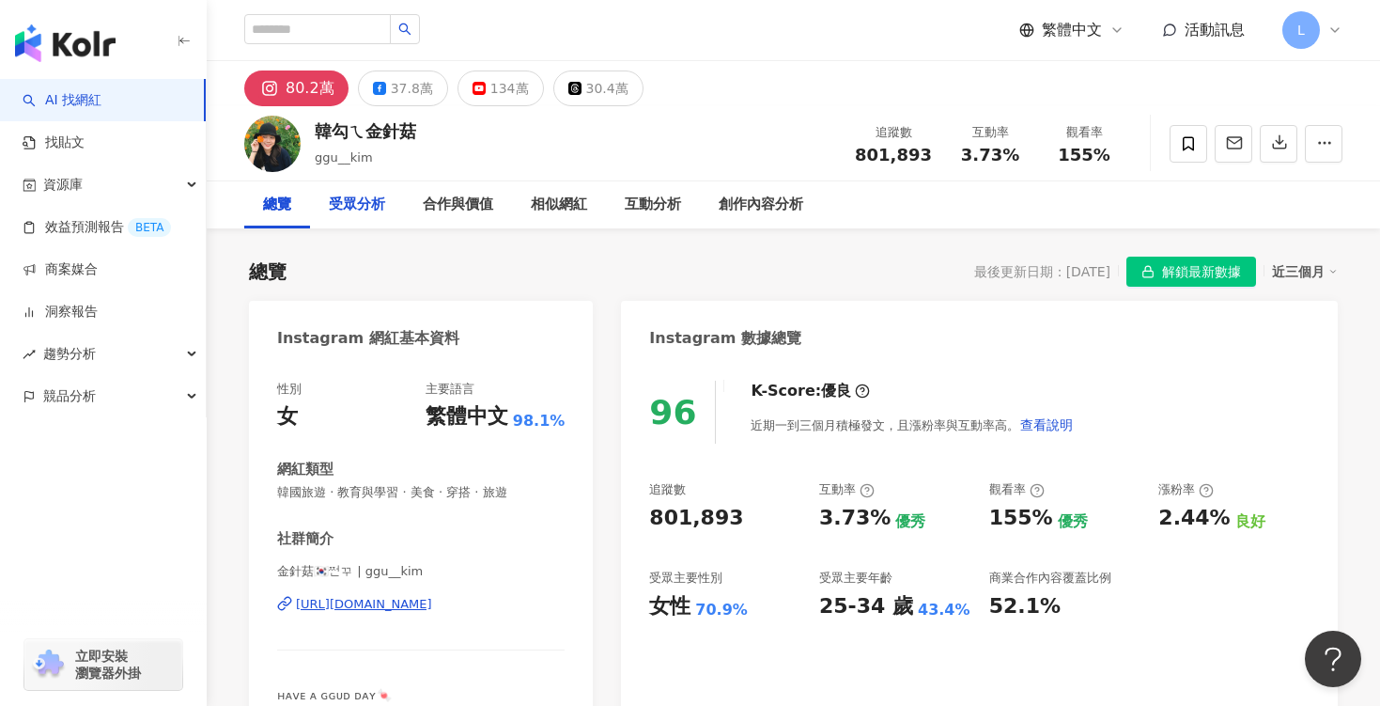
click at [366, 199] on div "受眾分析" at bounding box center [357, 205] width 56 height 23
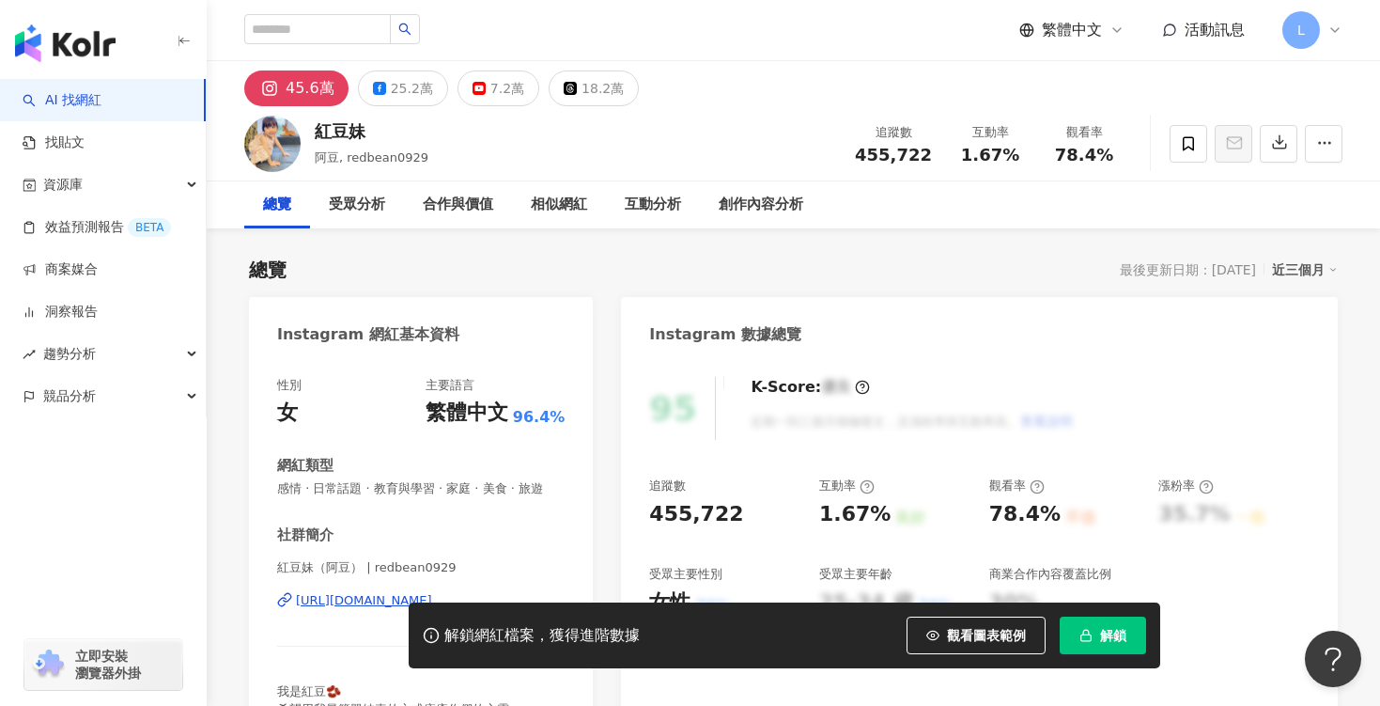
click at [1092, 625] on button "解鎖" at bounding box center [1103, 635] width 86 height 38
click at [363, 206] on div "受眾分析" at bounding box center [357, 205] width 56 height 23
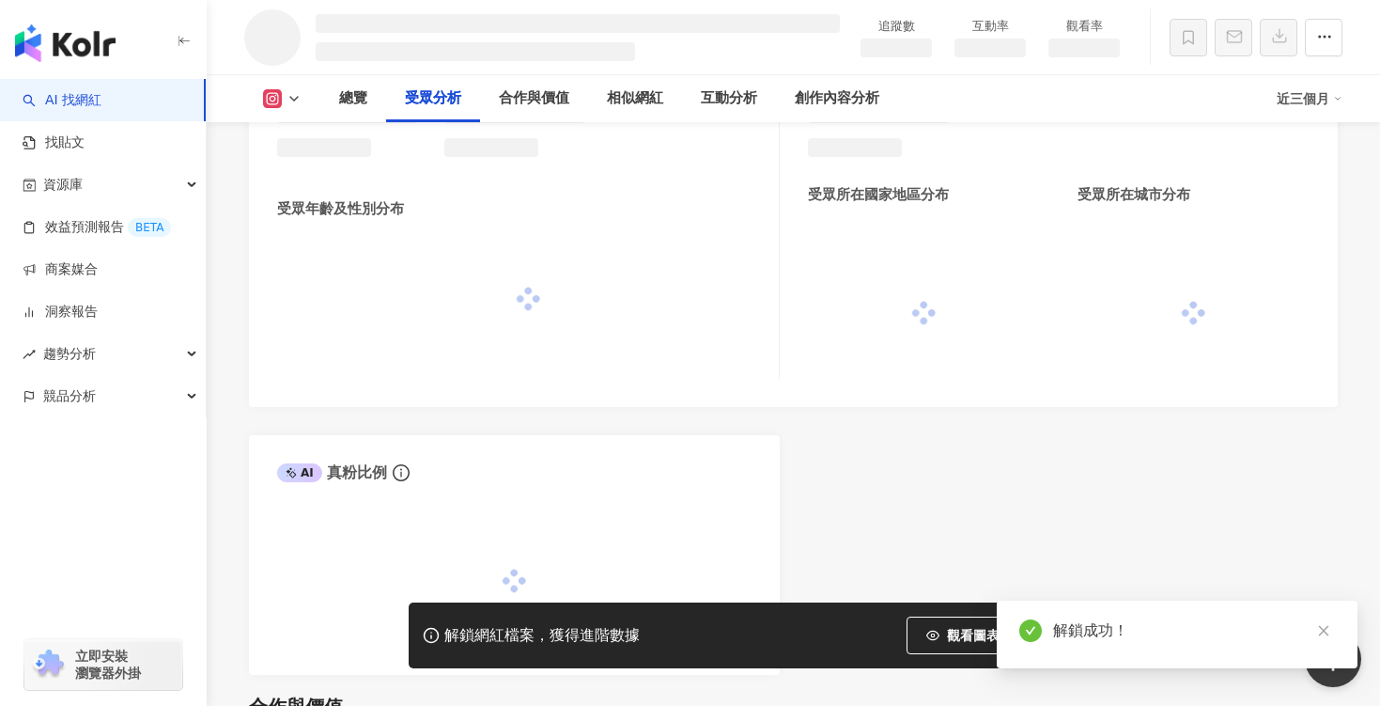
scroll to position [1549, 0]
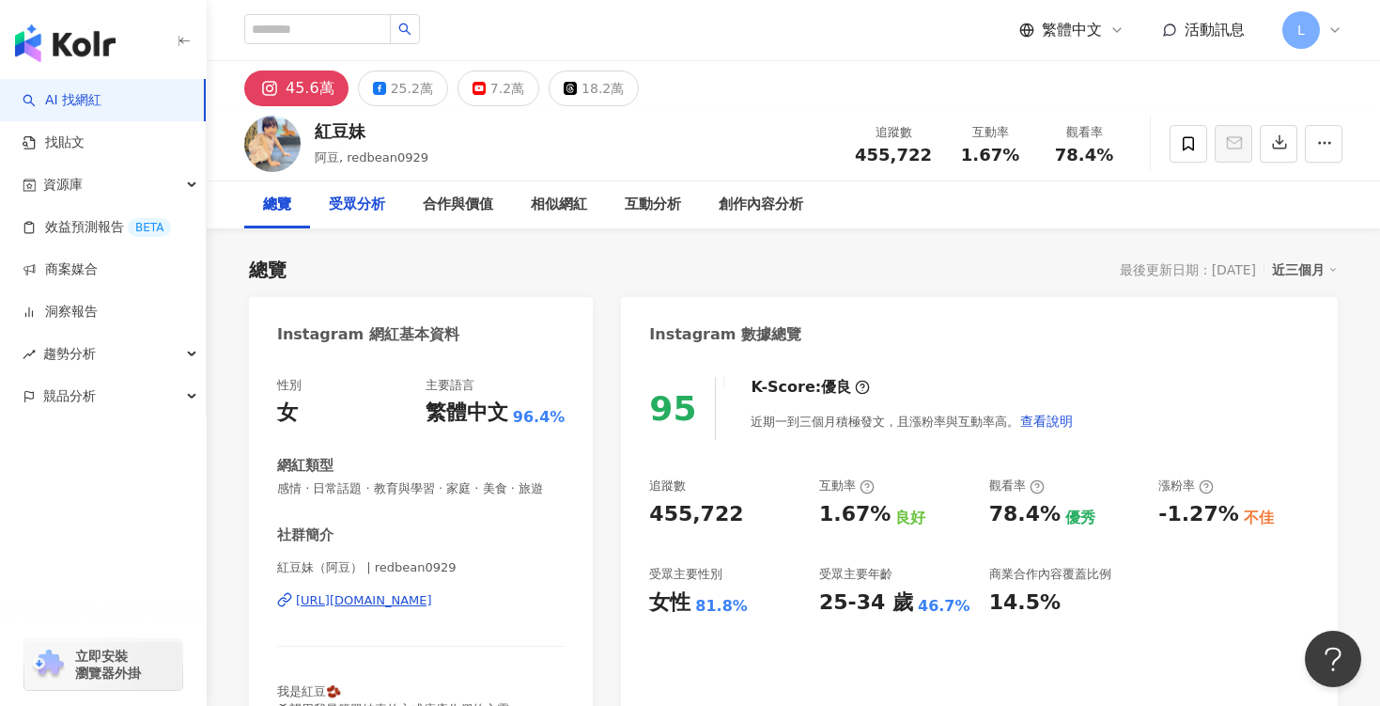
click at [367, 202] on div "受眾分析" at bounding box center [357, 205] width 56 height 23
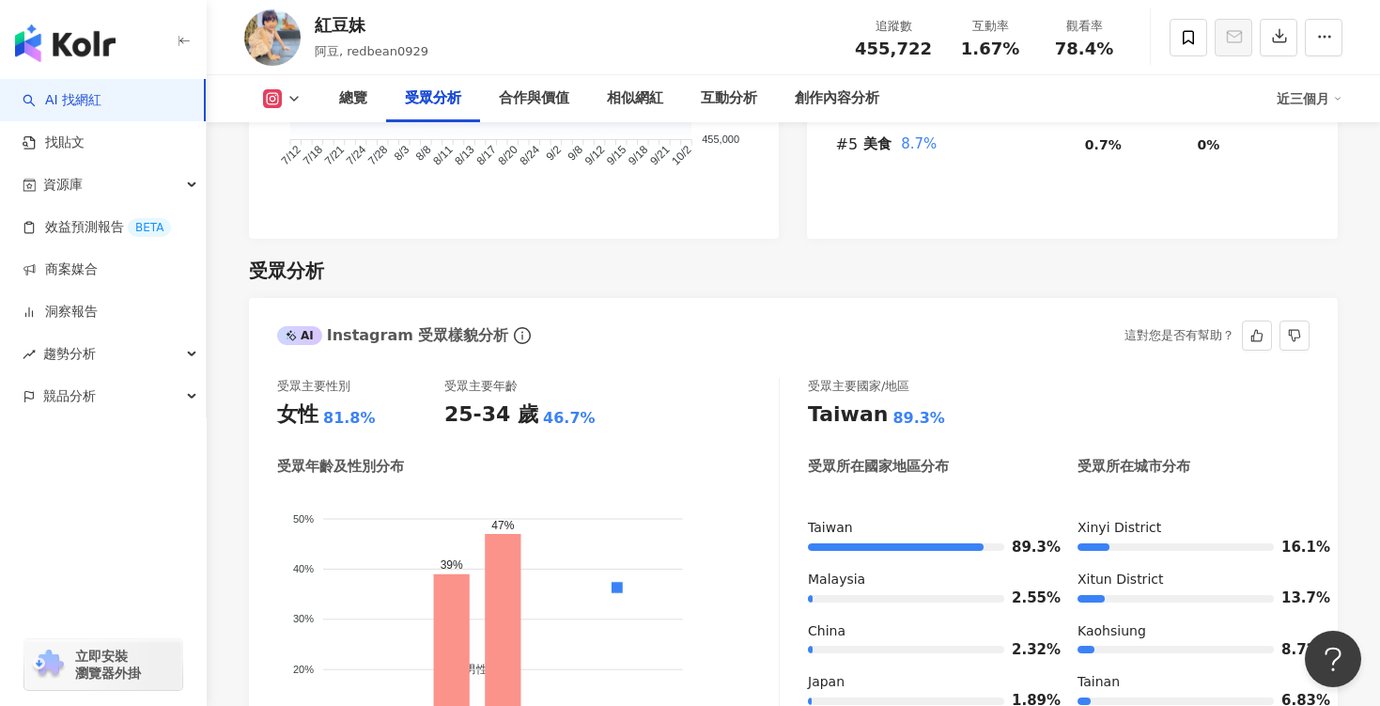
scroll to position [1499, 0]
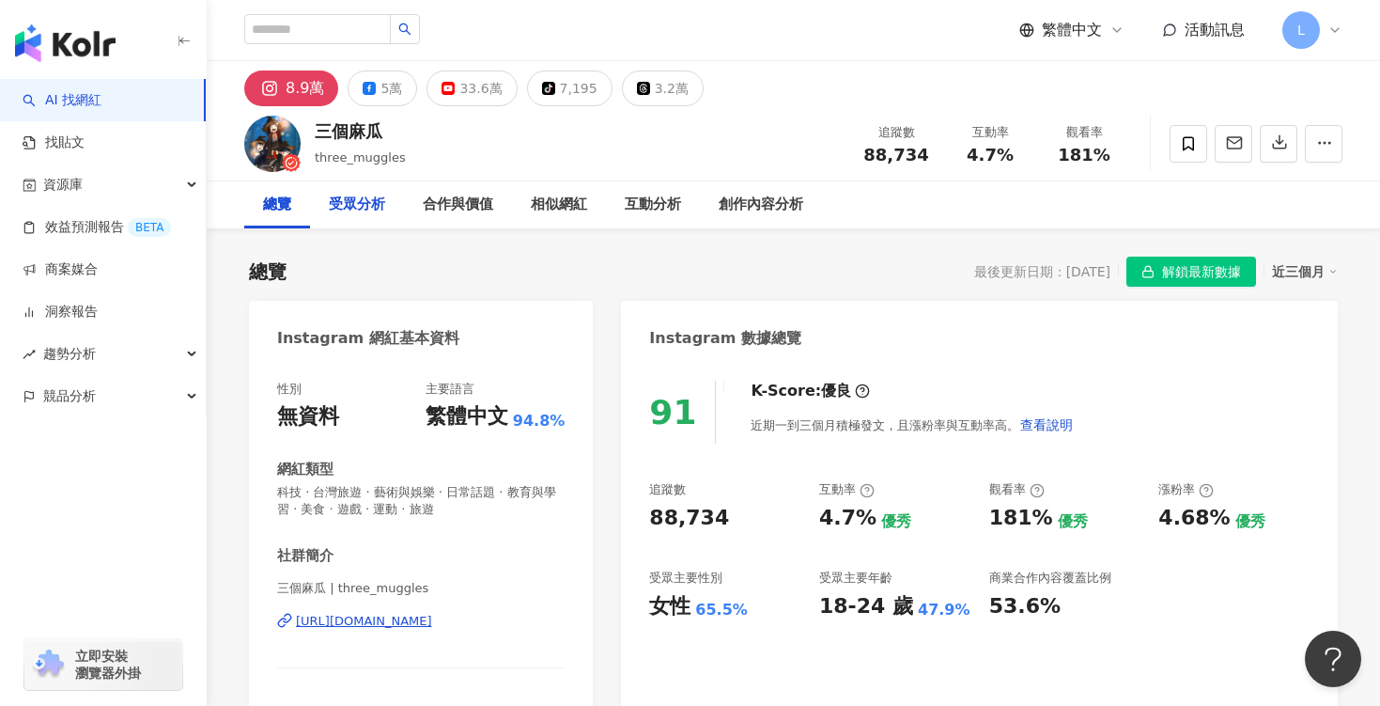
click at [379, 200] on div "受眾分析" at bounding box center [357, 205] width 56 height 23
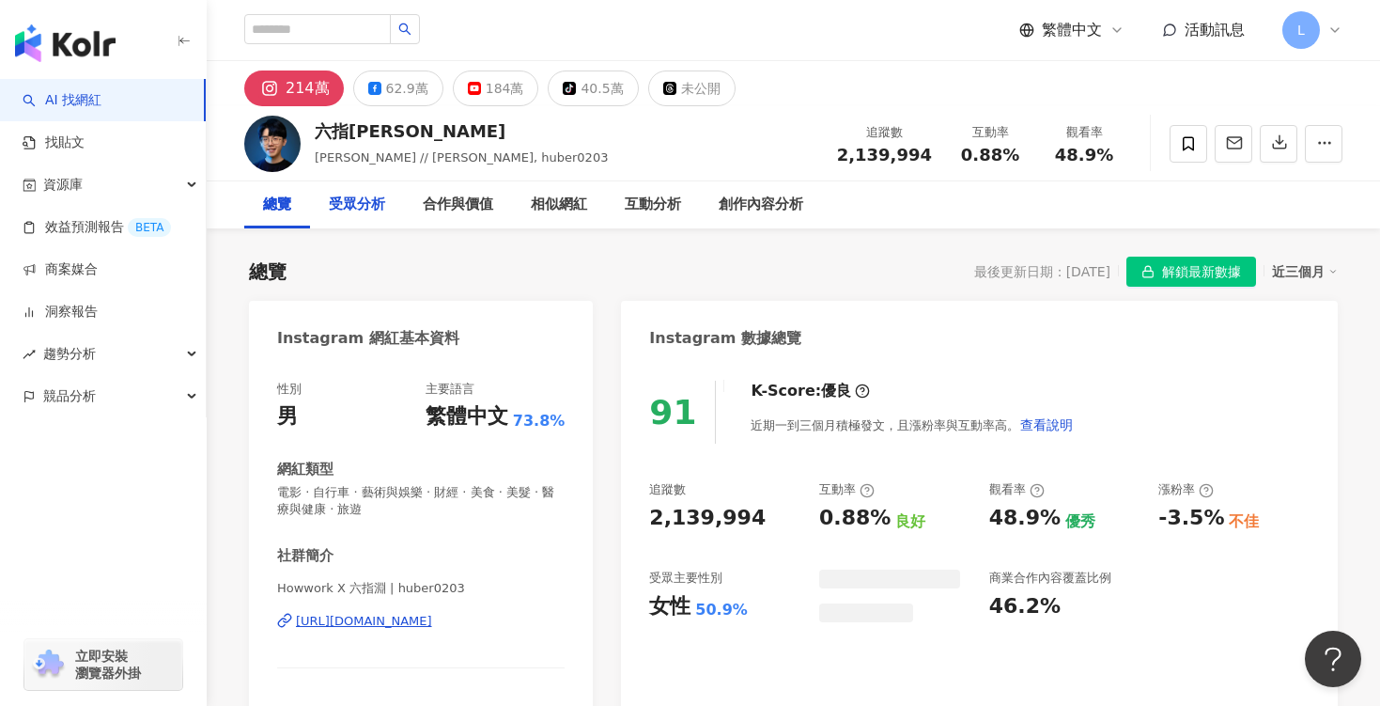
click at [382, 202] on div "受眾分析" at bounding box center [357, 205] width 56 height 23
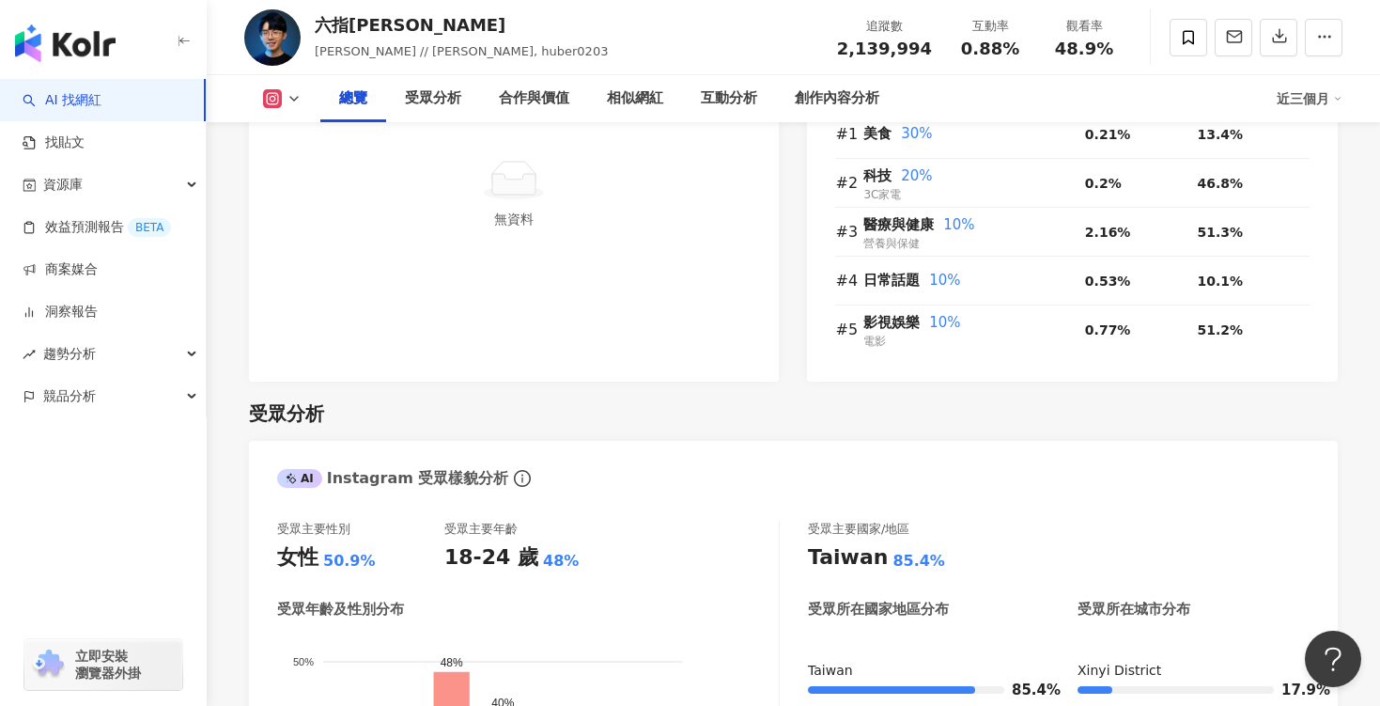
scroll to position [1295, 0]
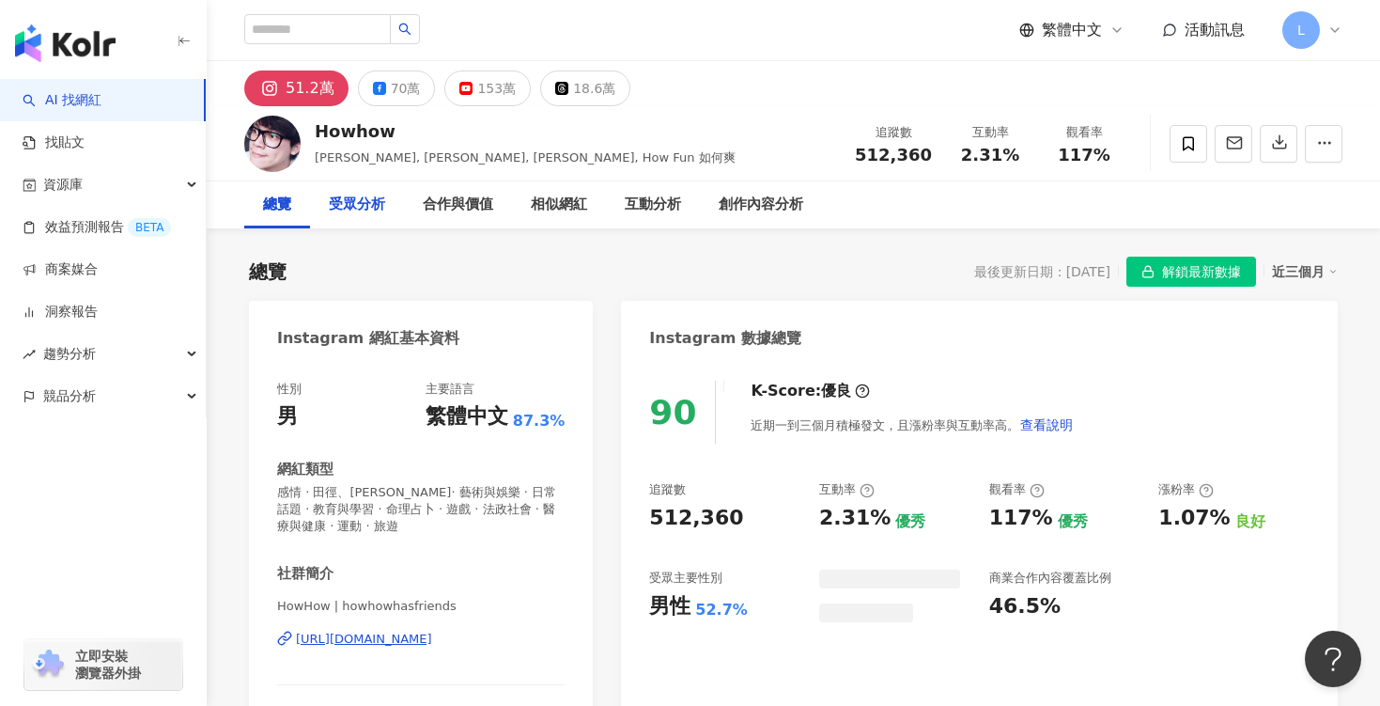
click at [371, 202] on div "受眾分析" at bounding box center [357, 205] width 56 height 23
click at [357, 207] on div "受眾分析" at bounding box center [357, 205] width 56 height 23
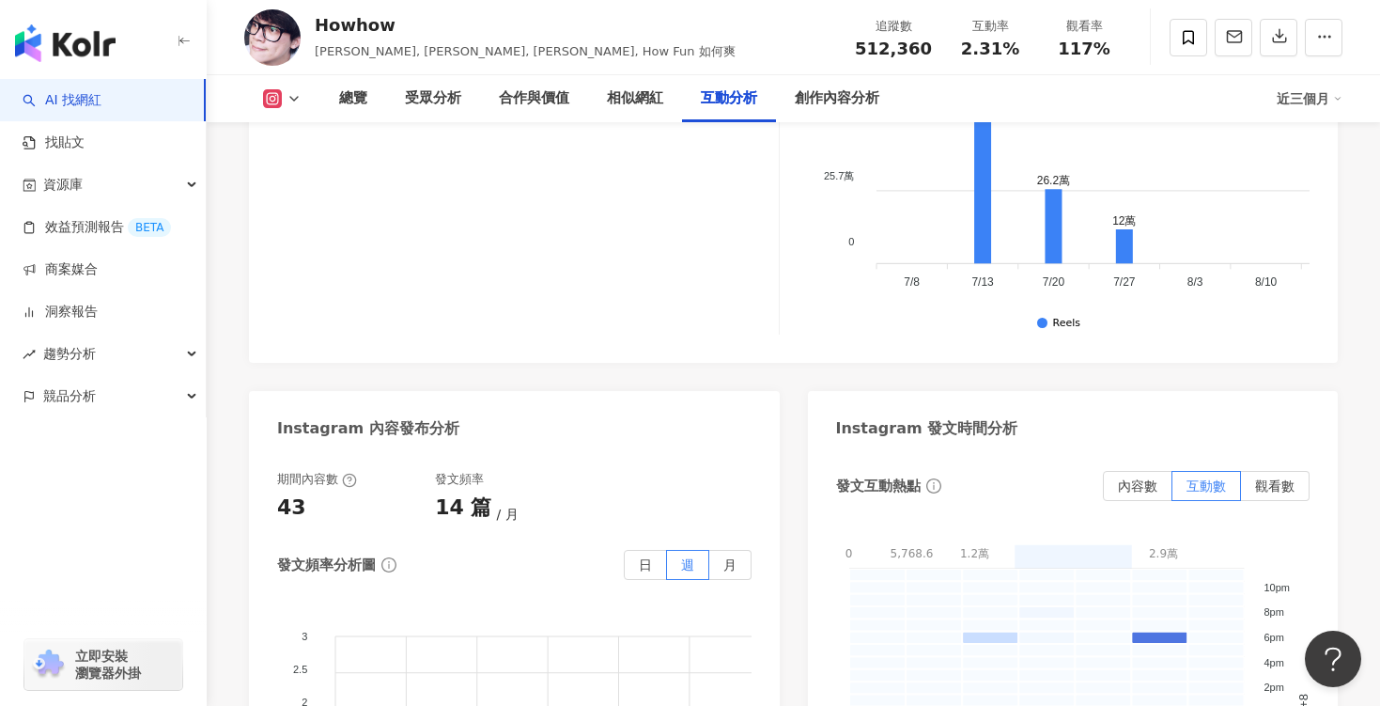
scroll to position [4673, 0]
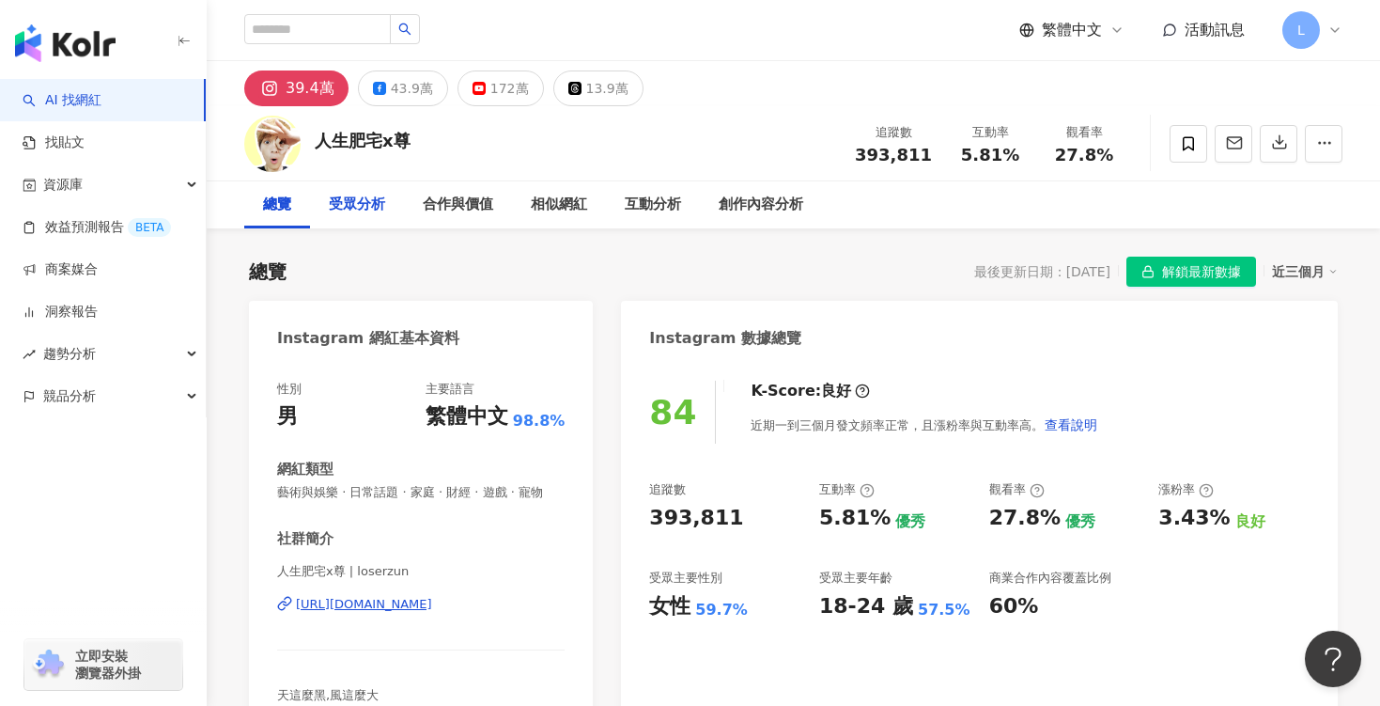
click at [364, 213] on div "受眾分析" at bounding box center [357, 205] width 56 height 23
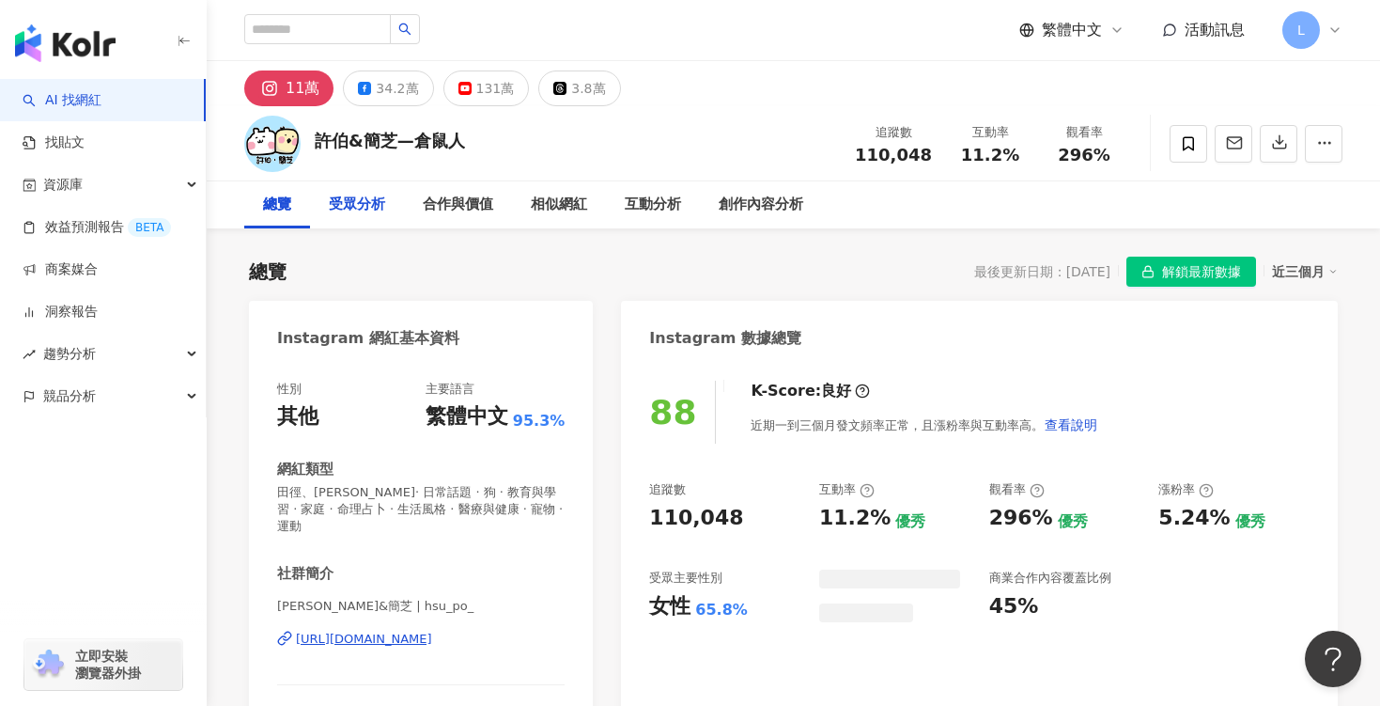
click at [370, 209] on div "受眾分析" at bounding box center [357, 205] width 56 height 23
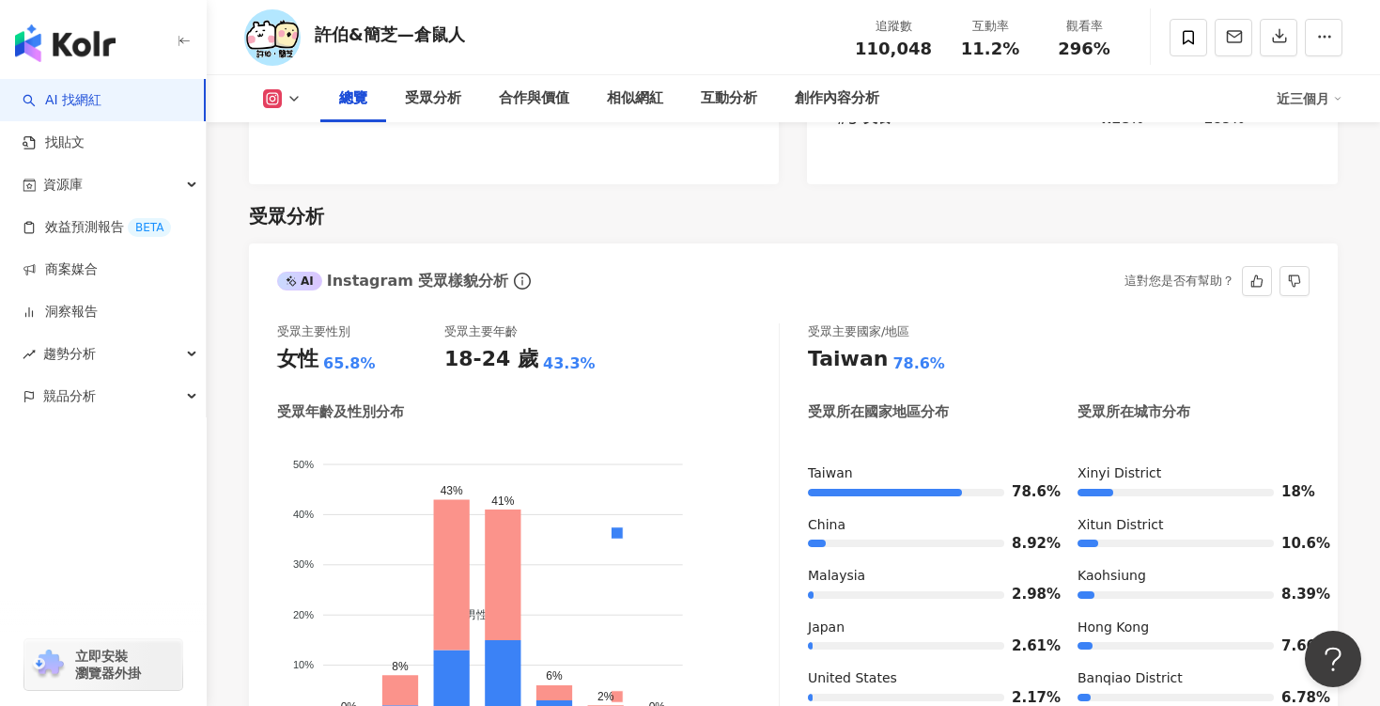
scroll to position [1527, 0]
